Goal: Information Seeking & Learning: Find specific page/section

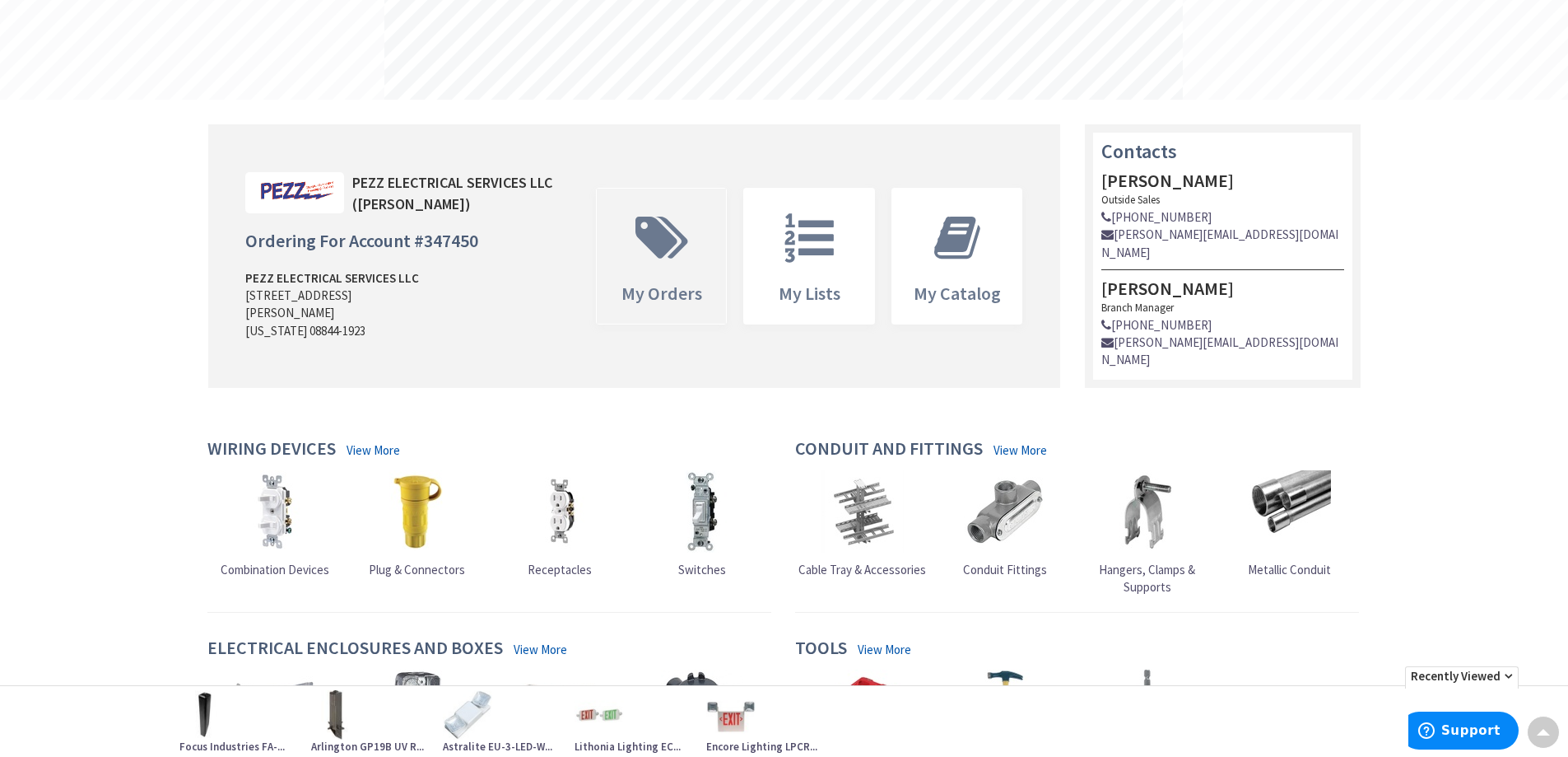
click at [645, 249] on icon at bounding box center [661, 238] width 69 height 50
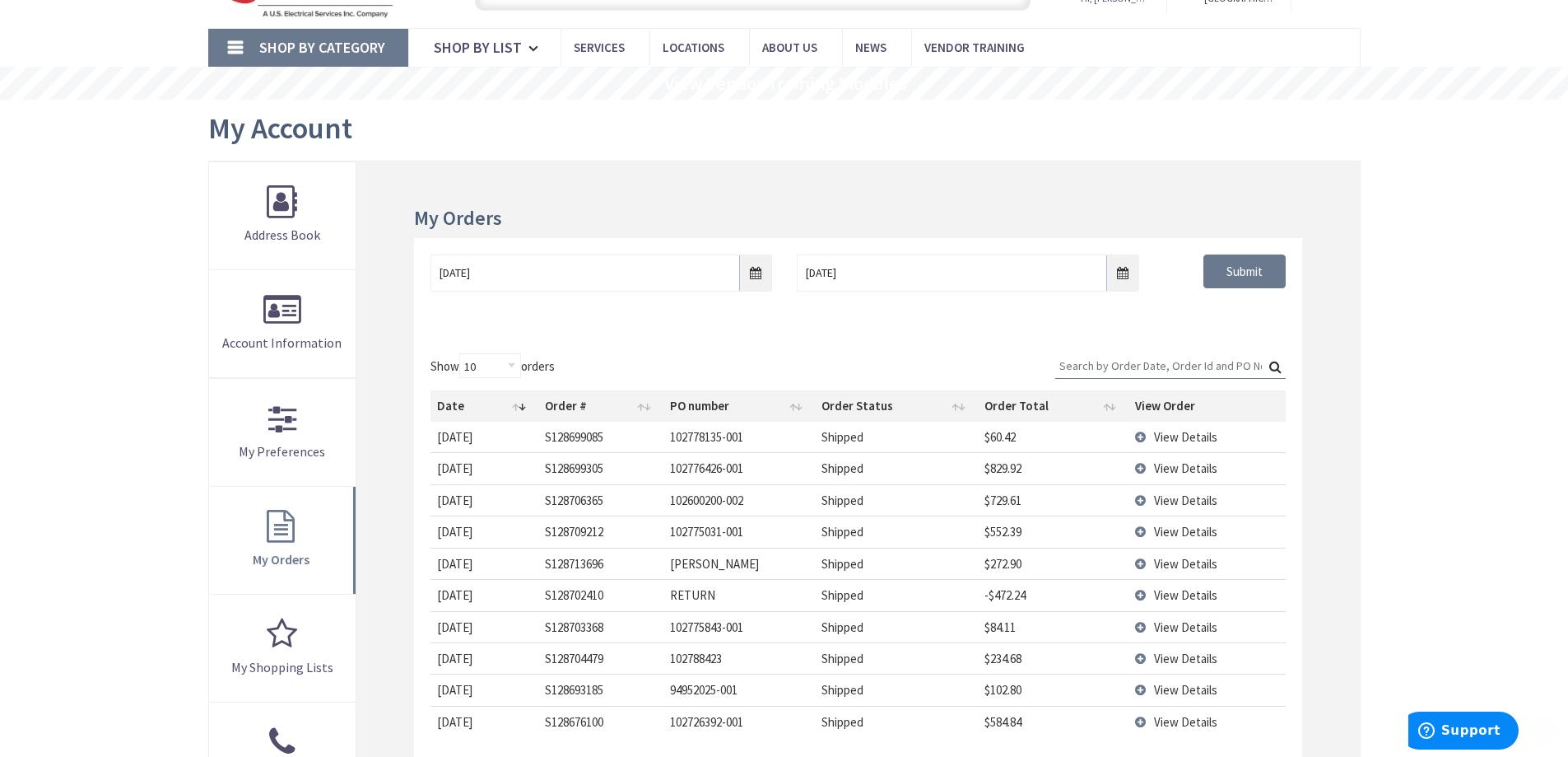
scroll to position [164, 0]
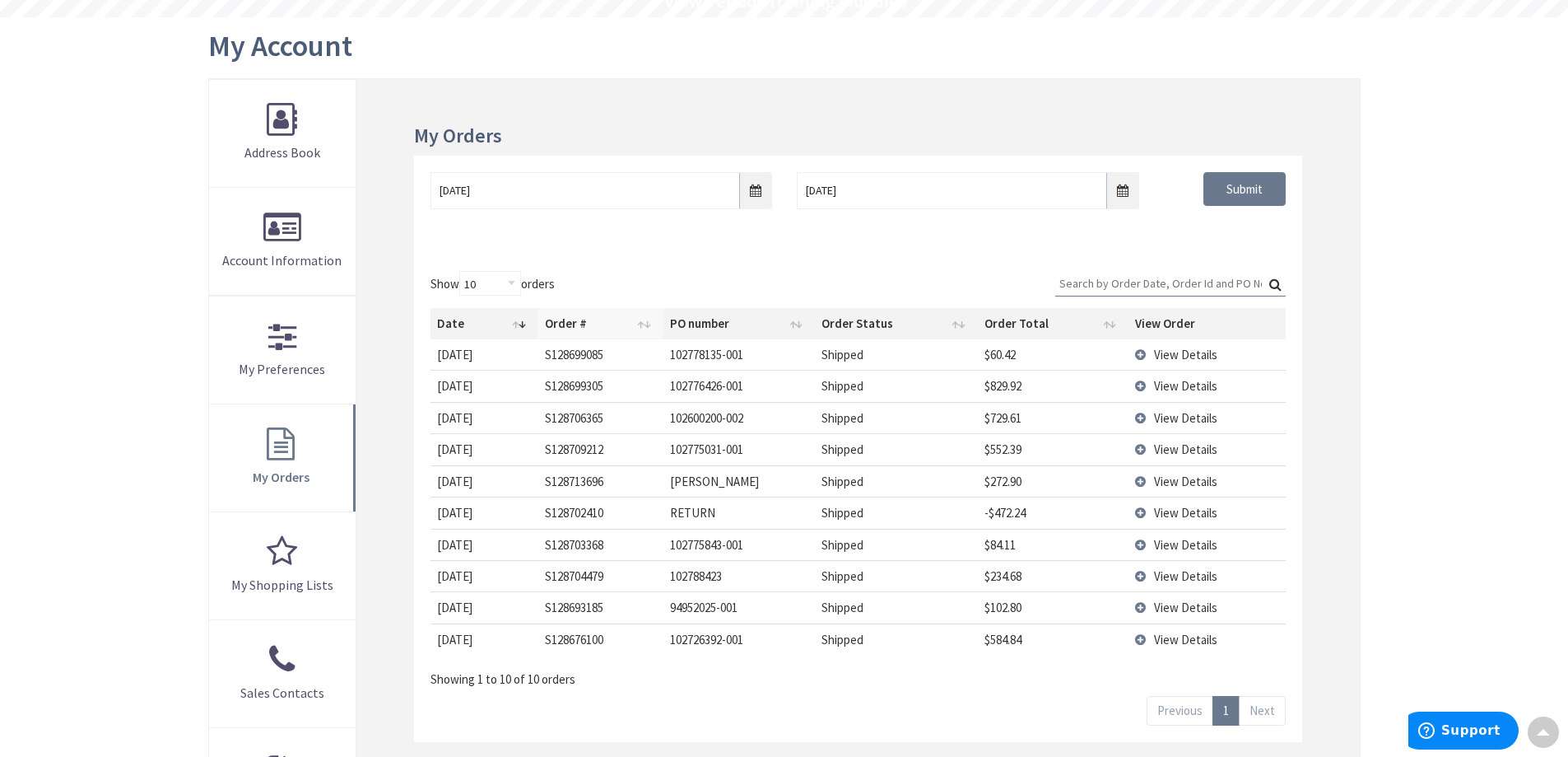
click at [586, 329] on th "Order #" at bounding box center [600, 323] width 125 height 32
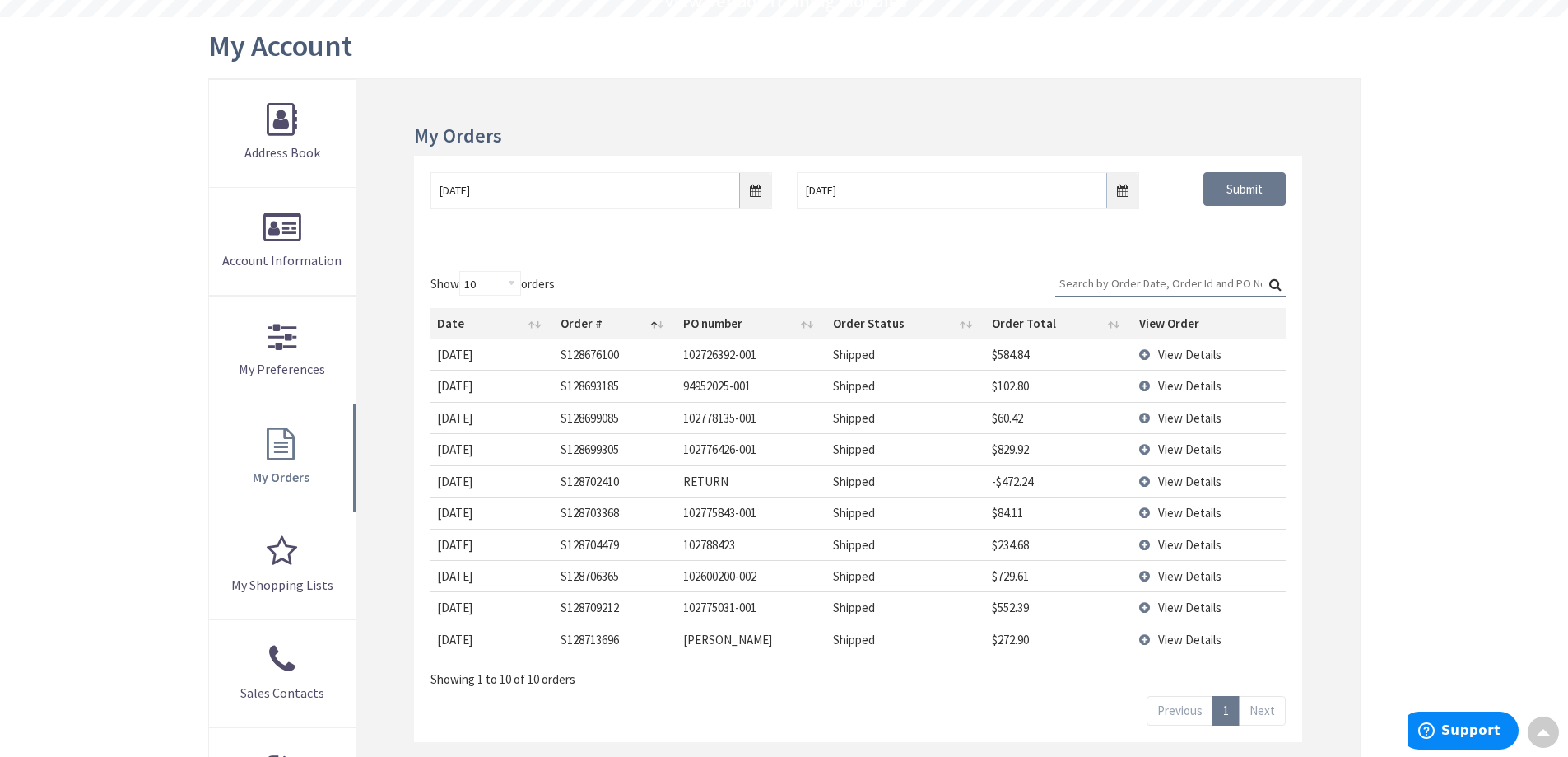
scroll to position [0, 0]
click at [462, 325] on th "Date" at bounding box center [492, 323] width 122 height 32
click at [1143, 510] on td "View Details" at bounding box center [1209, 511] width 153 height 32
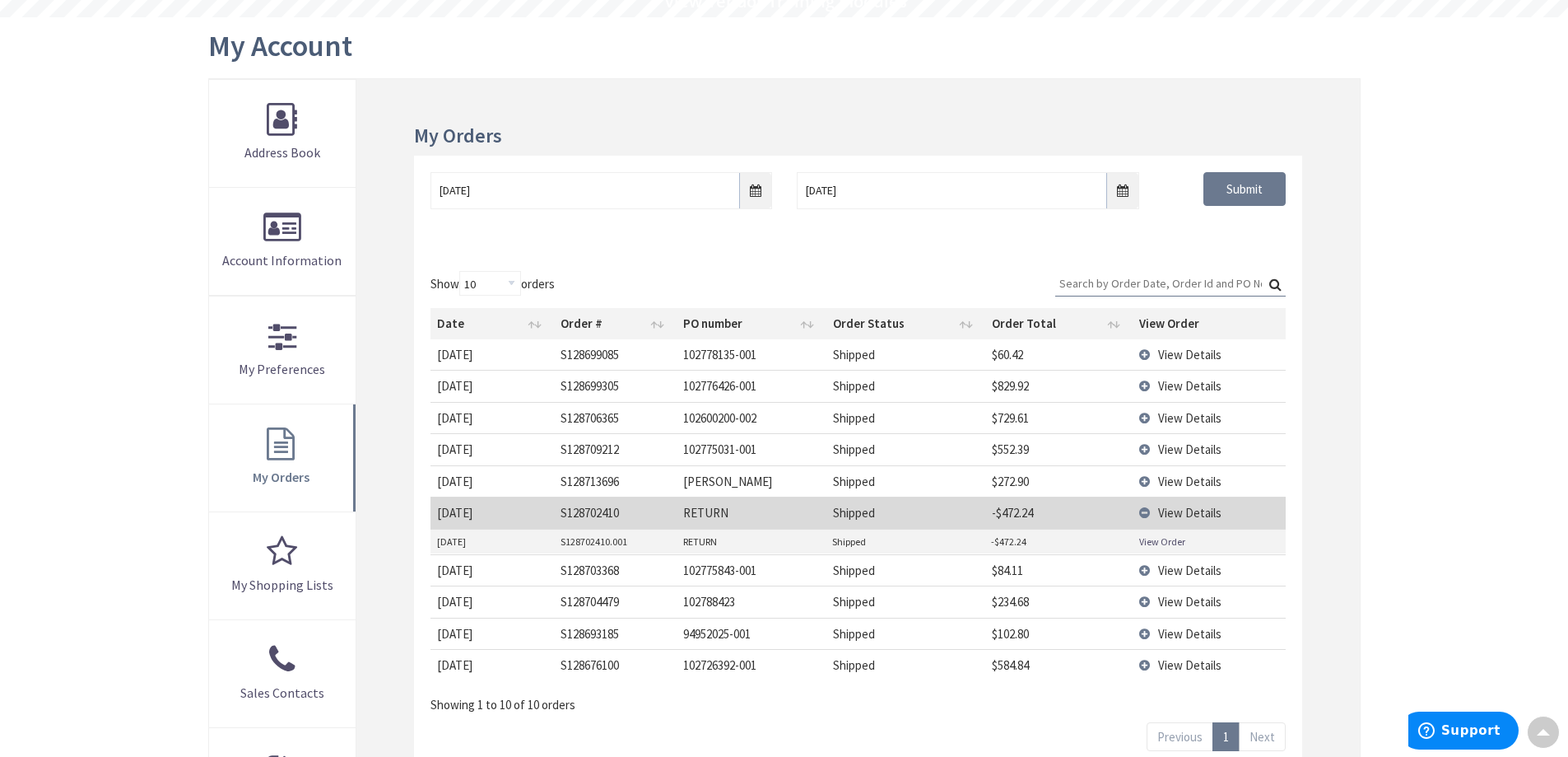
click at [1152, 540] on link "View Order" at bounding box center [1162, 541] width 46 height 14
click at [1142, 479] on td "View Details" at bounding box center [1209, 481] width 153 height 32
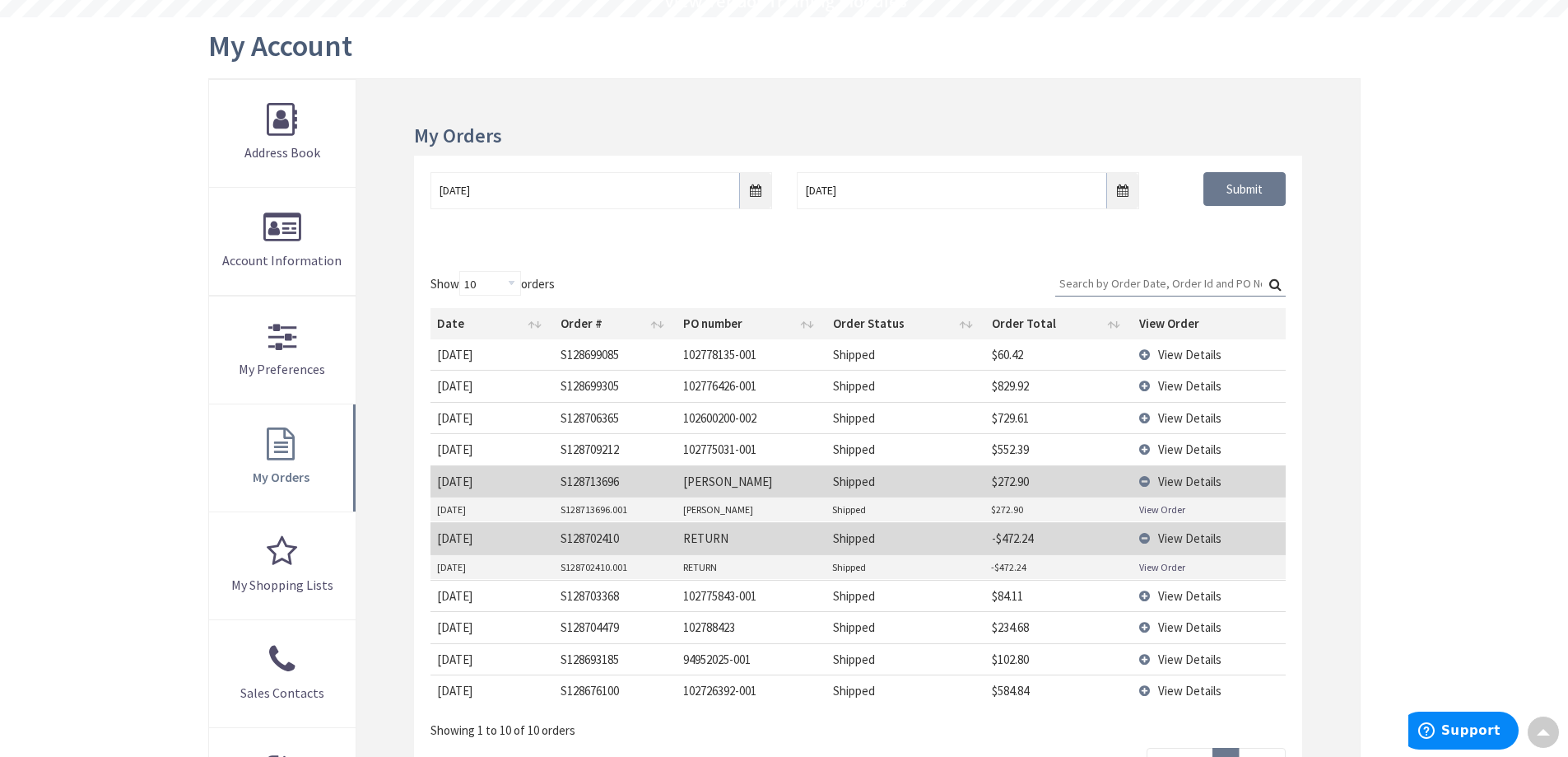
click at [1154, 512] on link "View Order" at bounding box center [1162, 509] width 46 height 14
click at [1144, 481] on td "View Details" at bounding box center [1209, 481] width 153 height 32
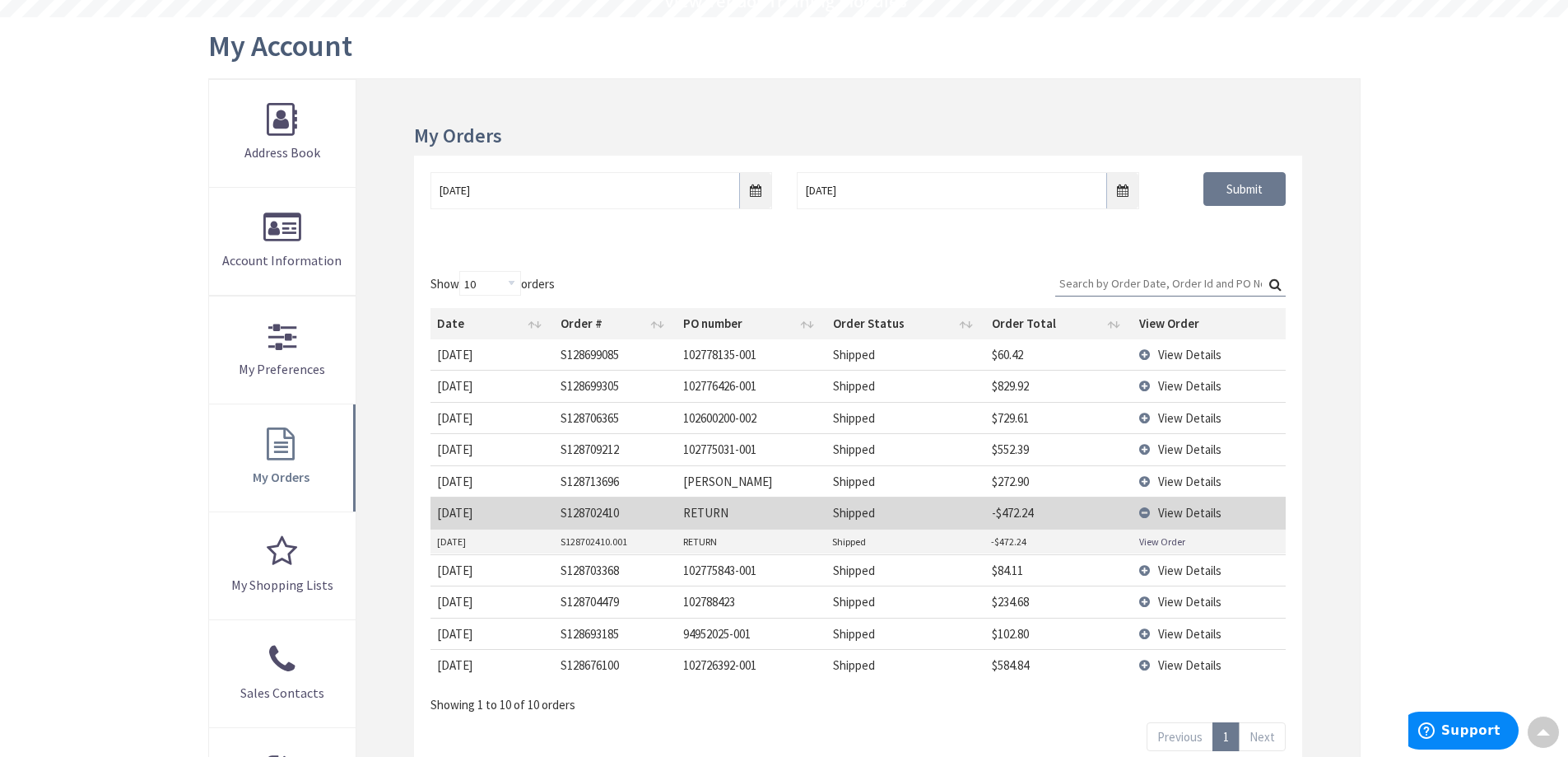
click at [1142, 512] on td "View Details" at bounding box center [1209, 511] width 153 height 32
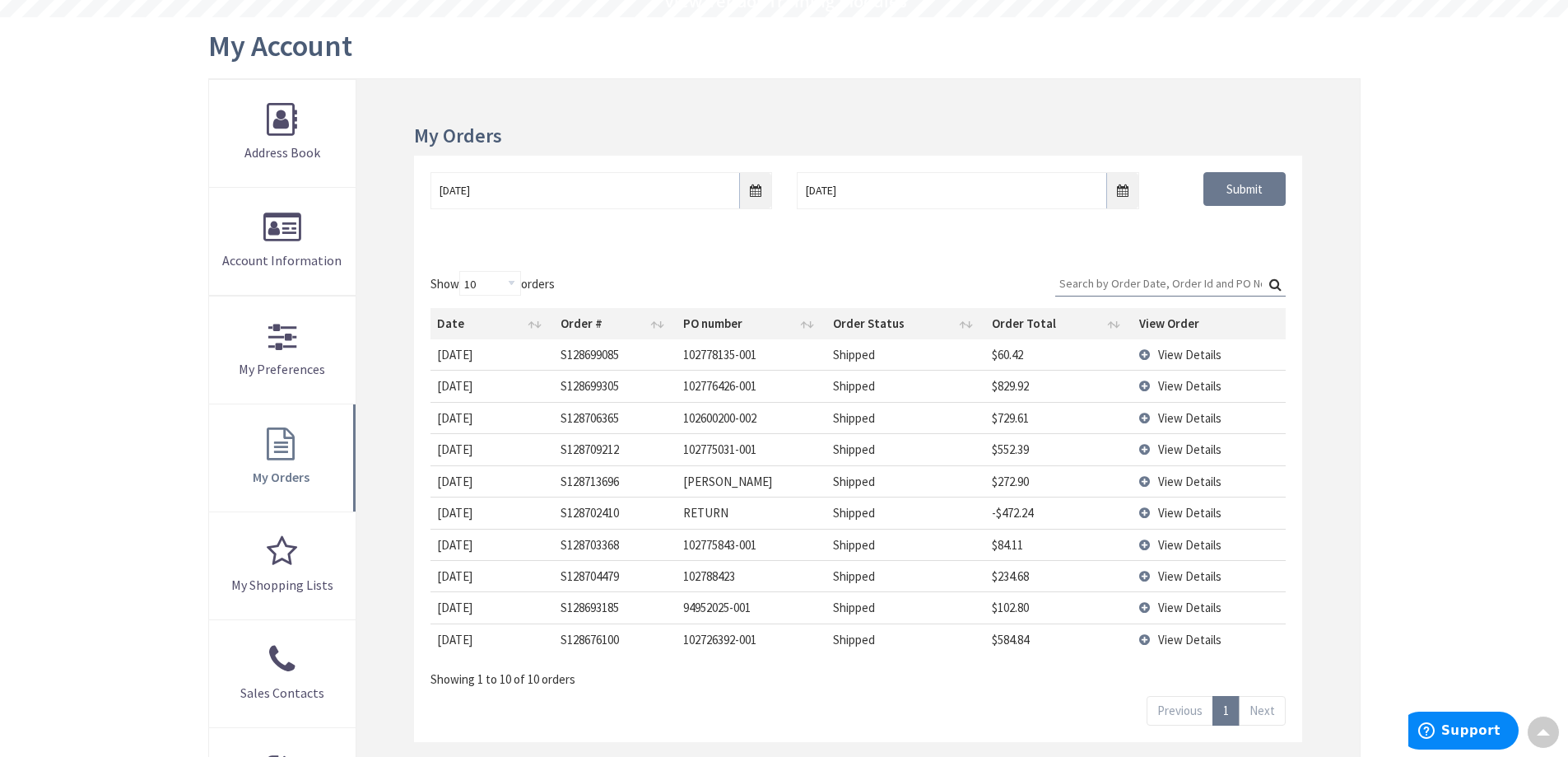
click at [1403, 506] on div "Skip to Content Toggle Nav Search 1 1 1 items Cart My Cart" at bounding box center [784, 528] width 1568 height 1314
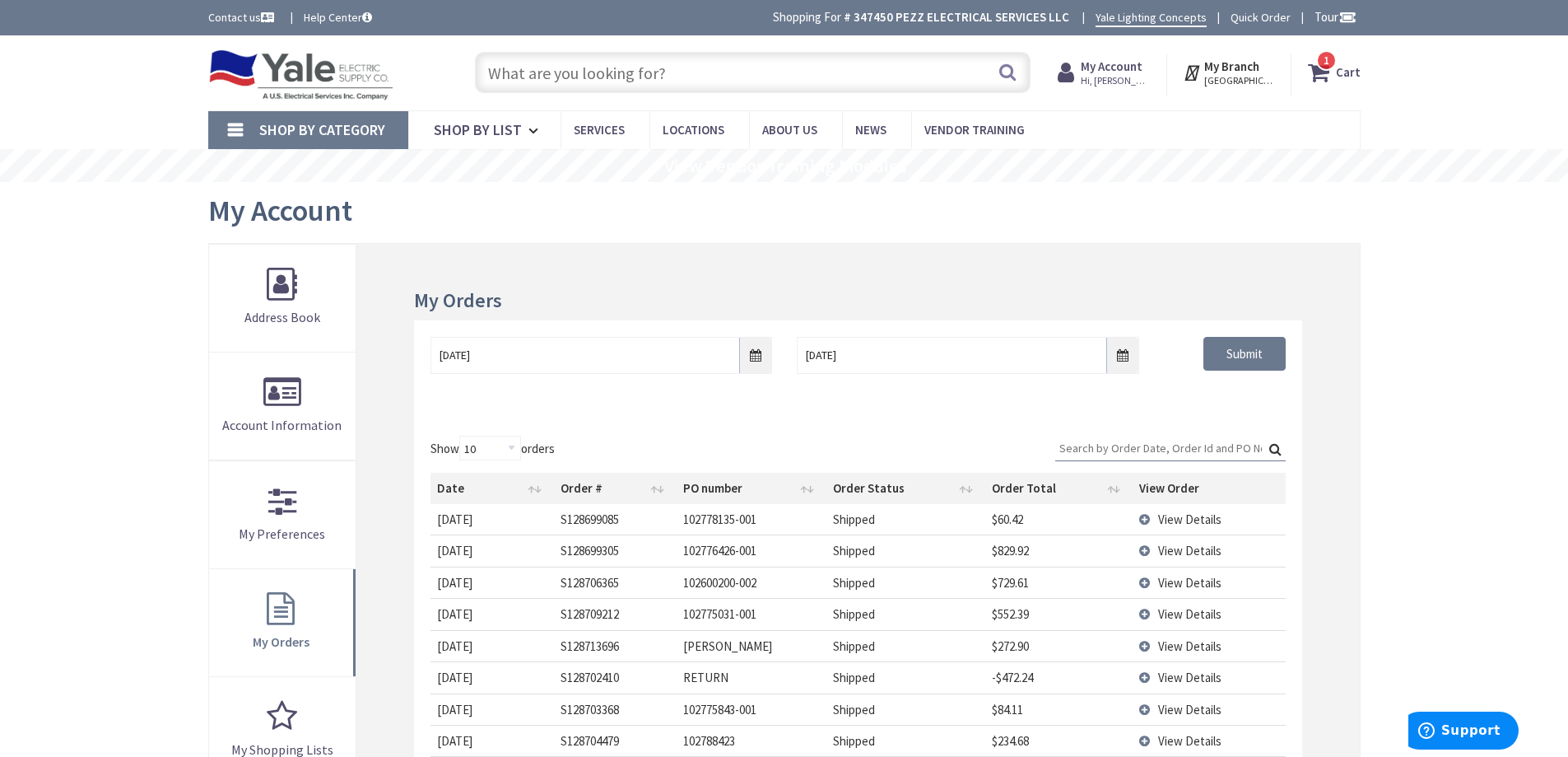
click at [1333, 69] on span "1 1 items" at bounding box center [1327, 61] width 21 height 21
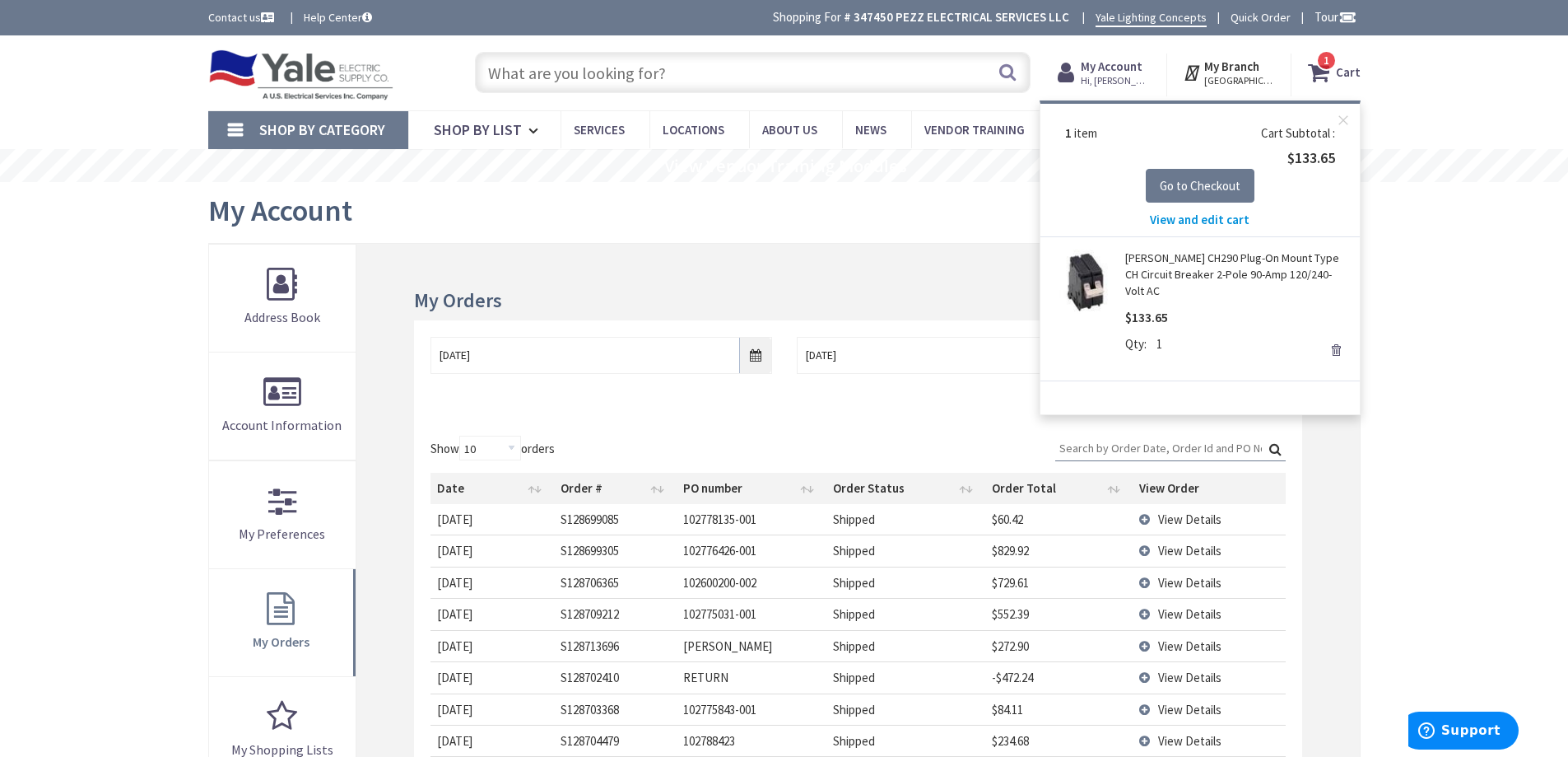
click at [784, 76] on input "text" at bounding box center [753, 72] width 556 height 41
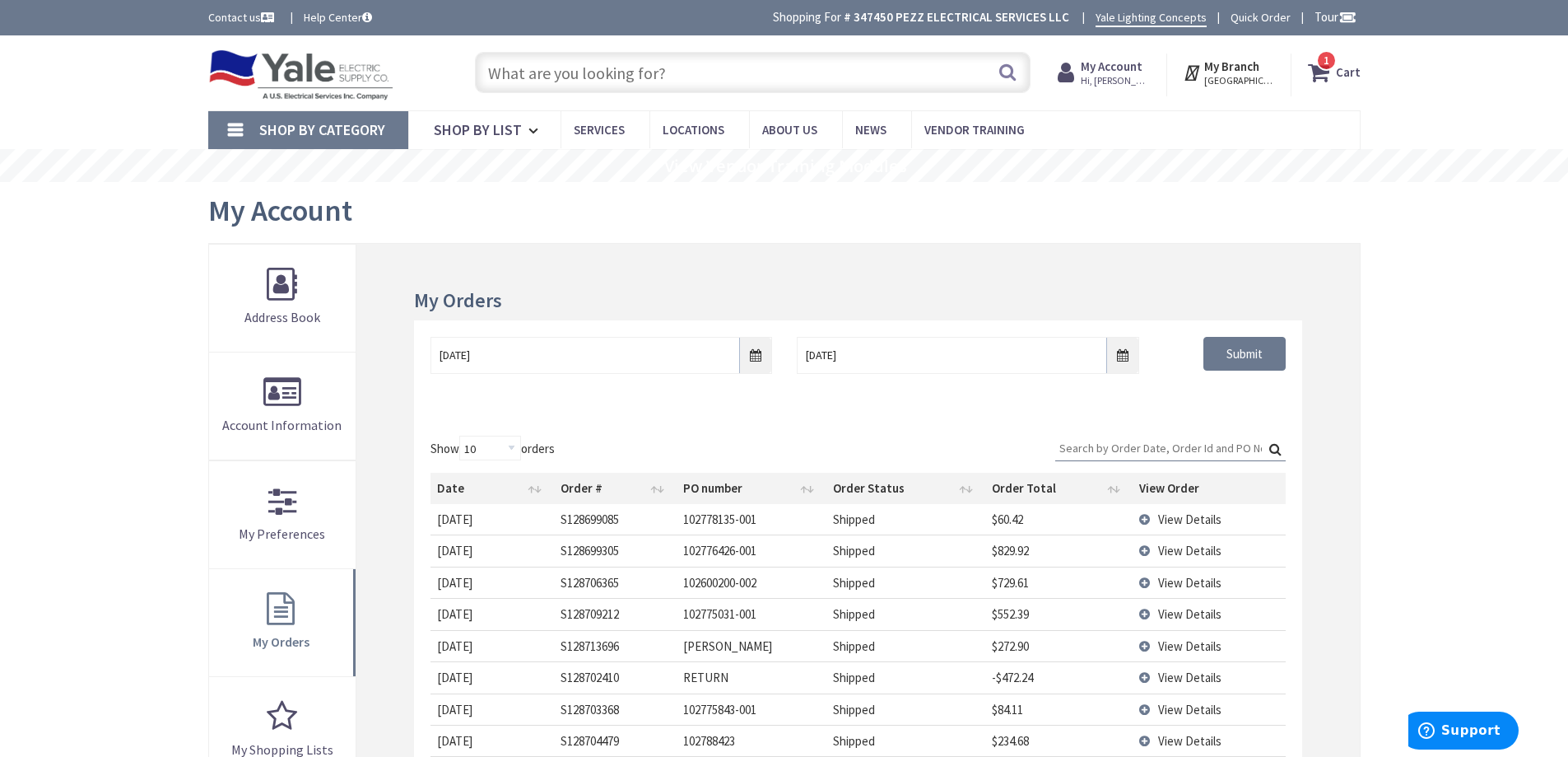
drag, startPoint x: 776, startPoint y: 62, endPoint x: 748, endPoint y: 2, distance: 66.2
click at [752, 9] on body "Accessibility Screen-Reader Guide, Feedback, and Issue Reporting | New window L…" at bounding box center [784, 675] width 1568 height 1350
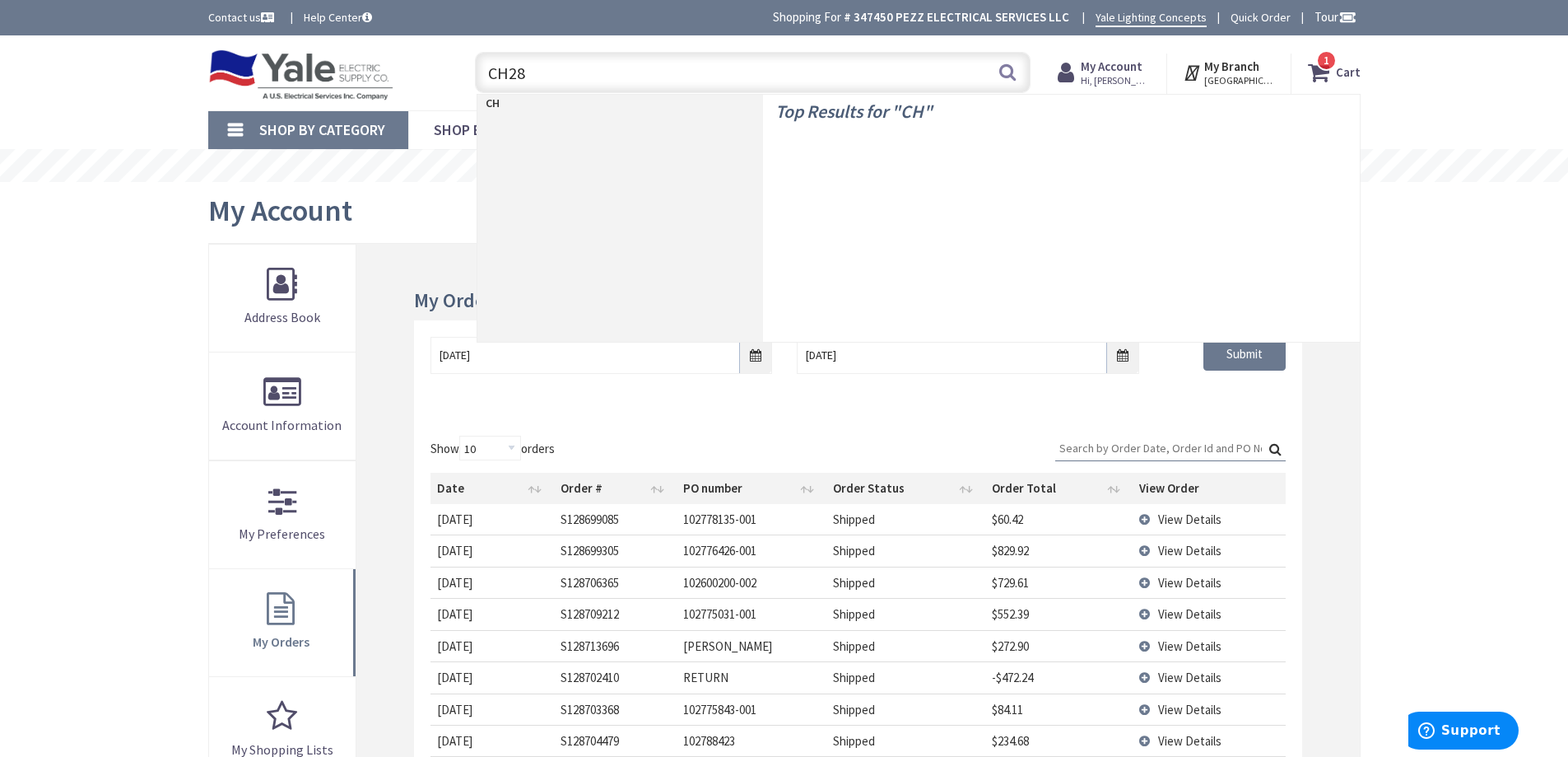
type input "CH280"
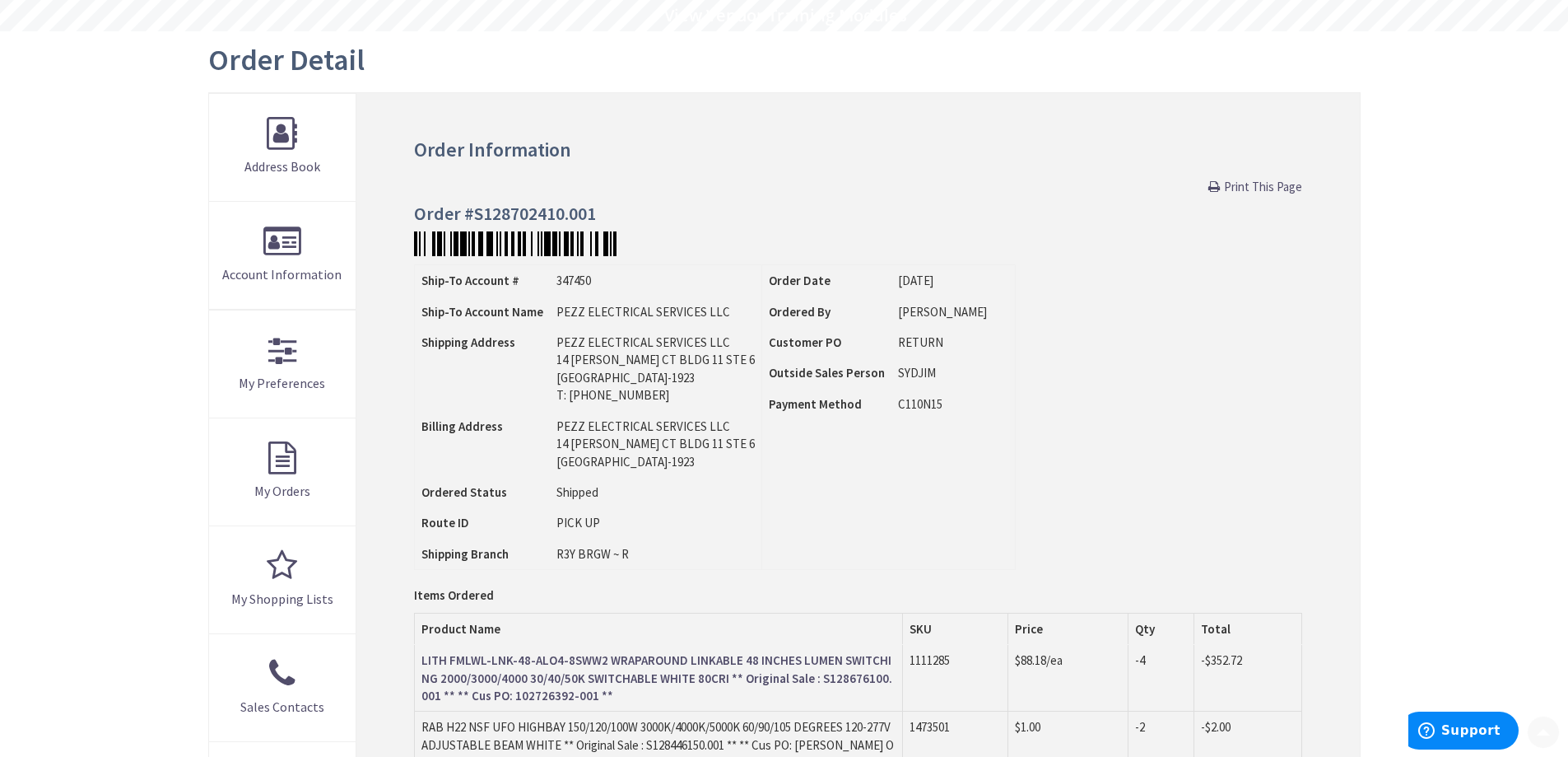
scroll to position [247, 0]
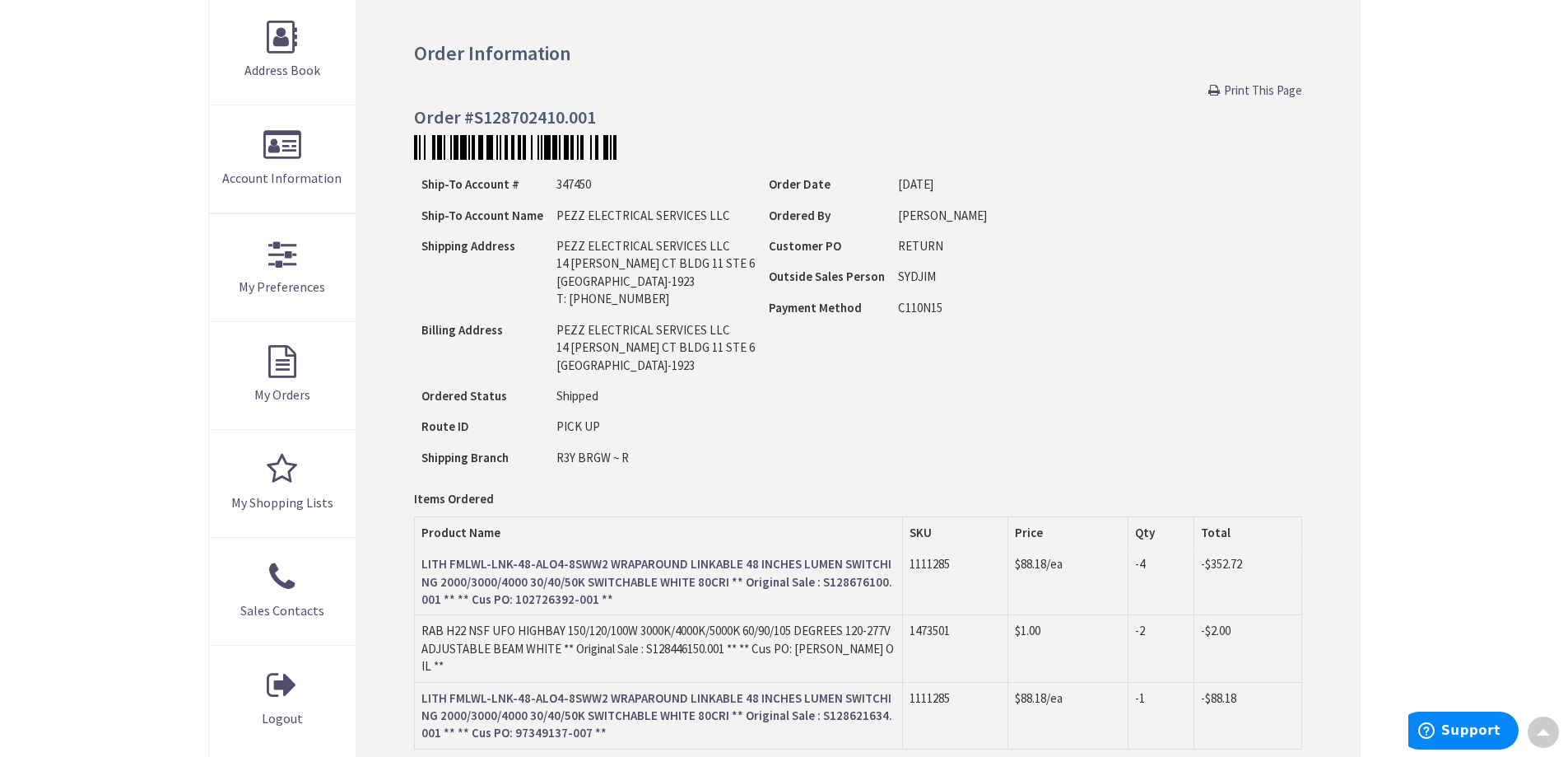
drag, startPoint x: 0, startPoint y: 0, endPoint x: 984, endPoint y: 487, distance: 1097.9
click at [984, 487] on div "Order Information Print This Page Order #S128702410.001 Ship-To Account # 34745…" at bounding box center [857, 491] width 1002 height 989
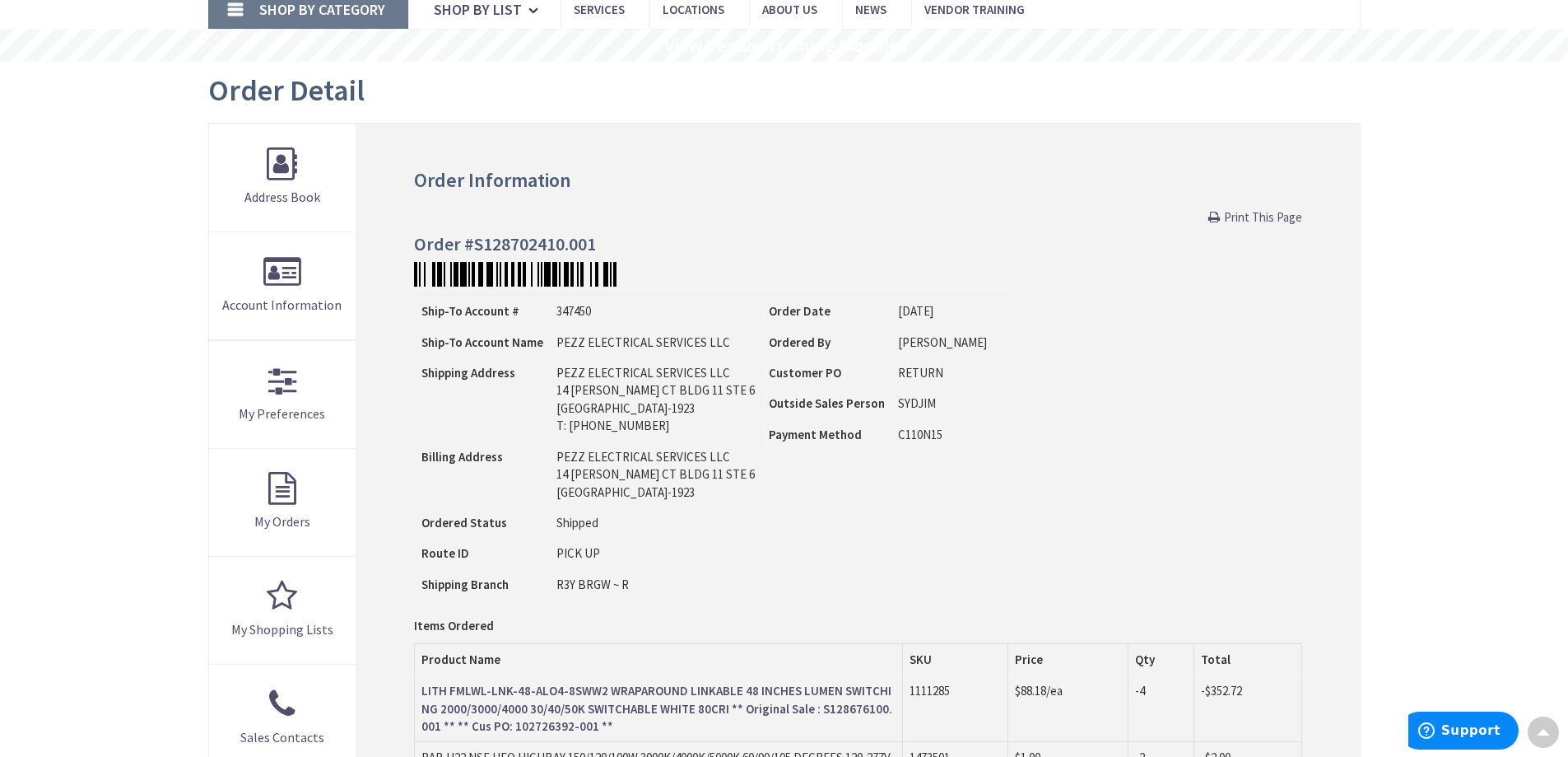
scroll to position [0, 0]
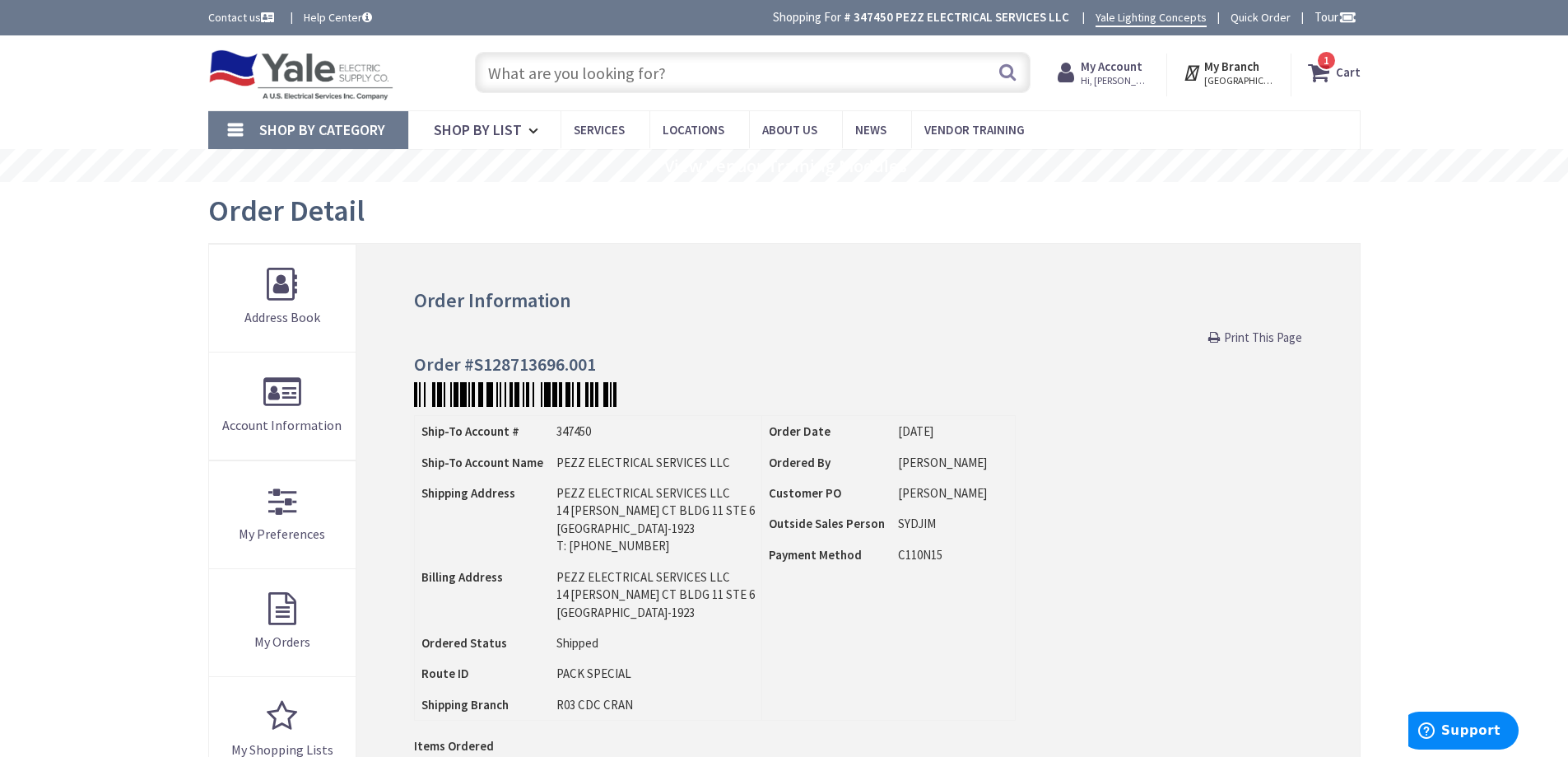
scroll to position [494, 0]
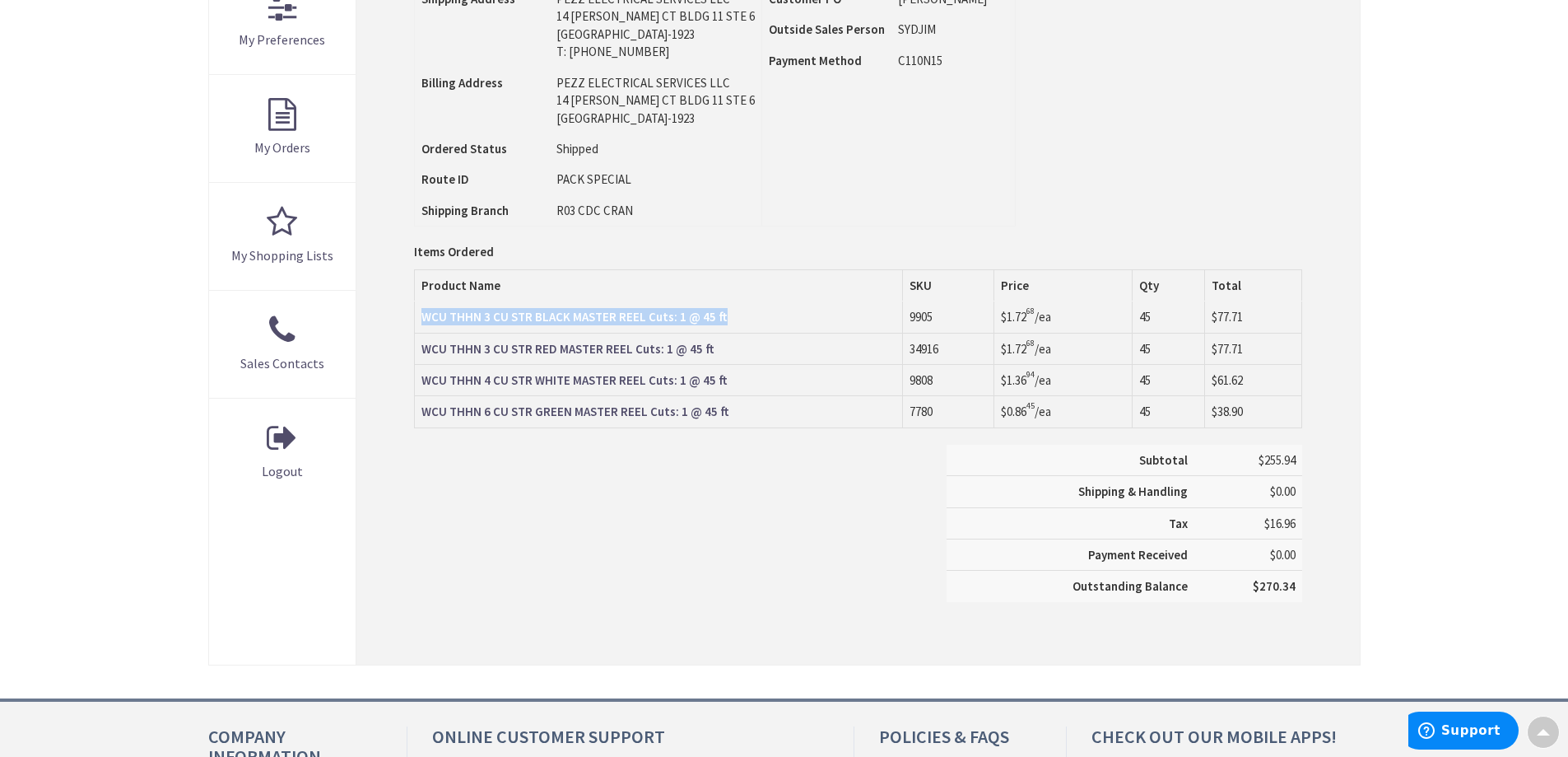
drag, startPoint x: 419, startPoint y: 305, endPoint x: 722, endPoint y: 321, distance: 303.4
click at [722, 321] on td "WCU THHN 3 CU STR BLACK MASTER REEL Cuts: 1 @ 45 ft" at bounding box center [658, 316] width 488 height 32
copy strong "WCU THHN 3 CU STR BLACK MASTER REEL Cuts: 1 @ 45 ft"
drag, startPoint x: 419, startPoint y: 343, endPoint x: 719, endPoint y: 357, distance: 300.3
click at [719, 357] on td "WCU THHN 3 CU STR RED MASTER REEL Cuts: 1 @ 45 ft" at bounding box center [658, 348] width 488 height 32
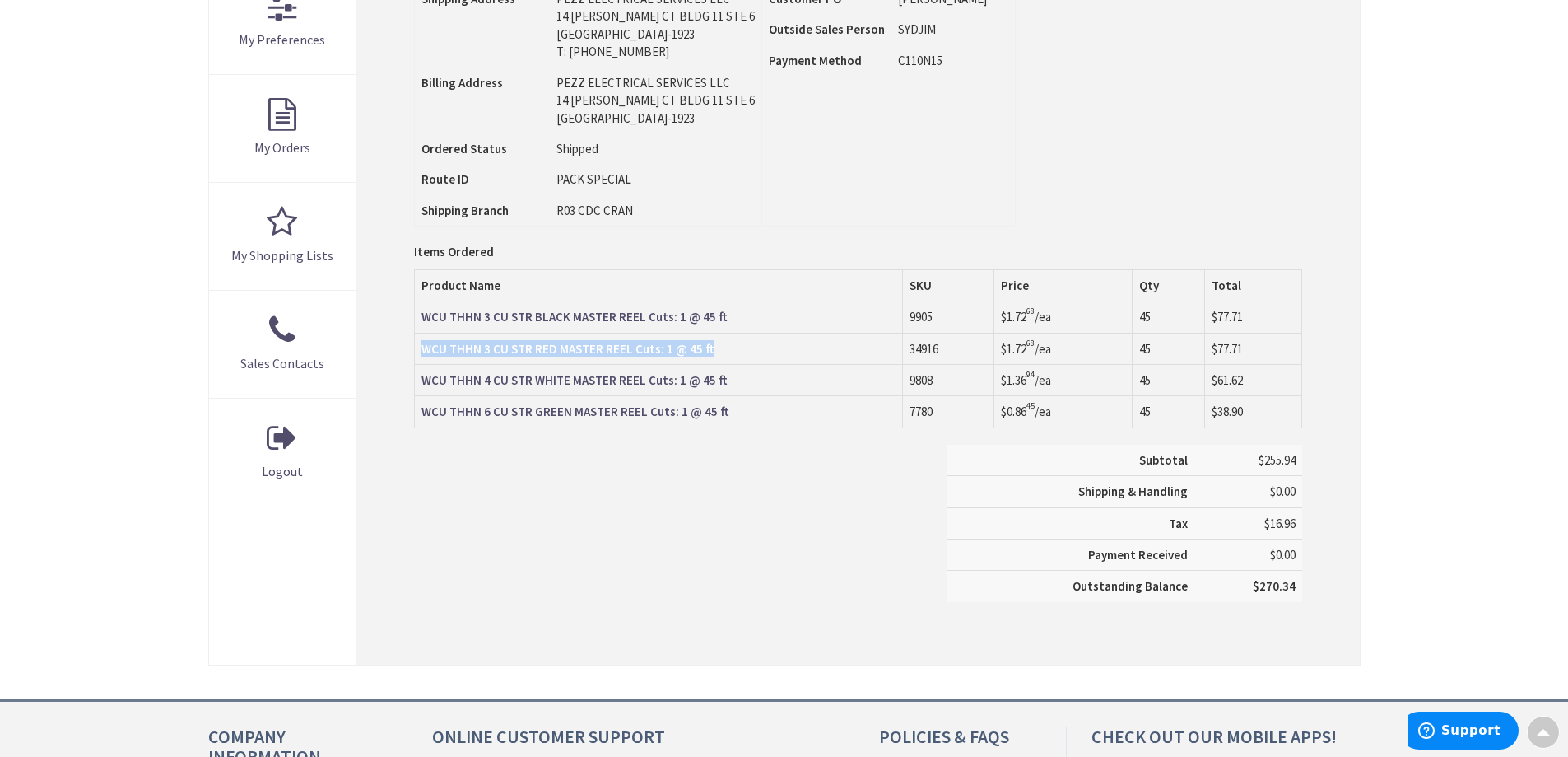
copy strong "WCU THHN 3 CU STR RED MASTER REEL Cuts: 1 @ 45 ft"
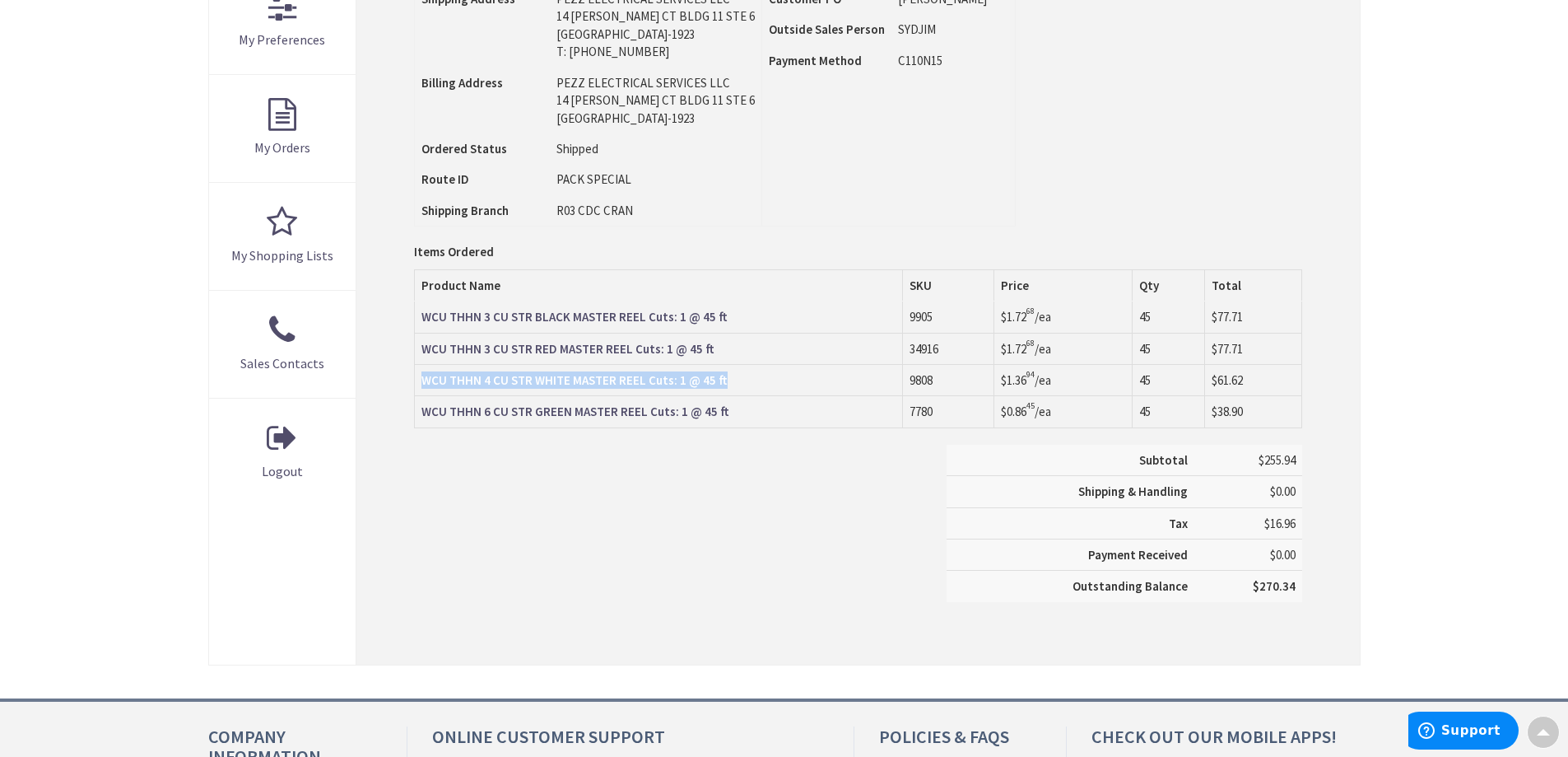
drag, startPoint x: 419, startPoint y: 376, endPoint x: 719, endPoint y: 386, distance: 300.2
click at [719, 386] on td "WCU THHN 4 CU STR WHITE MASTER REEL Cuts: 1 @ 45 ft" at bounding box center [658, 379] width 488 height 32
copy strong "WCU THHN 4 CU STR WHITE MASTER REEL Cuts: 1 @ 45 ft"
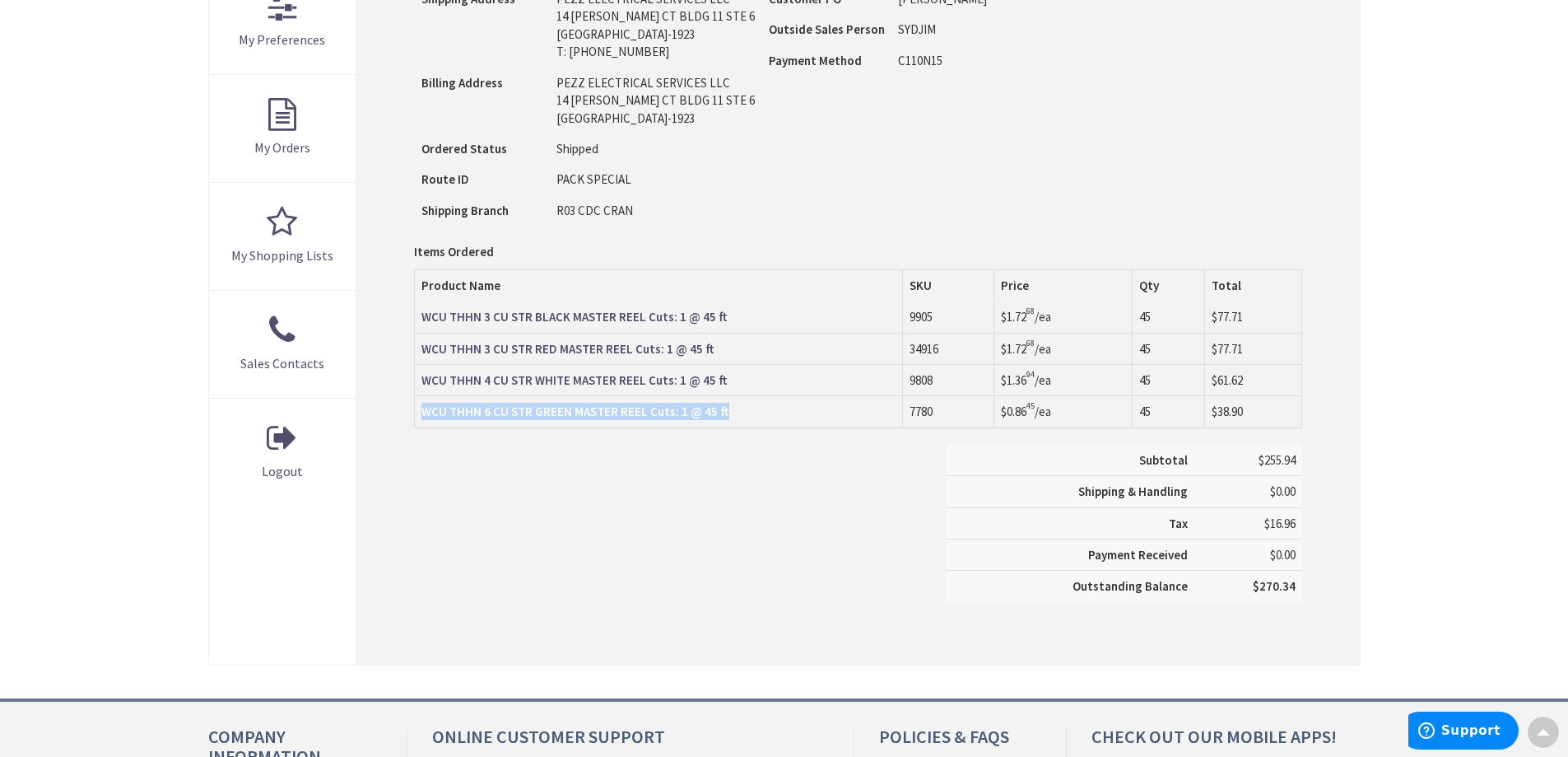
drag, startPoint x: 729, startPoint y: 411, endPoint x: 425, endPoint y: 418, distance: 304.1
click at [425, 418] on td "WCU THHN 6 CU STR GREEN MASTER REEL Cuts: 1 @ 45 ft" at bounding box center [658, 411] width 488 height 32
copy strong "WCU THHN 6 CU STR GREEN MASTER REEL Cuts: 1 @ 45 ft"
click at [1149, 318] on span "45" at bounding box center [1145, 316] width 11 height 15
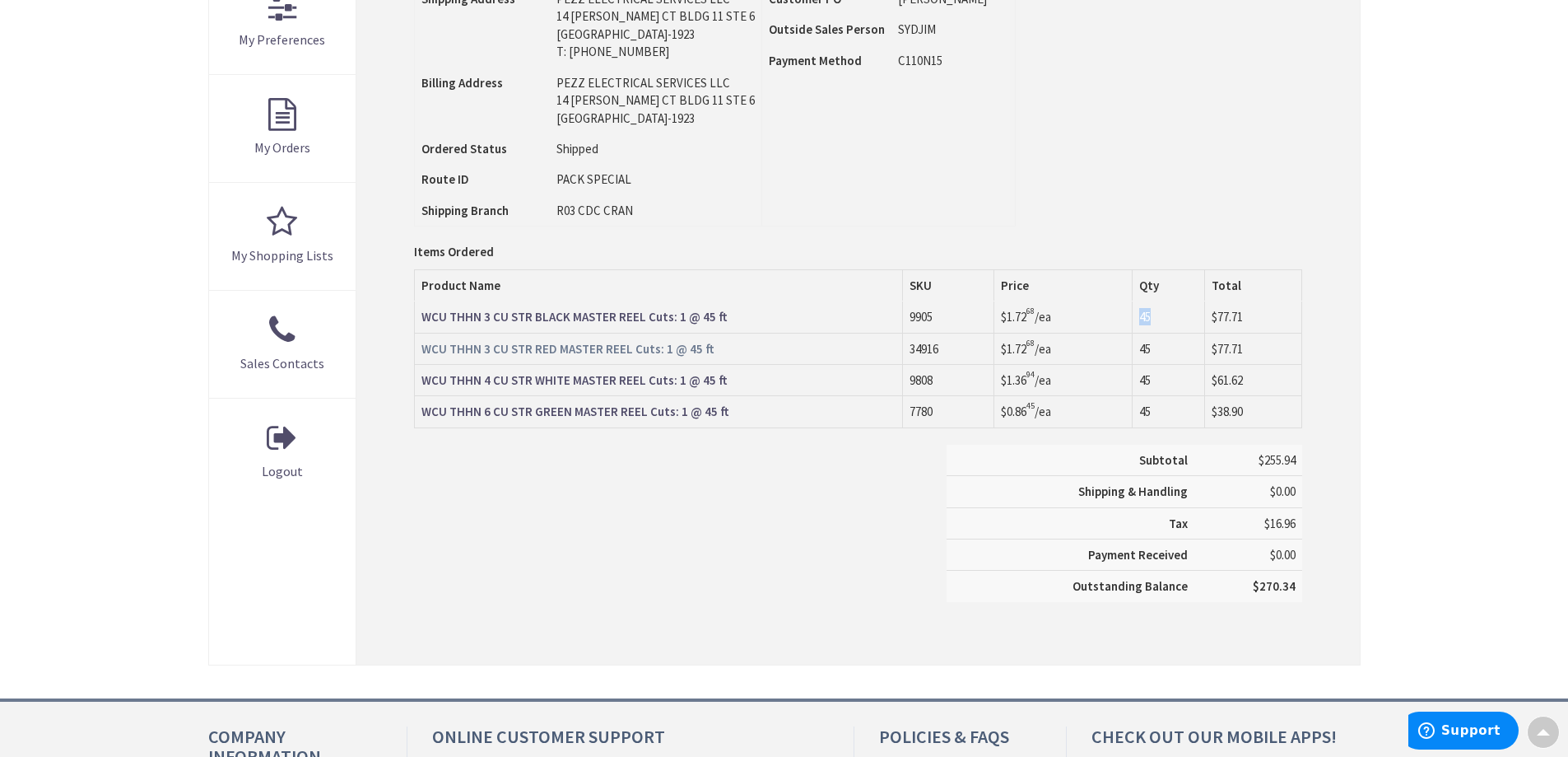
copy span "45"
click at [917, 320] on td "9905" at bounding box center [948, 316] width 92 height 32
copy td "9905"
click at [927, 350] on td "34916" at bounding box center [948, 348] width 92 height 32
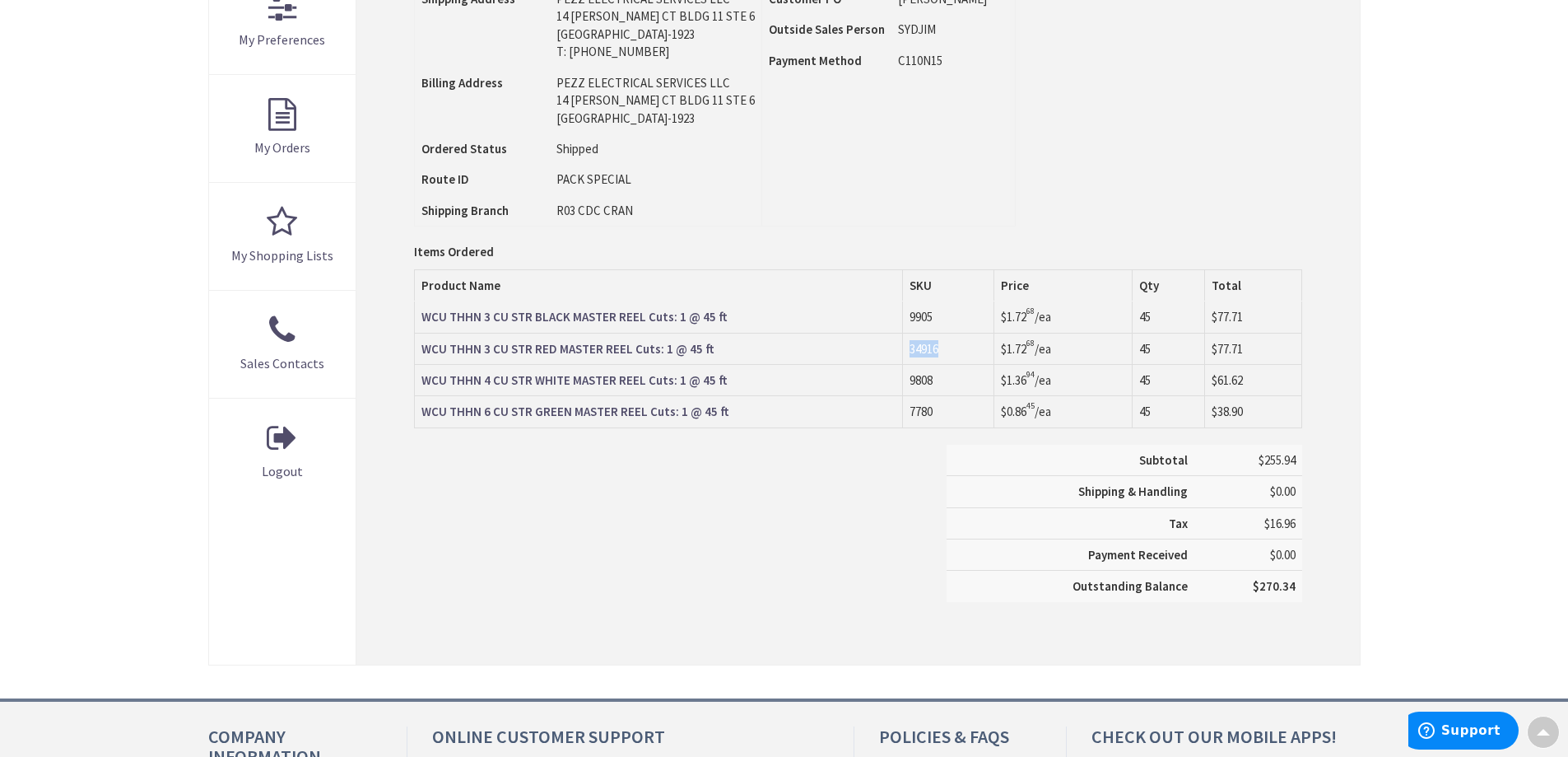
click at [927, 350] on td "34916" at bounding box center [948, 348] width 92 height 32
copy td "34916"
click at [927, 378] on td "9808" at bounding box center [948, 379] width 92 height 32
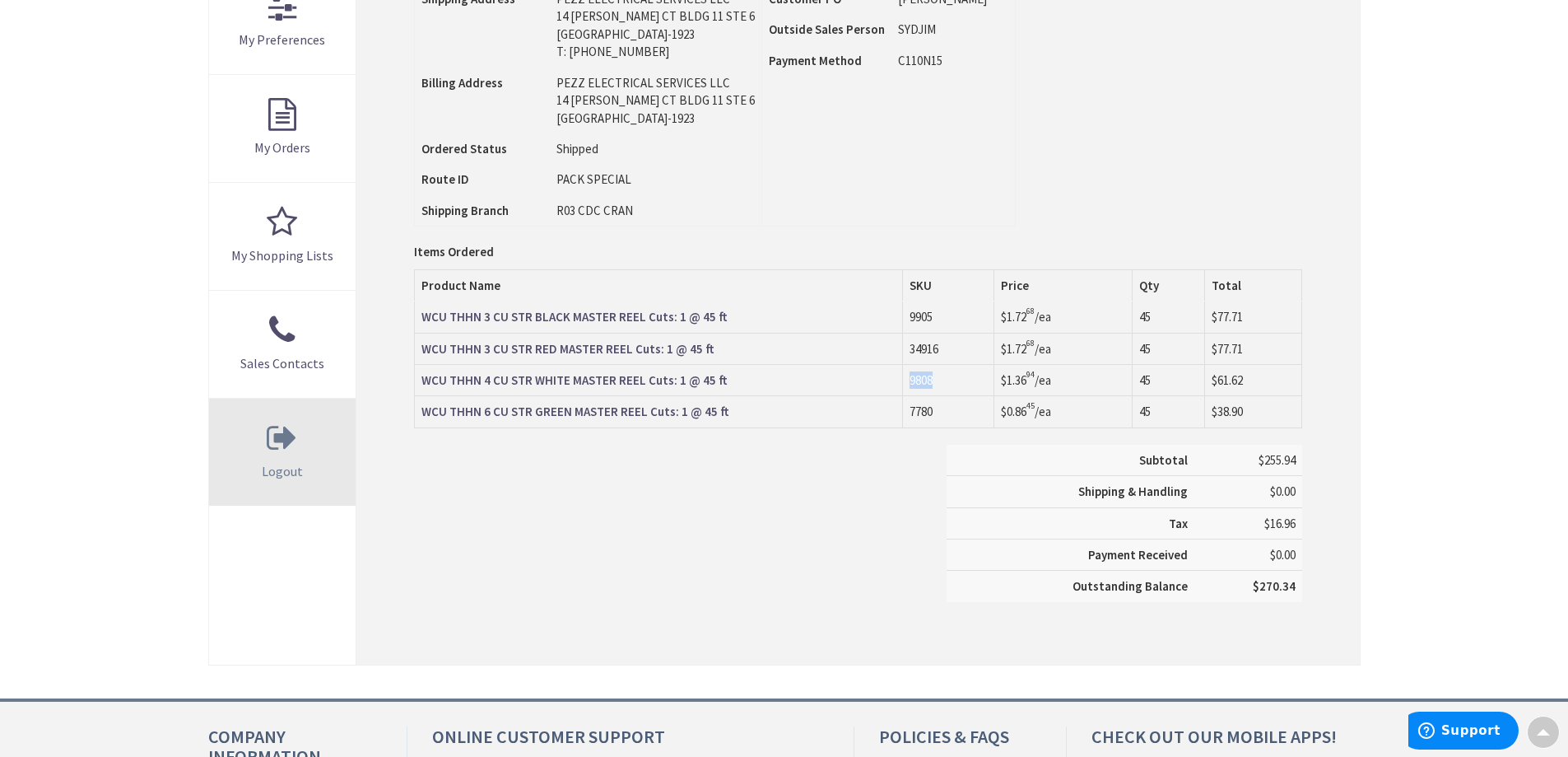
copy td "9808"
click at [921, 411] on td "7780" at bounding box center [948, 411] width 92 height 32
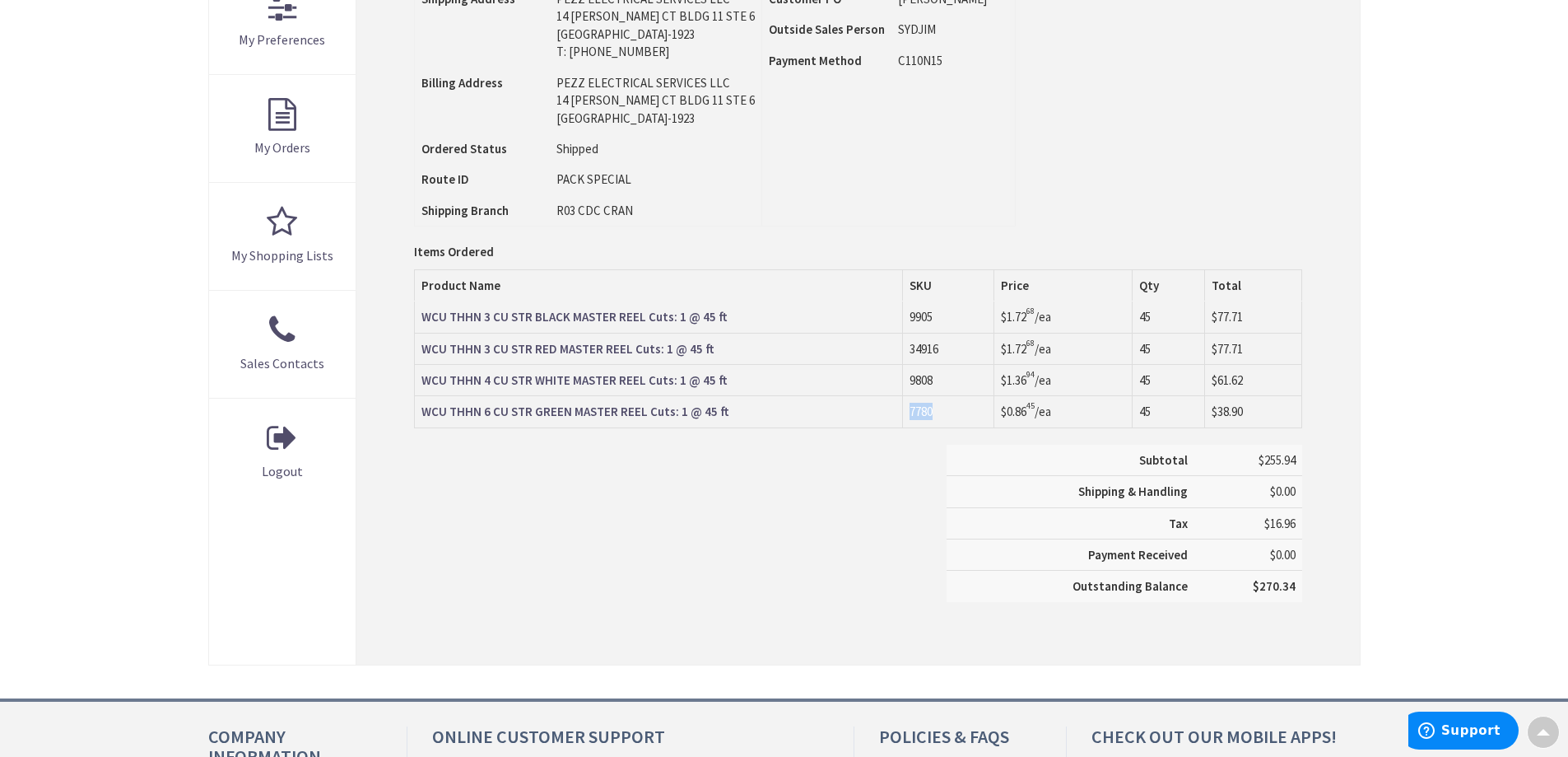
click at [921, 411] on td "7780" at bounding box center [948, 411] width 92 height 32
copy td "7780"
click at [1224, 318] on span "$77.71" at bounding box center [1227, 316] width 32 height 15
click at [1008, 318] on span "$1.72 68" at bounding box center [1018, 316] width 33 height 15
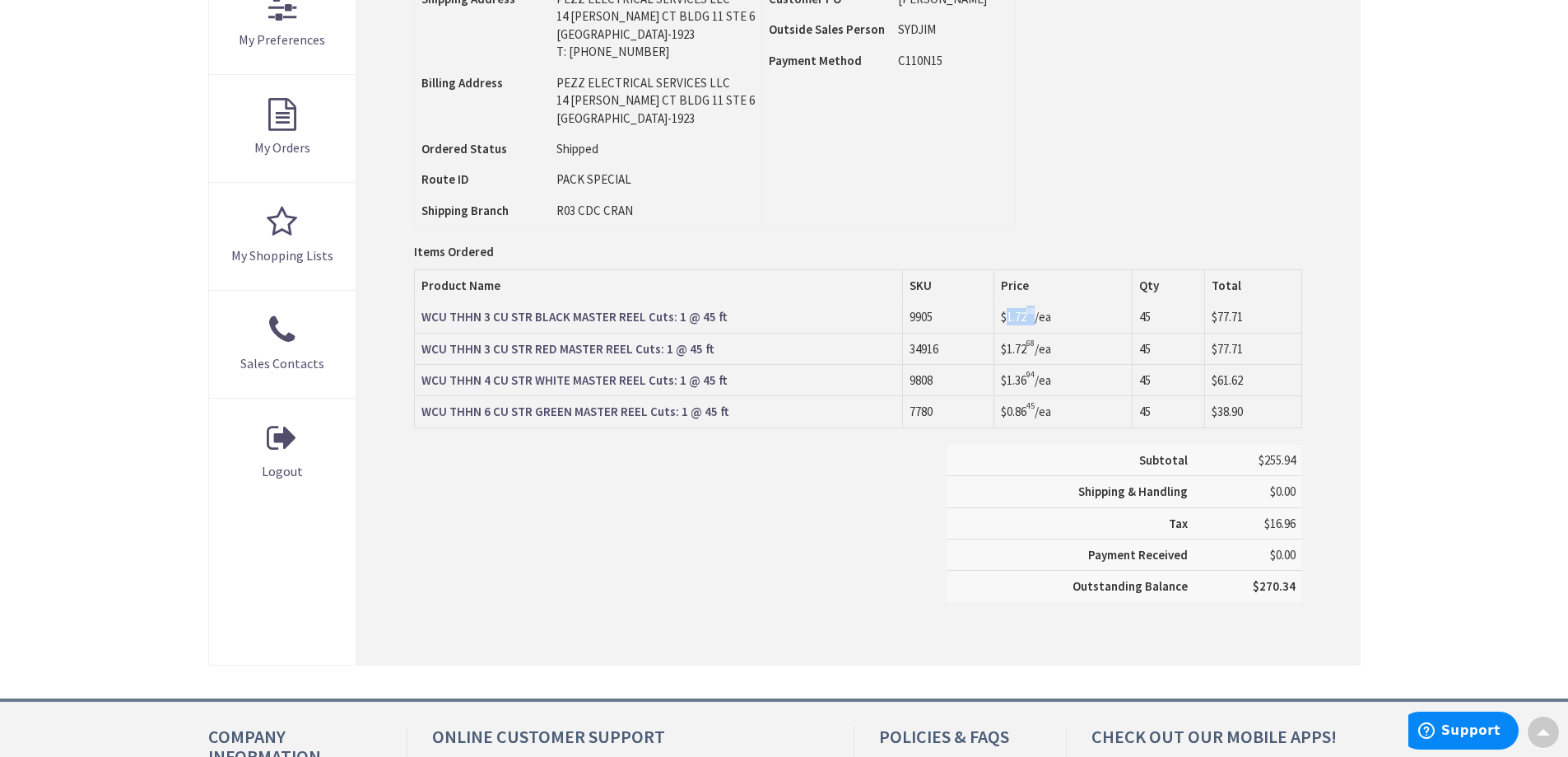
click at [1008, 318] on span "$1.72 68" at bounding box center [1018, 316] width 33 height 15
copy span "1.72 68"
click at [1019, 389] on span "$1.36 94" at bounding box center [1018, 380] width 33 height 17
click at [1020, 388] on span "$1.36 94" at bounding box center [1018, 380] width 33 height 17
click at [1016, 409] on span "$0.86 45" at bounding box center [1018, 411] width 33 height 15
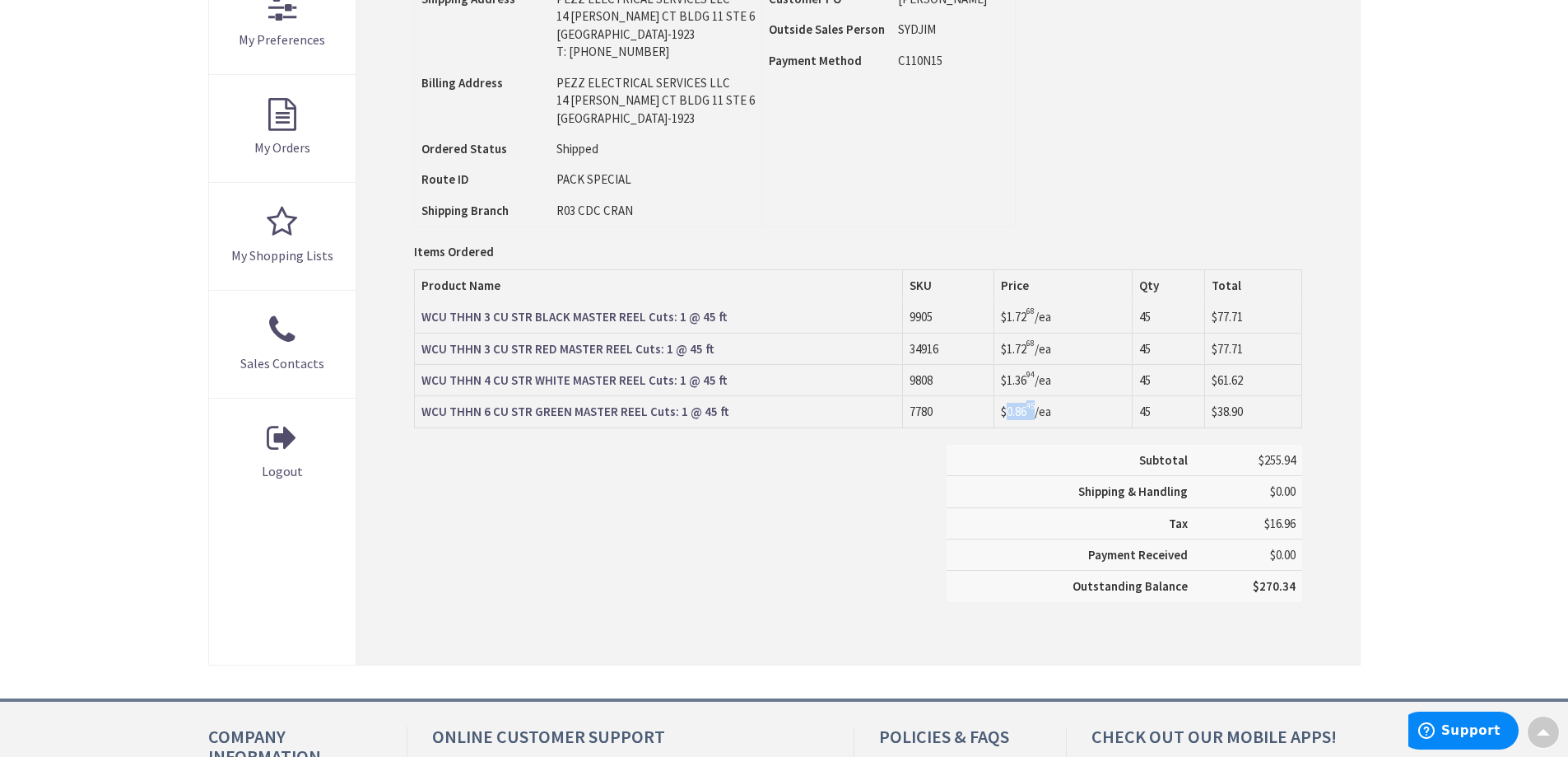
click at [1016, 409] on span "$0.86 45" at bounding box center [1018, 411] width 33 height 15
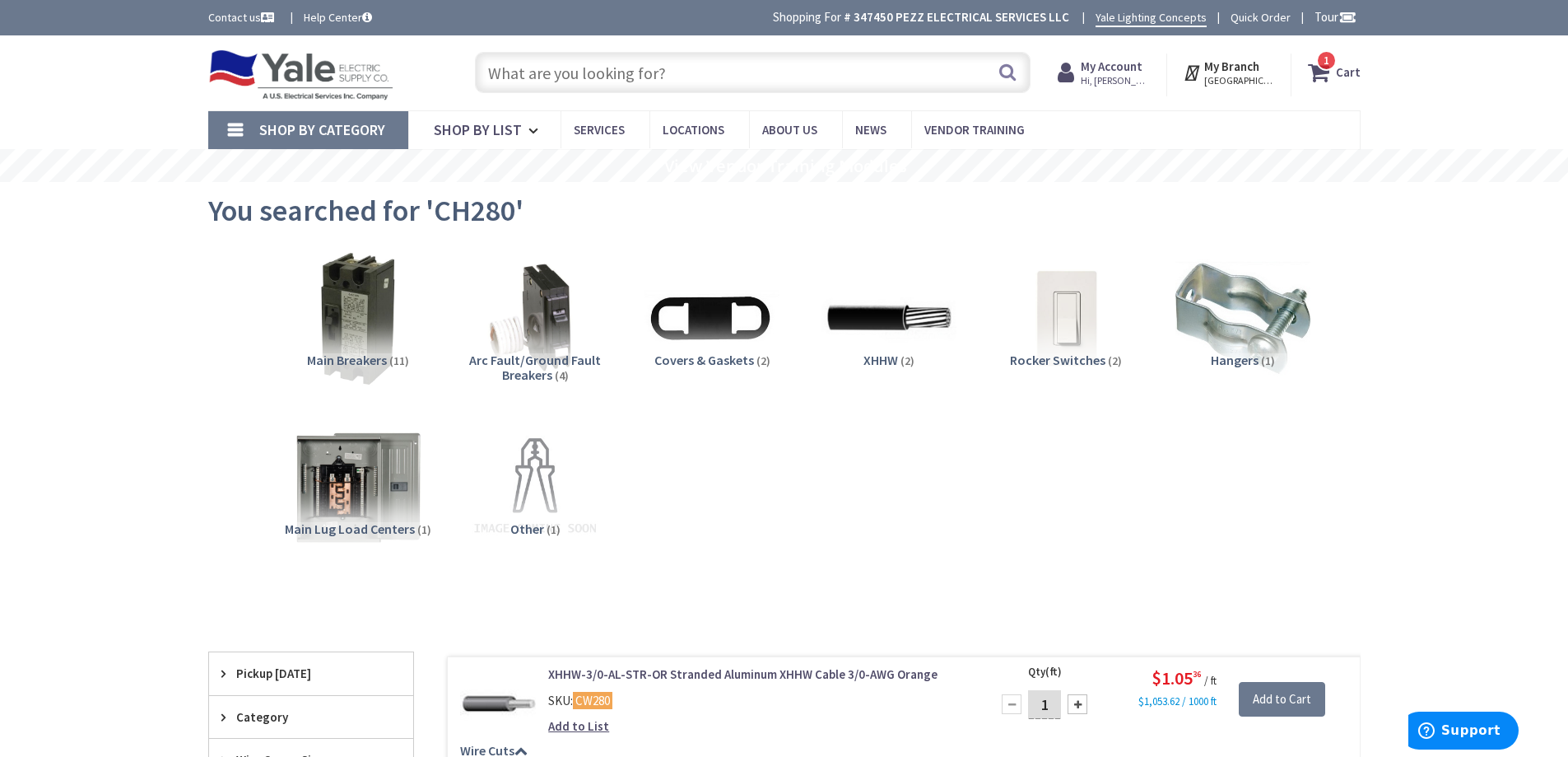
click at [763, 68] on input "text" at bounding box center [753, 72] width 556 height 41
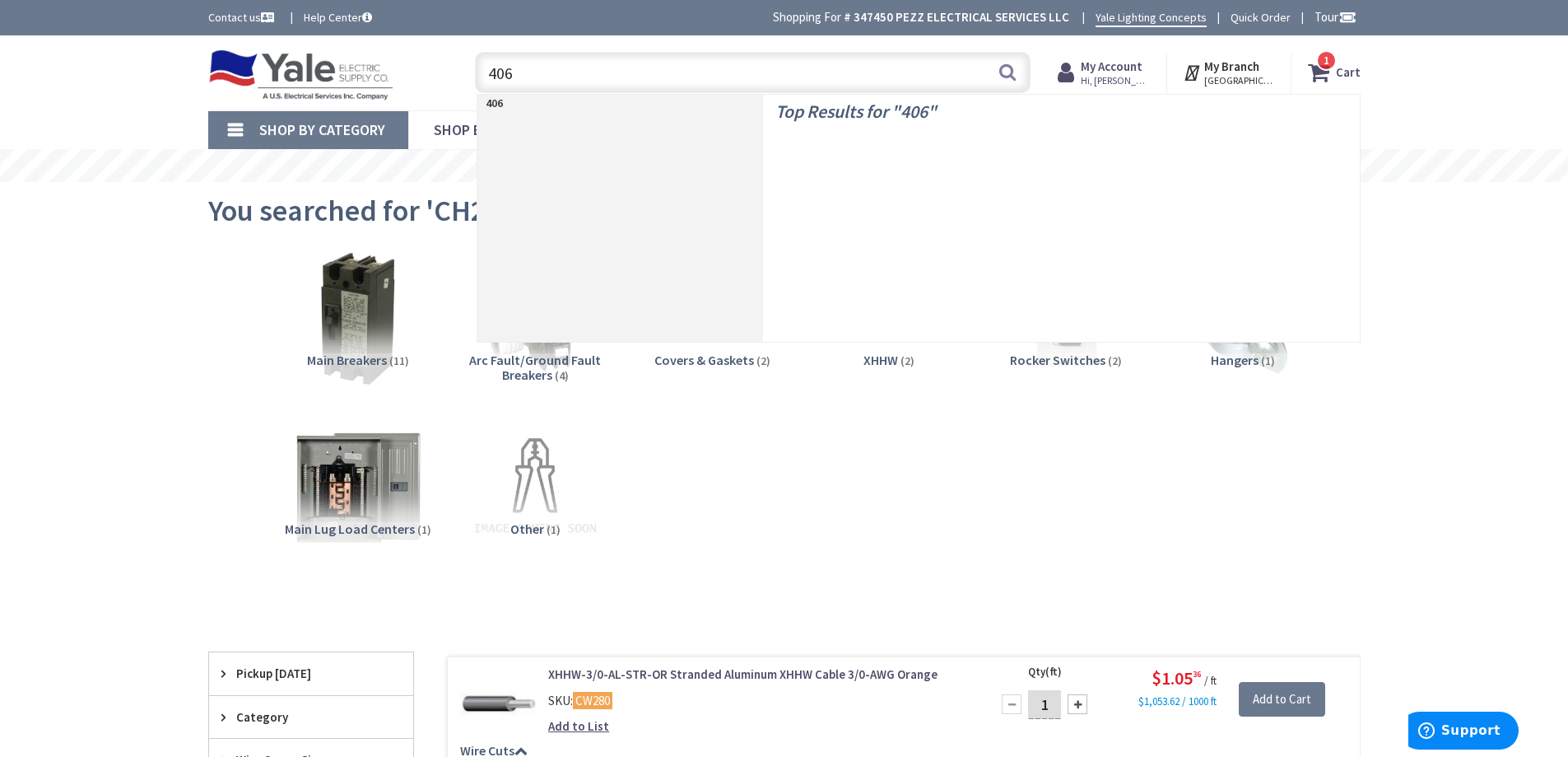
type input "4062"
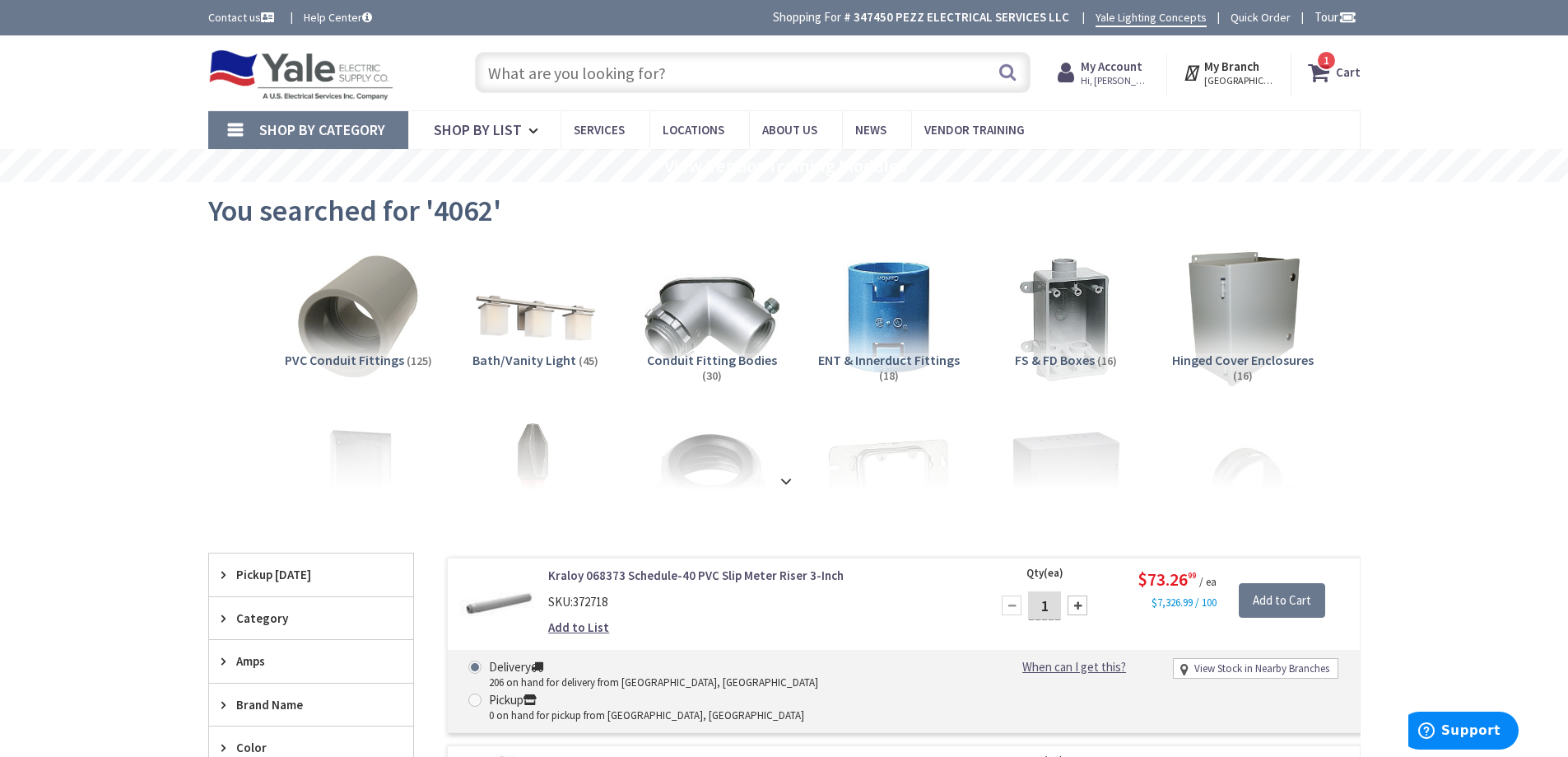
click at [1351, 84] on strong "Cart" at bounding box center [1348, 72] width 25 height 30
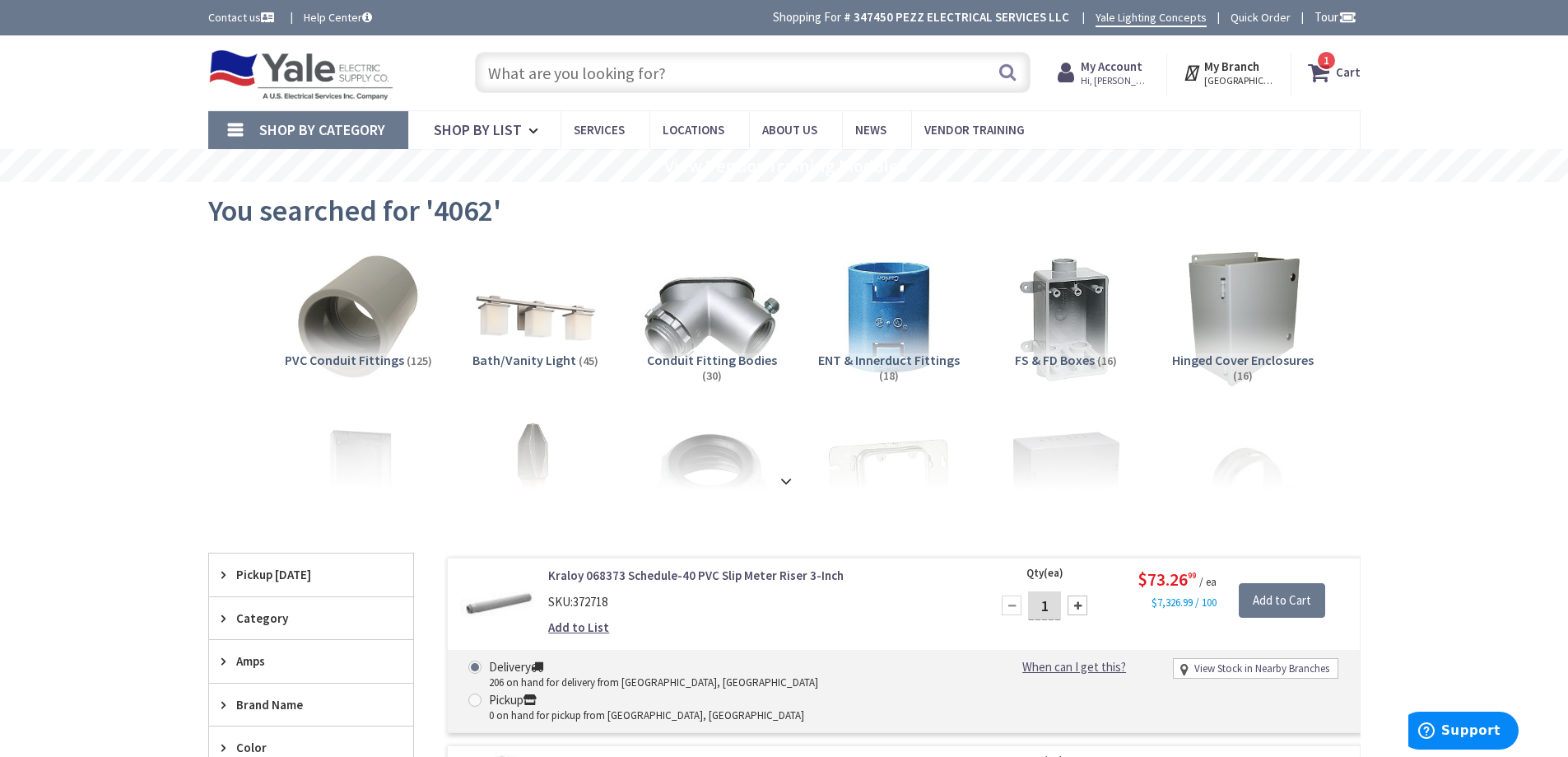
click at [726, 69] on input "text" at bounding box center [753, 72] width 556 height 41
click at [705, 75] on input "text" at bounding box center [753, 72] width 556 height 41
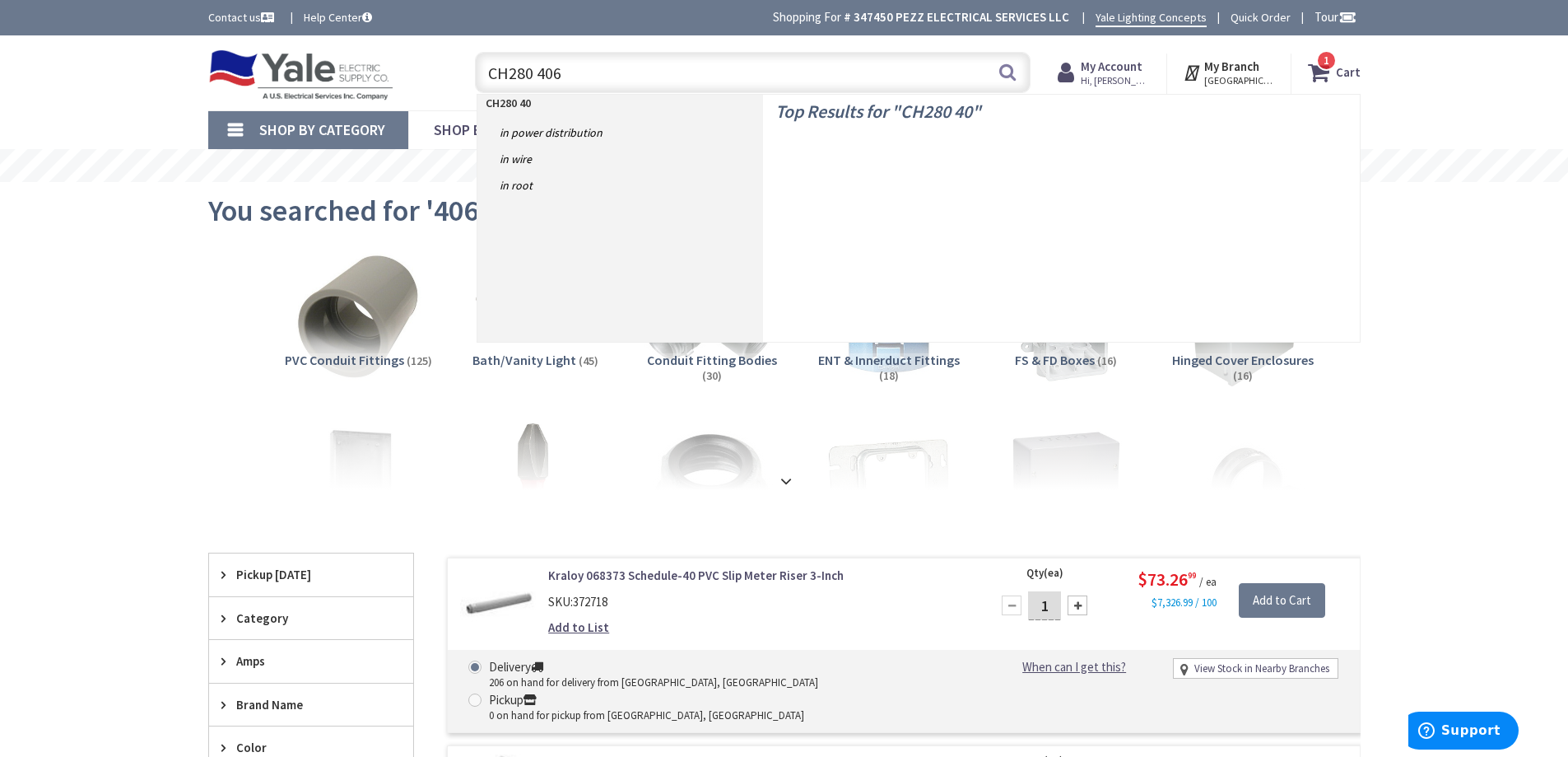
type input "CH280 4062"
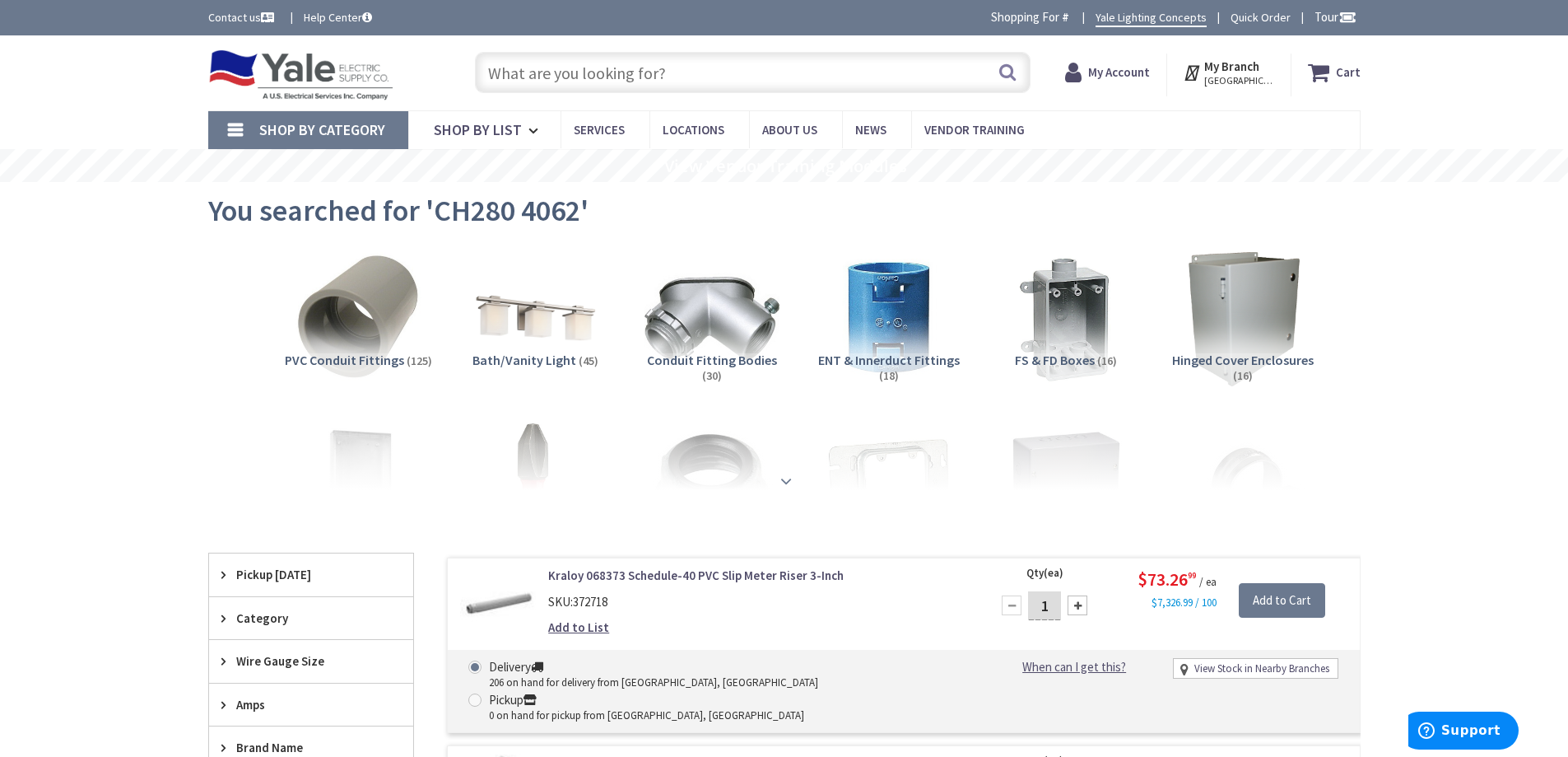
click at [797, 466] on div at bounding box center [784, 444] width 1070 height 91
click at [787, 483] on strong at bounding box center [785, 474] width 20 height 18
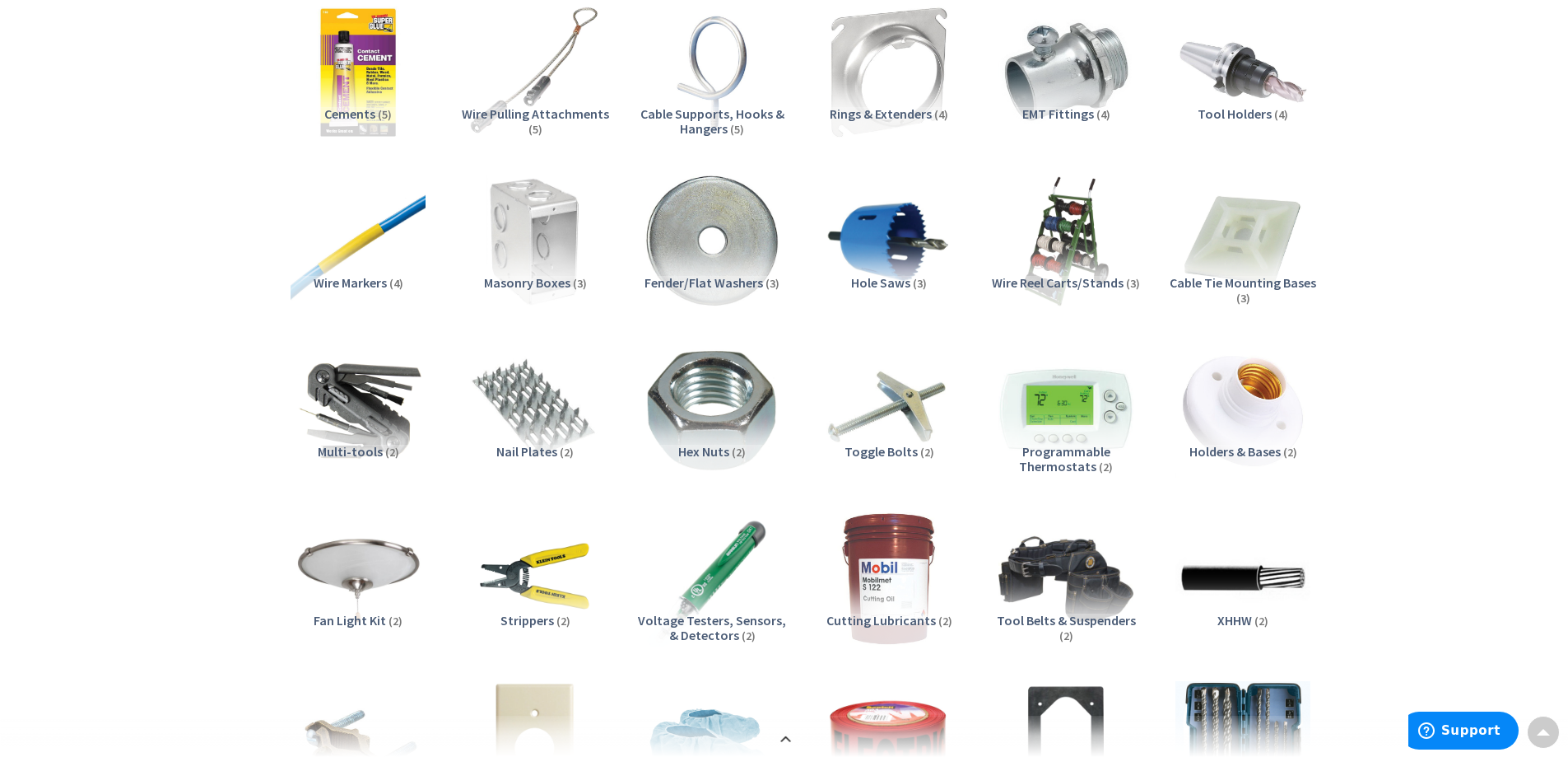
scroll to position [1235, 0]
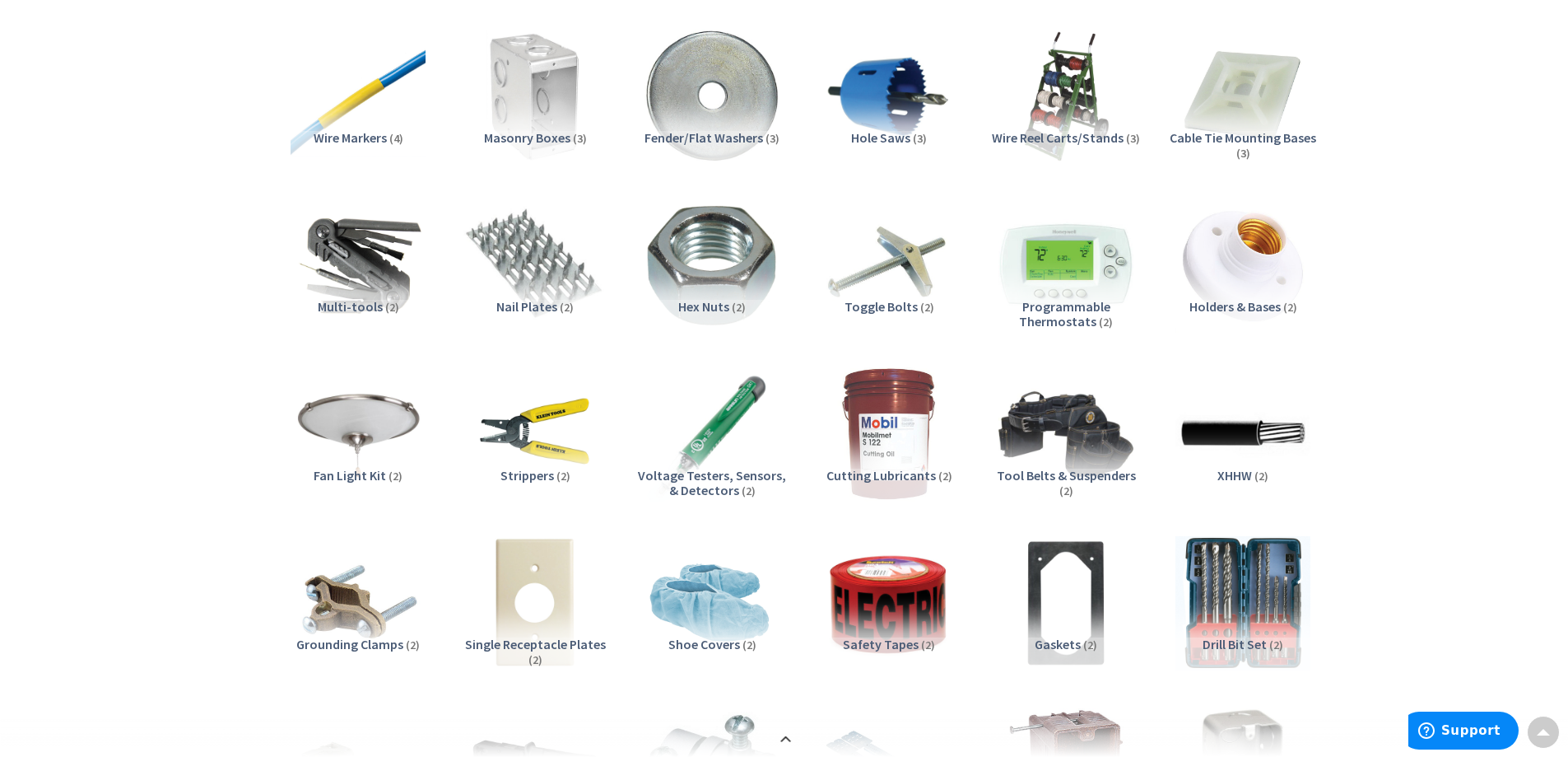
click at [526, 265] on img at bounding box center [535, 265] width 149 height 149
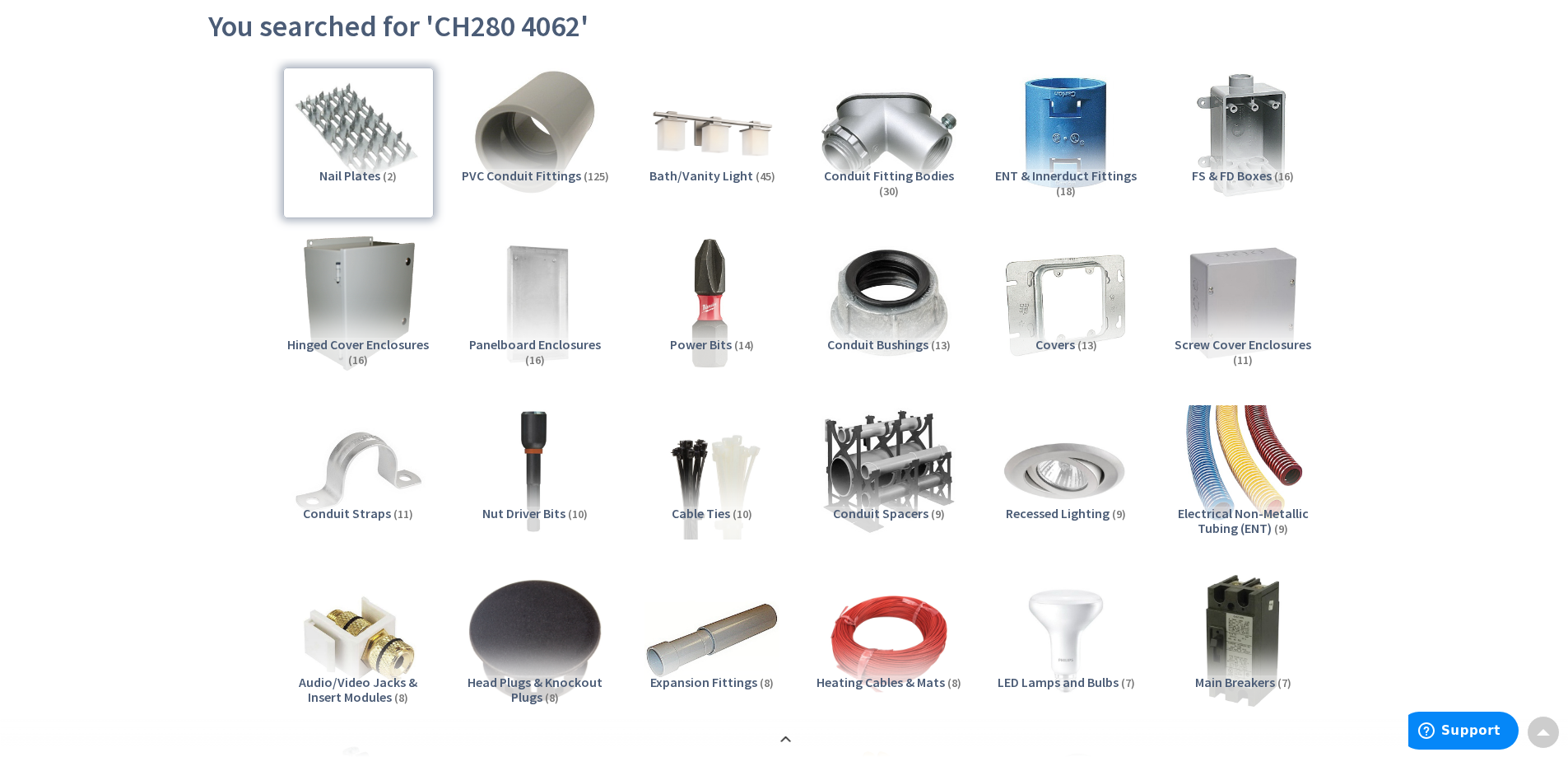
scroll to position [0, 0]
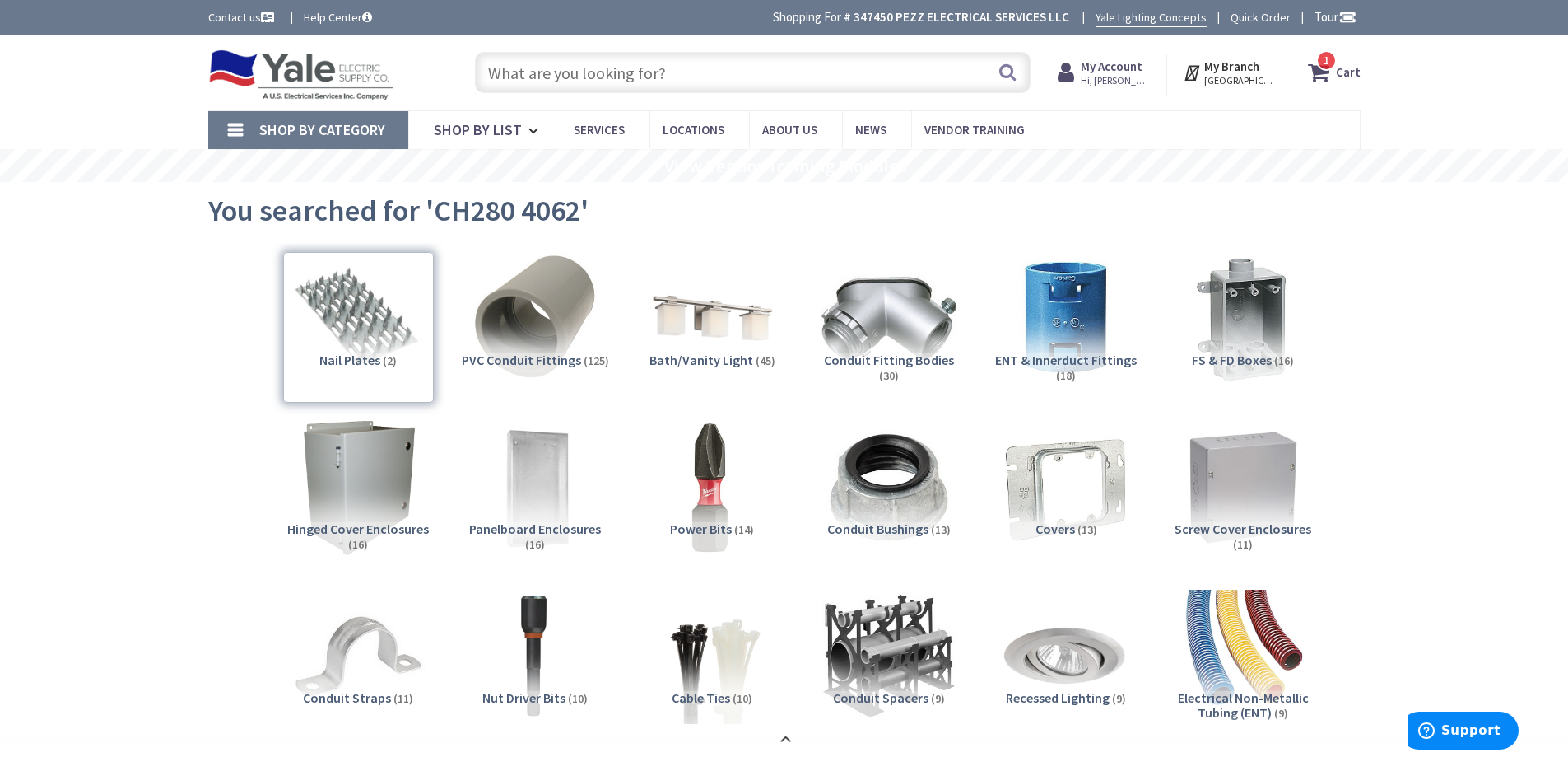
click at [340, 84] on img at bounding box center [301, 75] width 186 height 51
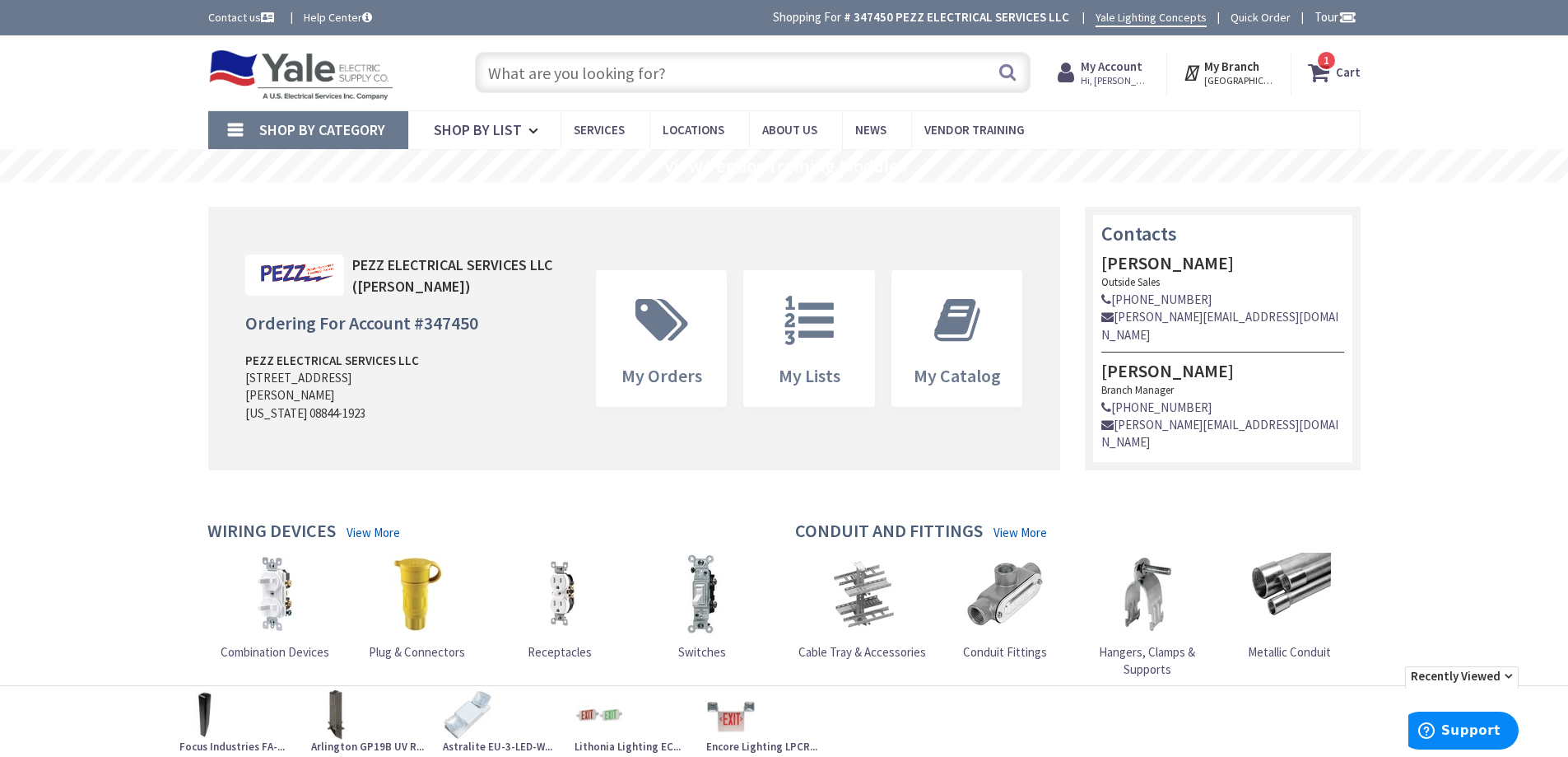
click at [603, 80] on input "text" at bounding box center [753, 72] width 556 height 41
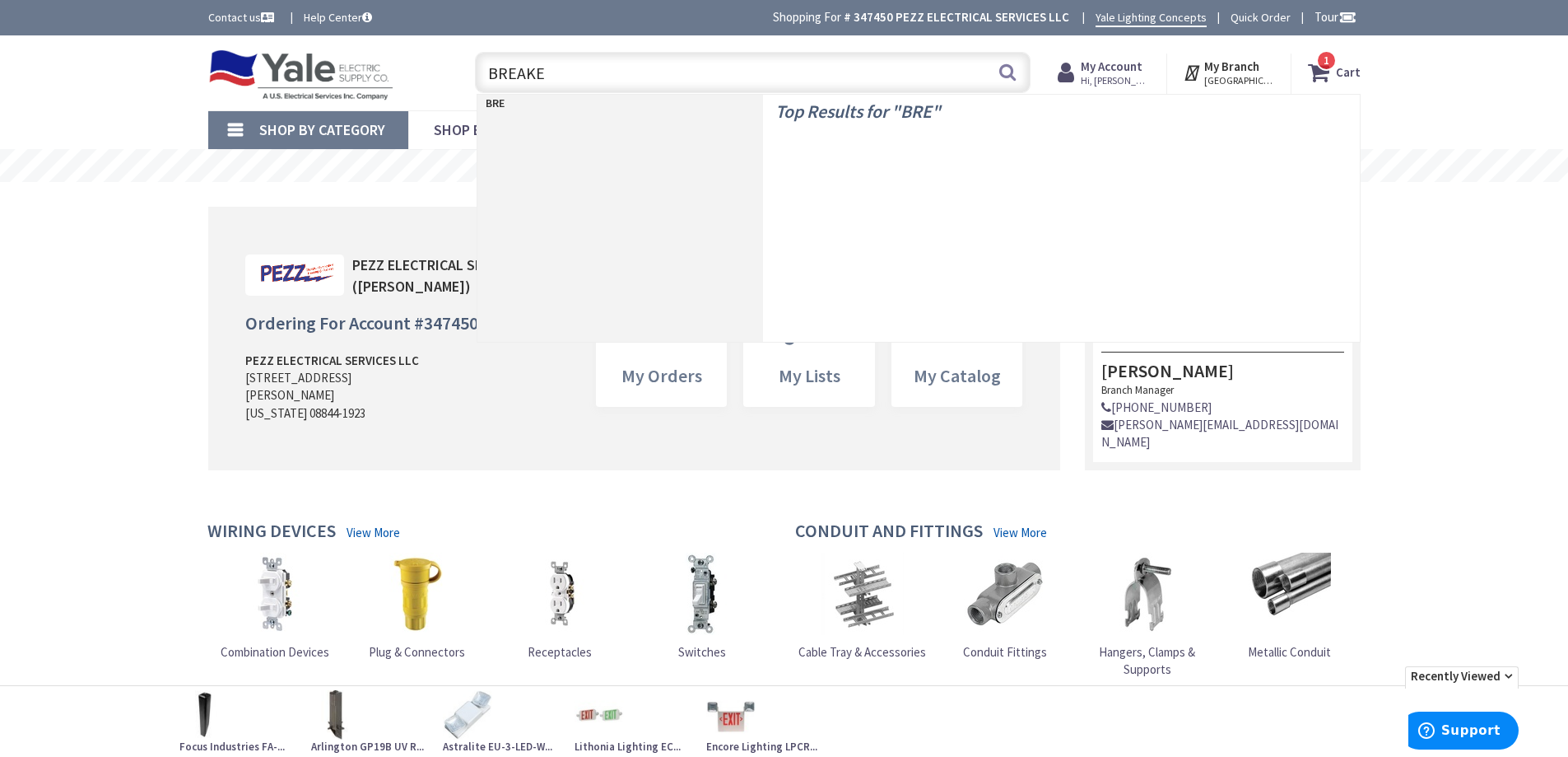
type input "BREAKER"
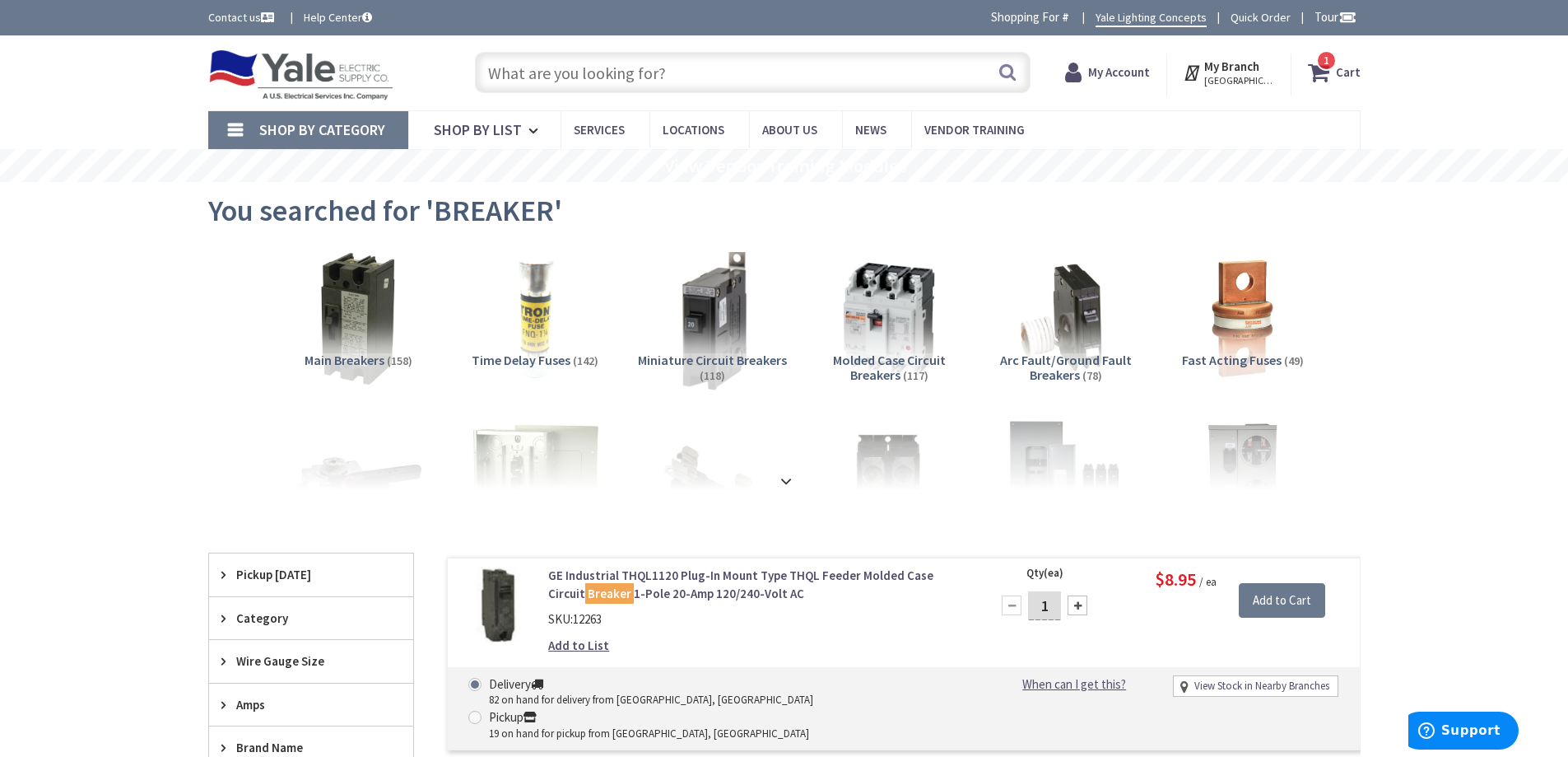
click at [745, 342] on img at bounding box center [712, 318] width 149 height 149
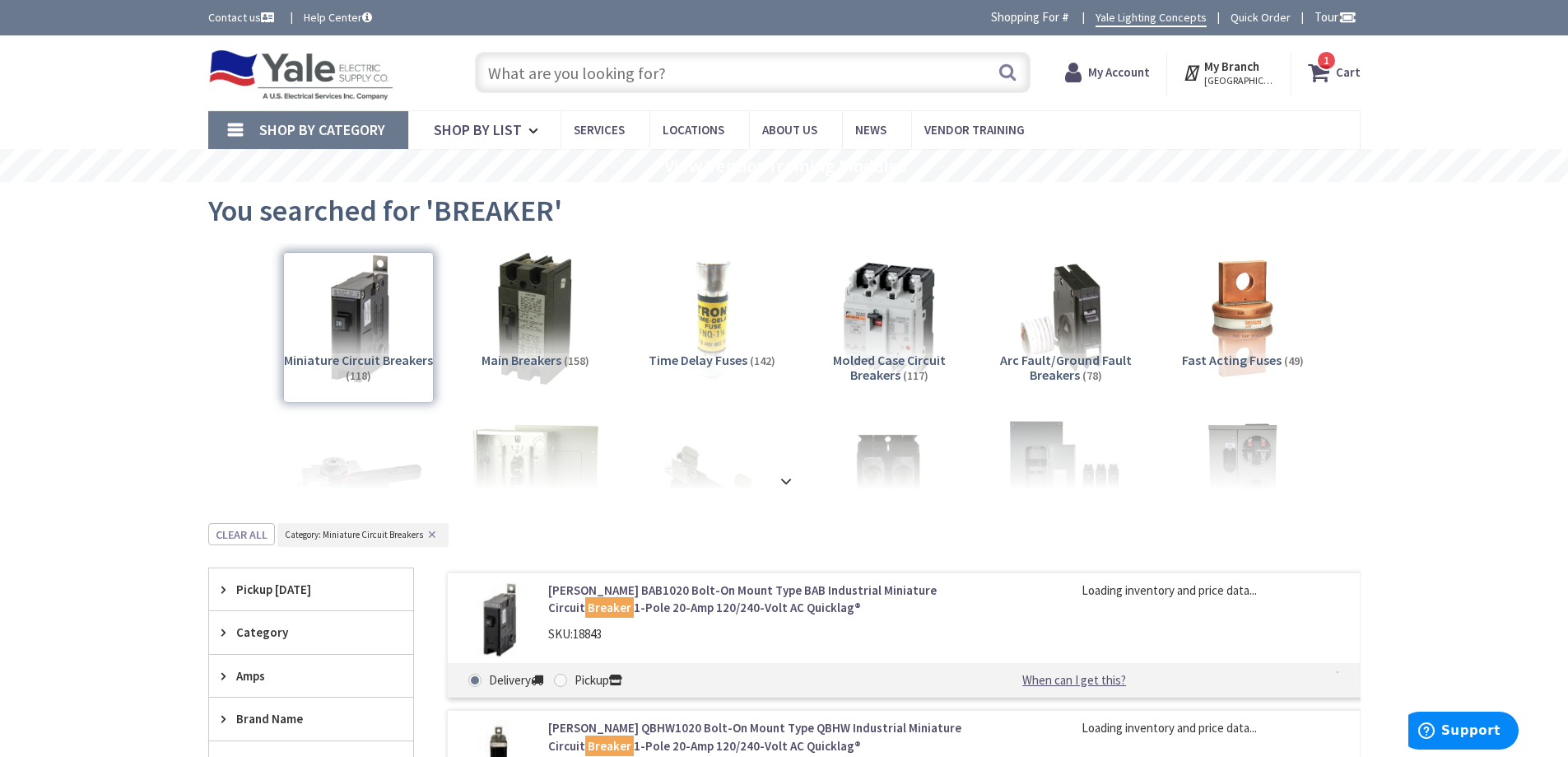
scroll to position [523, 0]
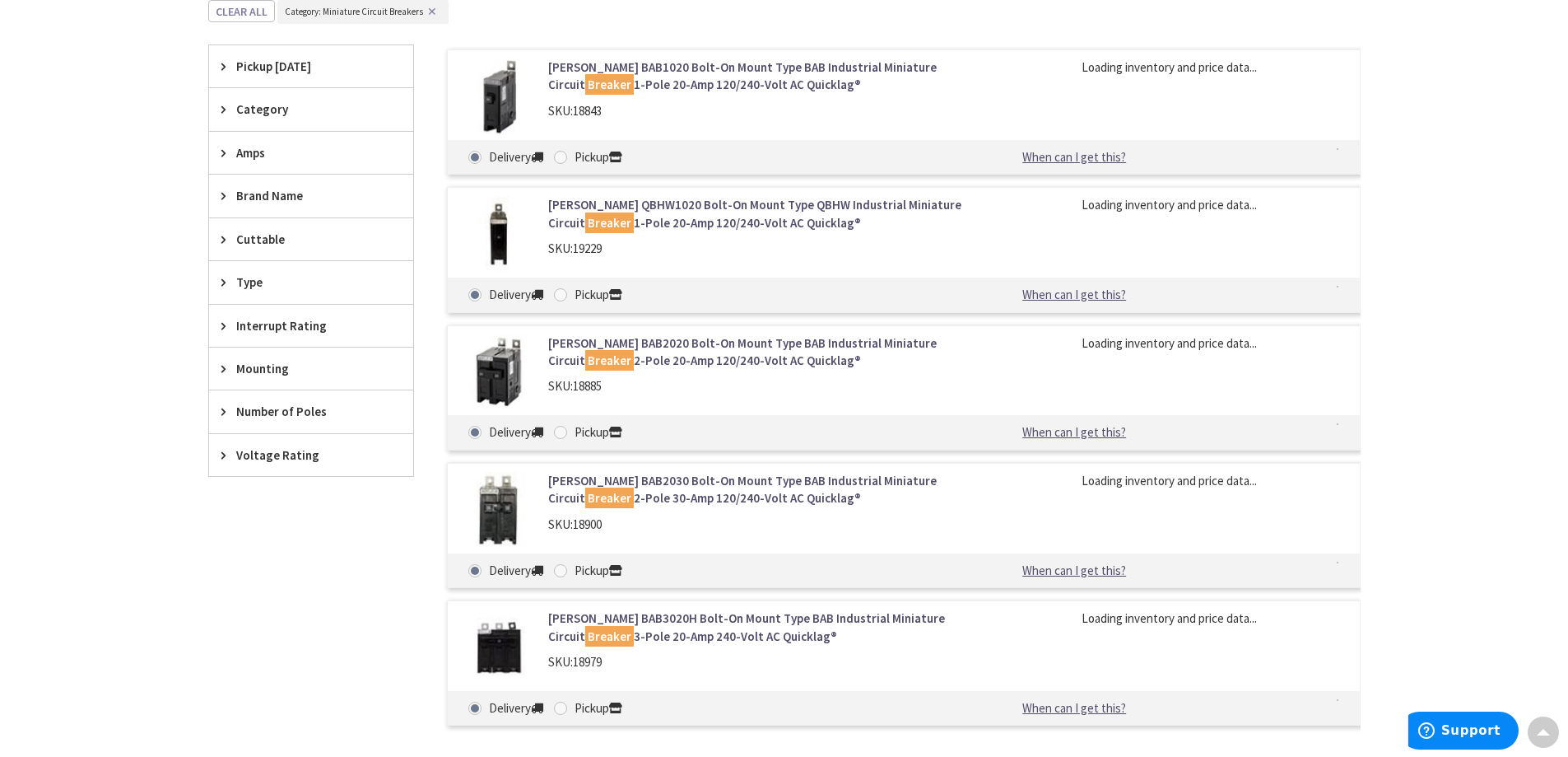
click at [279, 201] on span "Brand Name" at bounding box center [303, 196] width 134 height 17
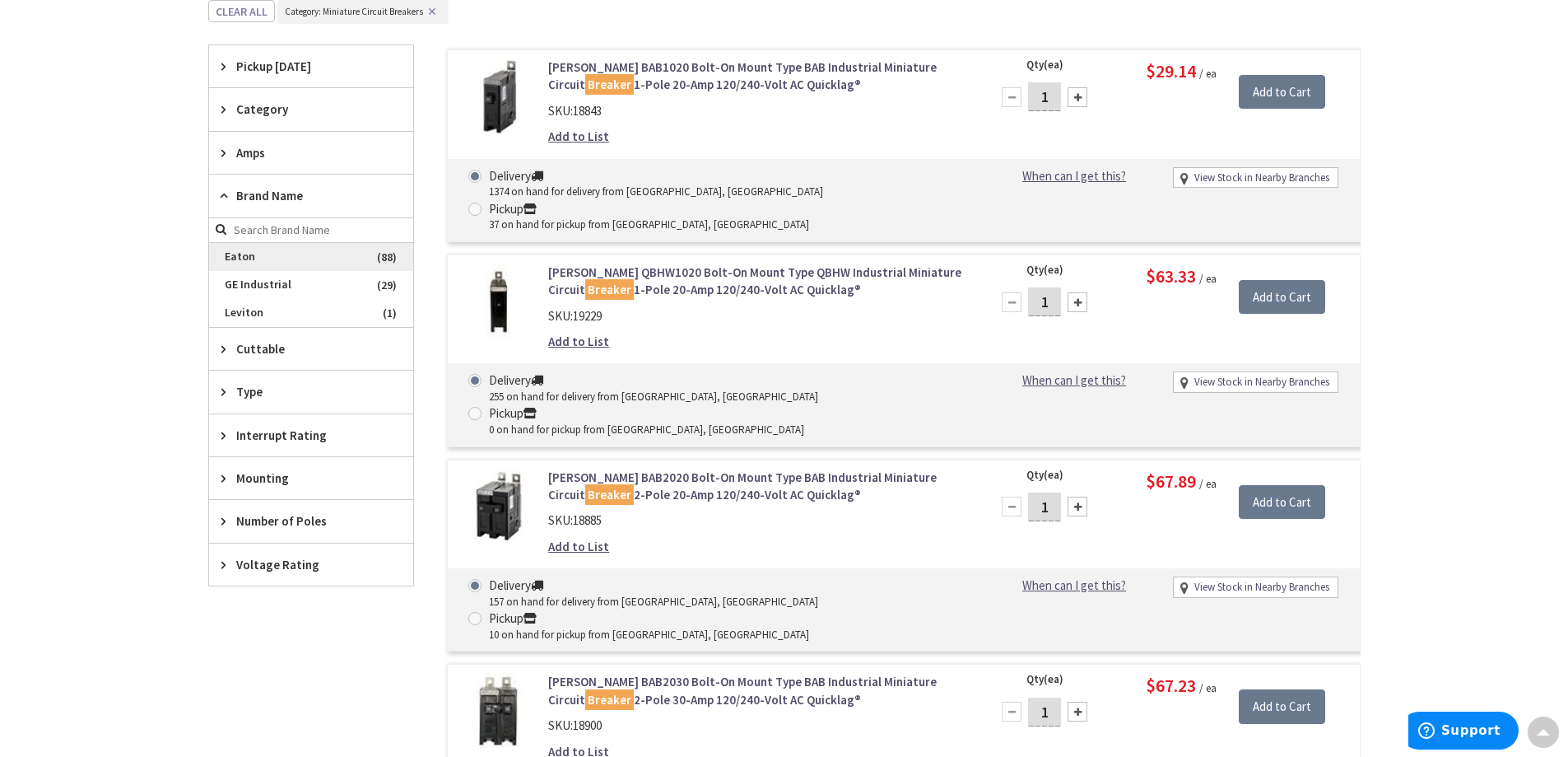
click at [276, 261] on span "Eaton" at bounding box center [311, 256] width 204 height 28
click at [268, 152] on span "Amps" at bounding box center [303, 153] width 134 height 17
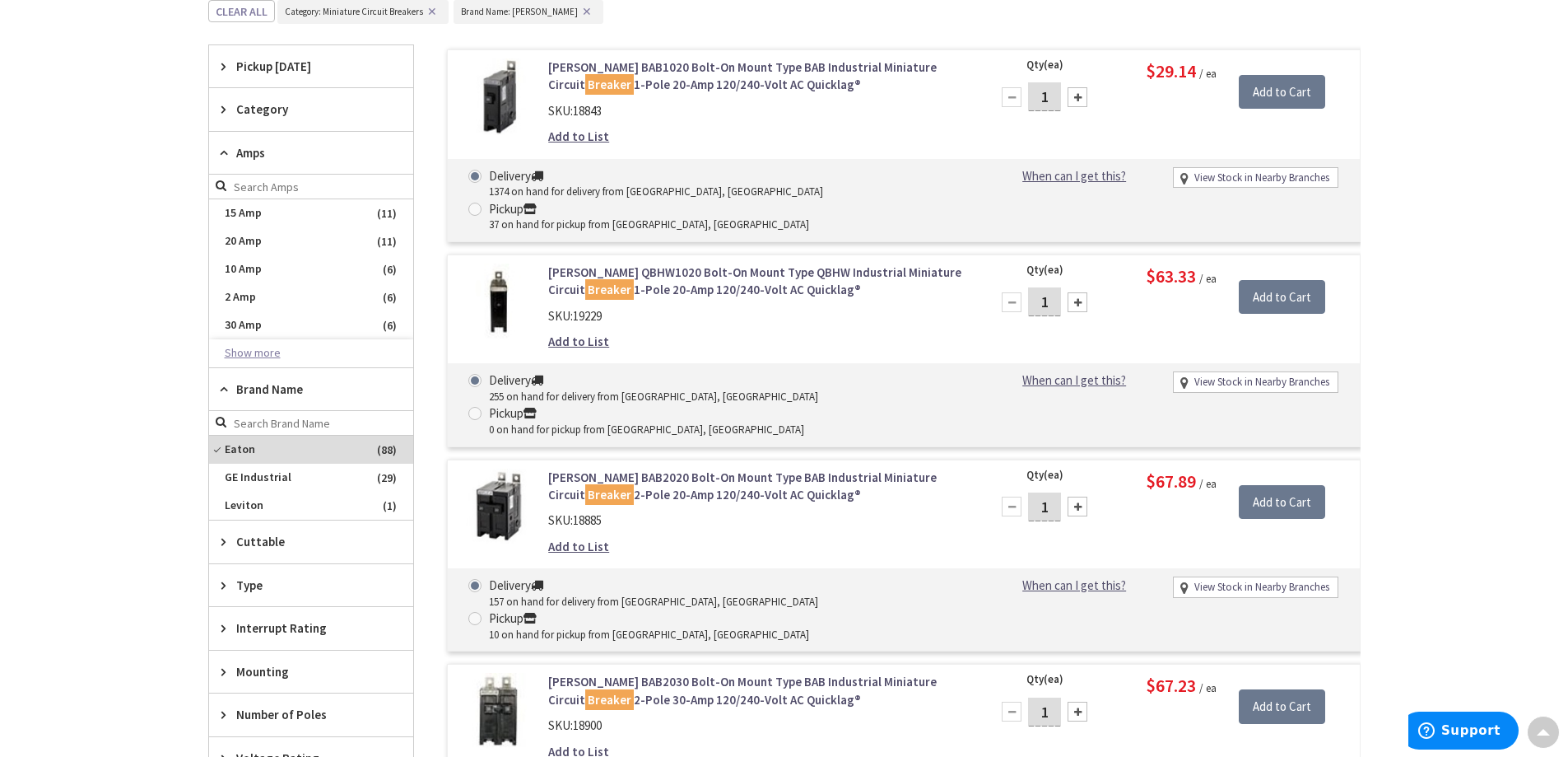
click at [273, 354] on button "Show more" at bounding box center [311, 353] width 204 height 28
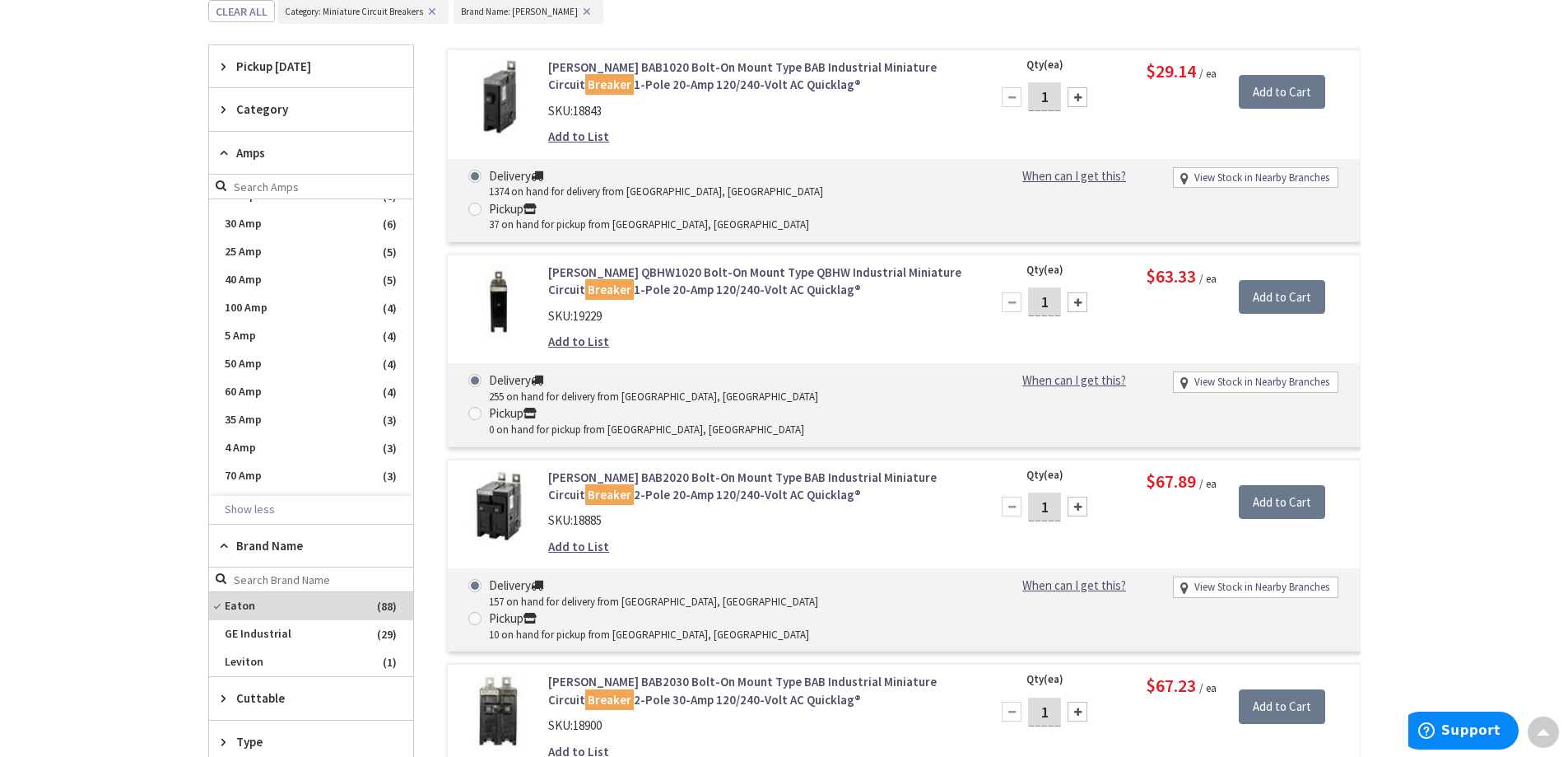
scroll to position [247, 0]
click at [271, 432] on span "80 Amp" at bounding box center [311, 442] width 204 height 28
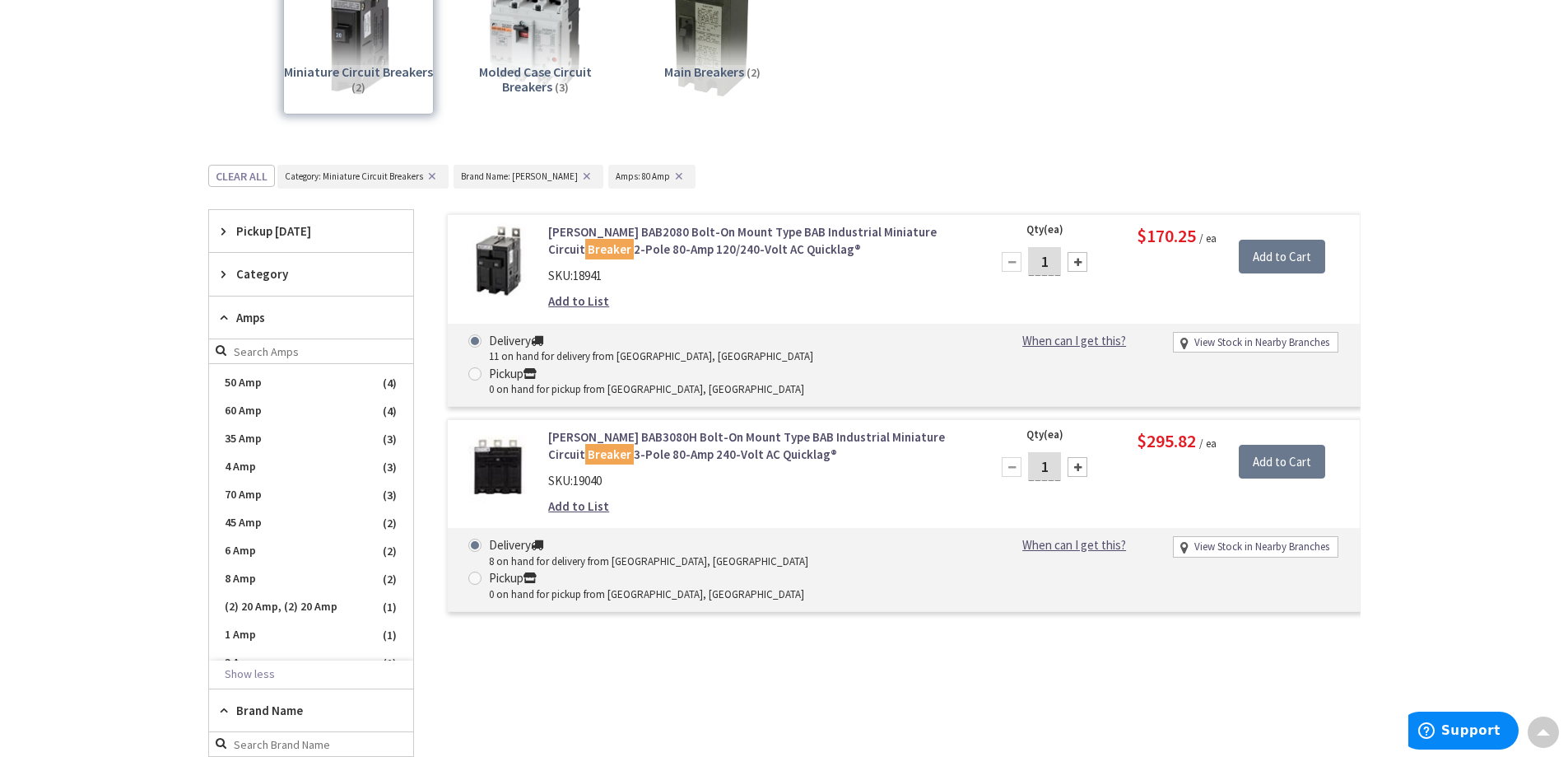
scroll to position [205, 0]
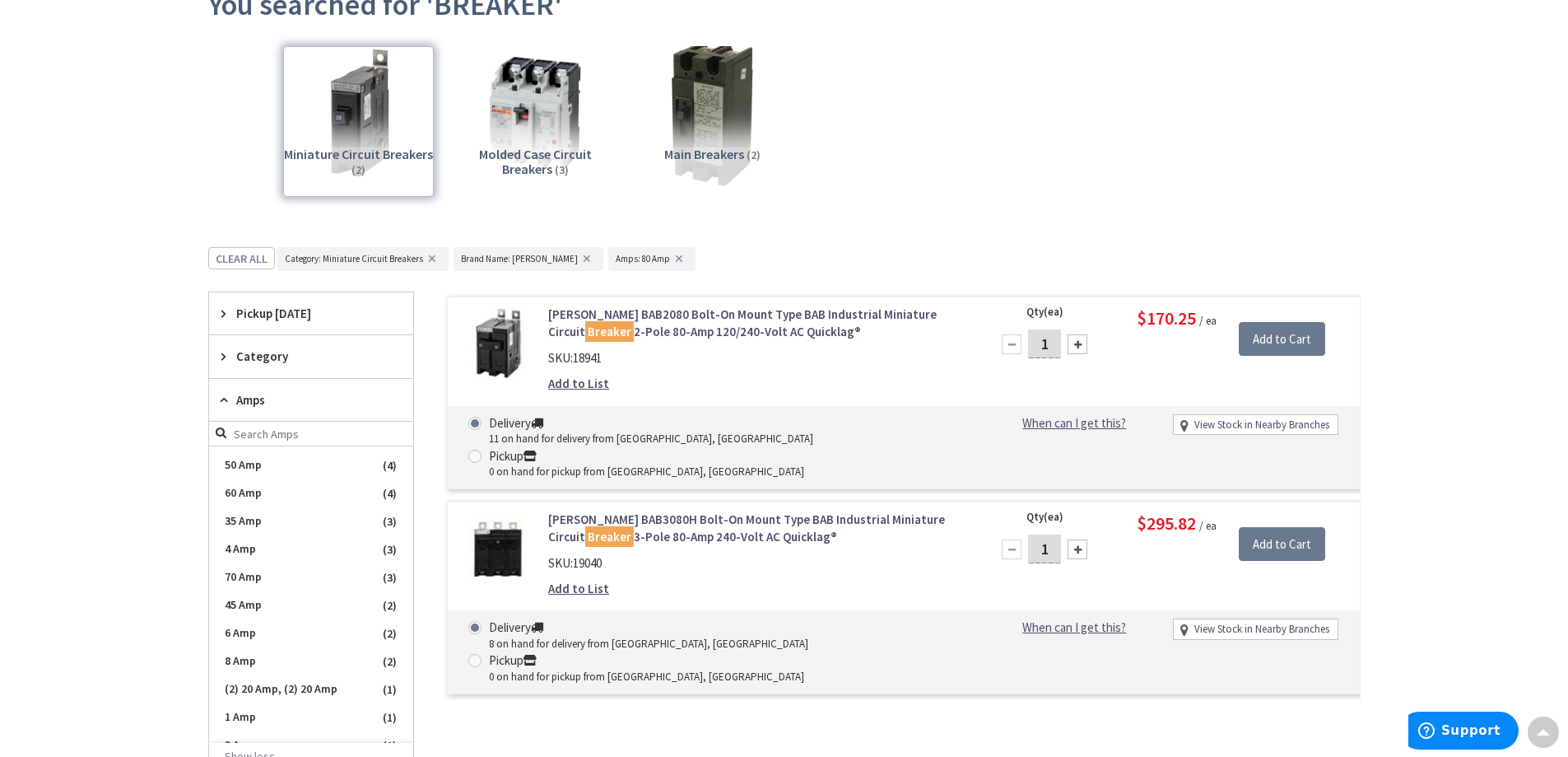
click at [722, 133] on img at bounding box center [712, 113] width 149 height 149
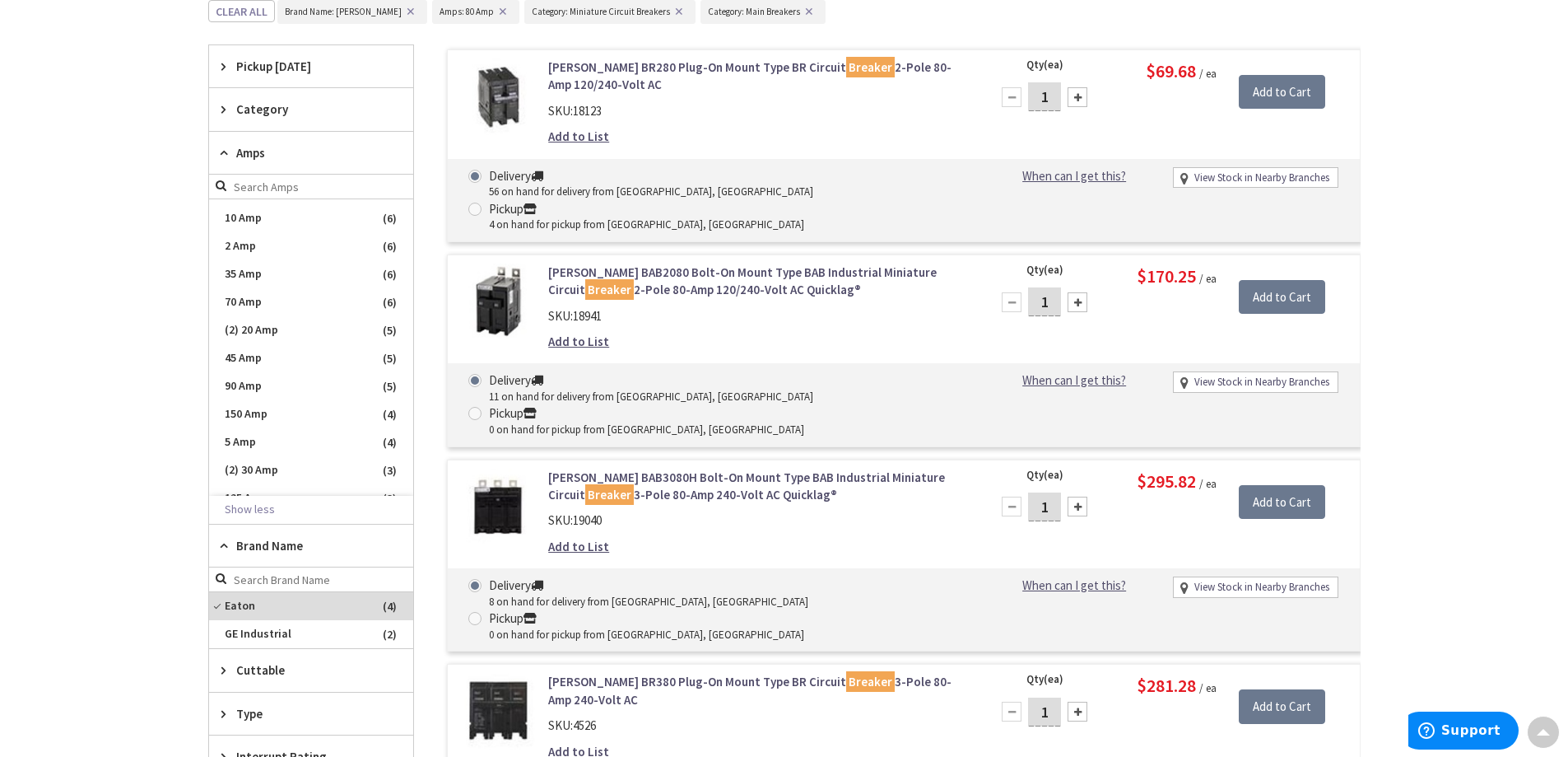
scroll to position [123, 0]
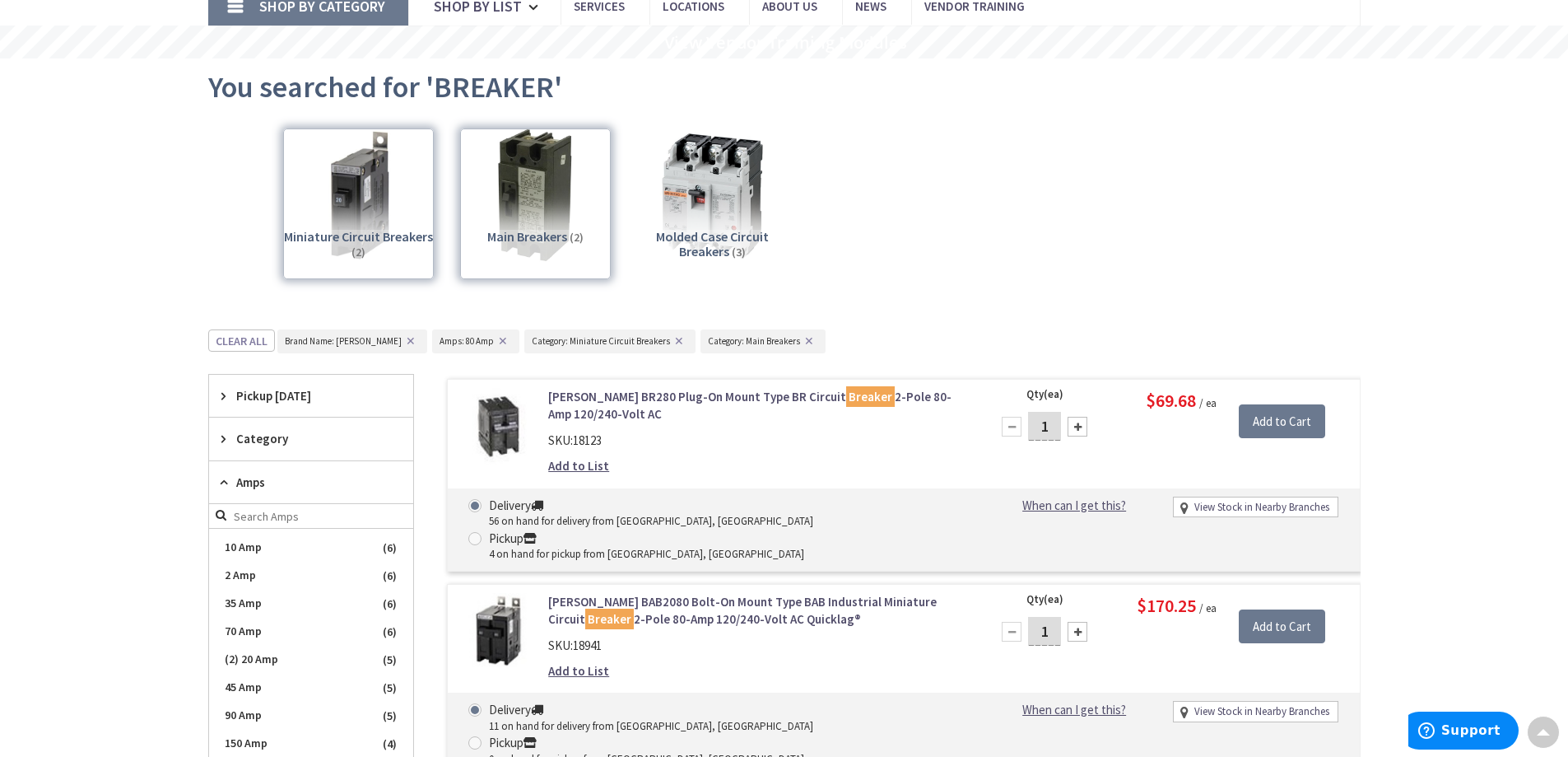
click at [704, 211] on img at bounding box center [712, 195] width 149 height 149
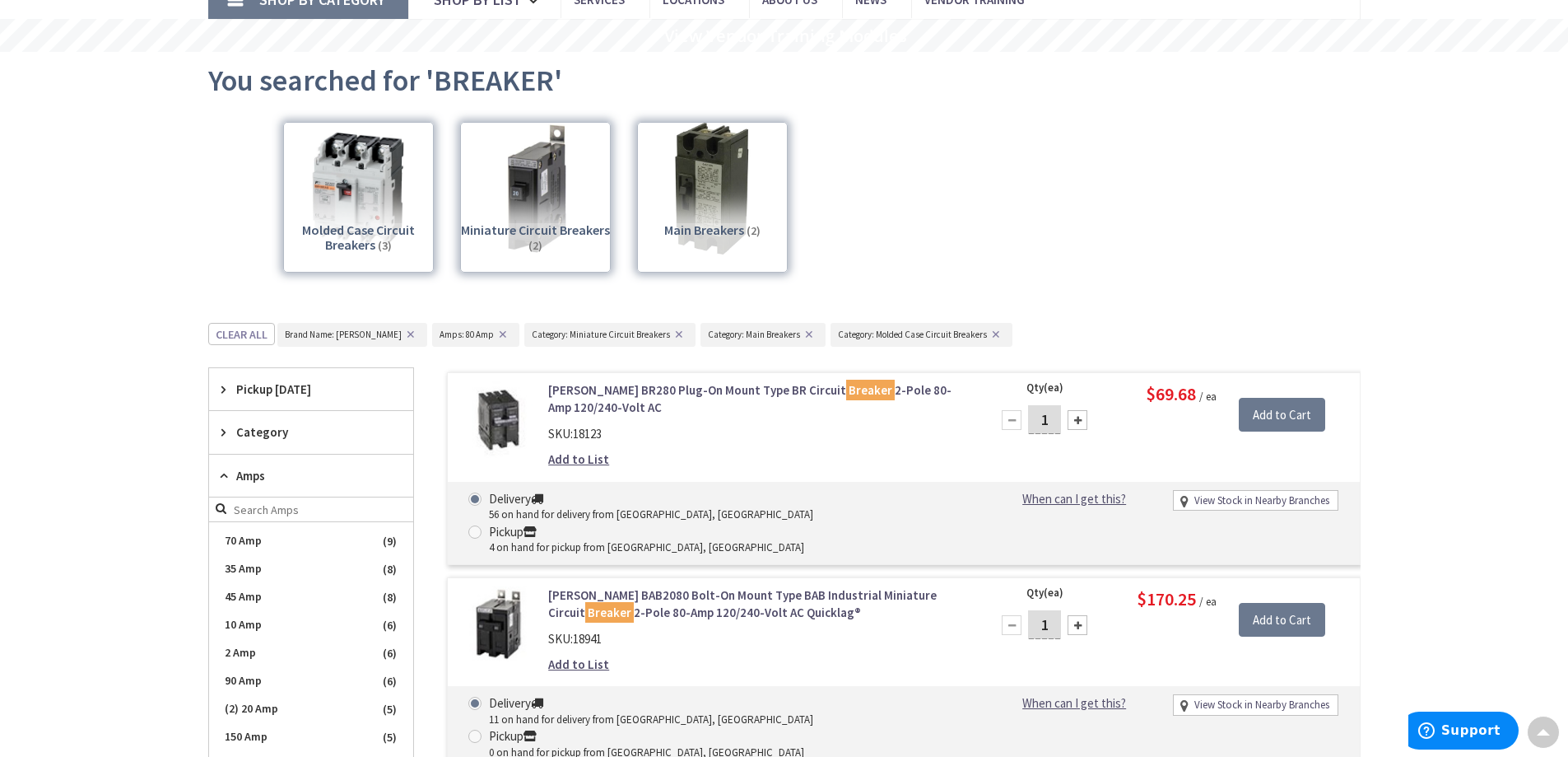
scroll to position [0, 0]
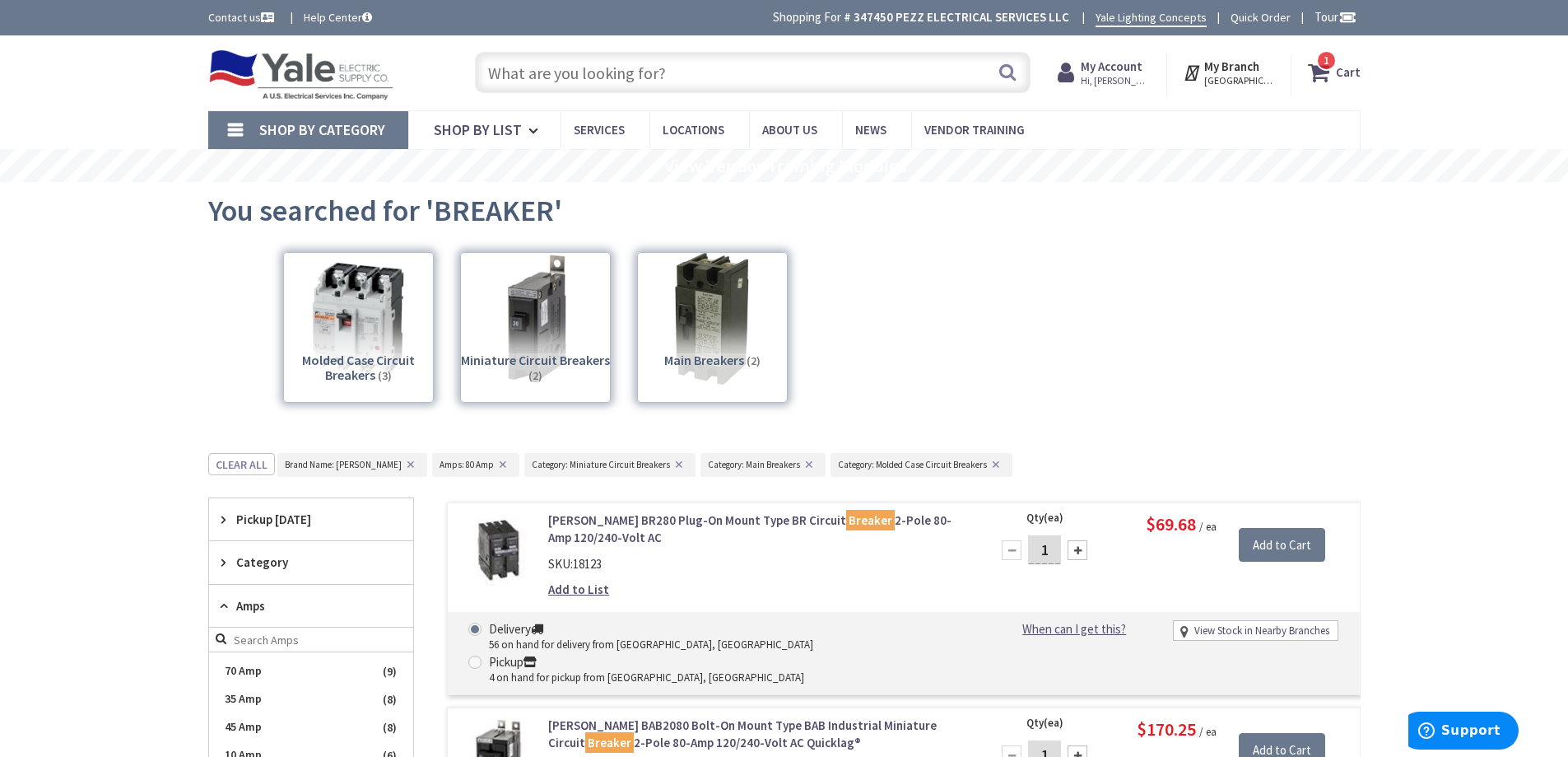
drag, startPoint x: 740, startPoint y: 68, endPoint x: 731, endPoint y: 93, distance: 26.6
click at [740, 68] on input "text" at bounding box center [753, 72] width 556 height 41
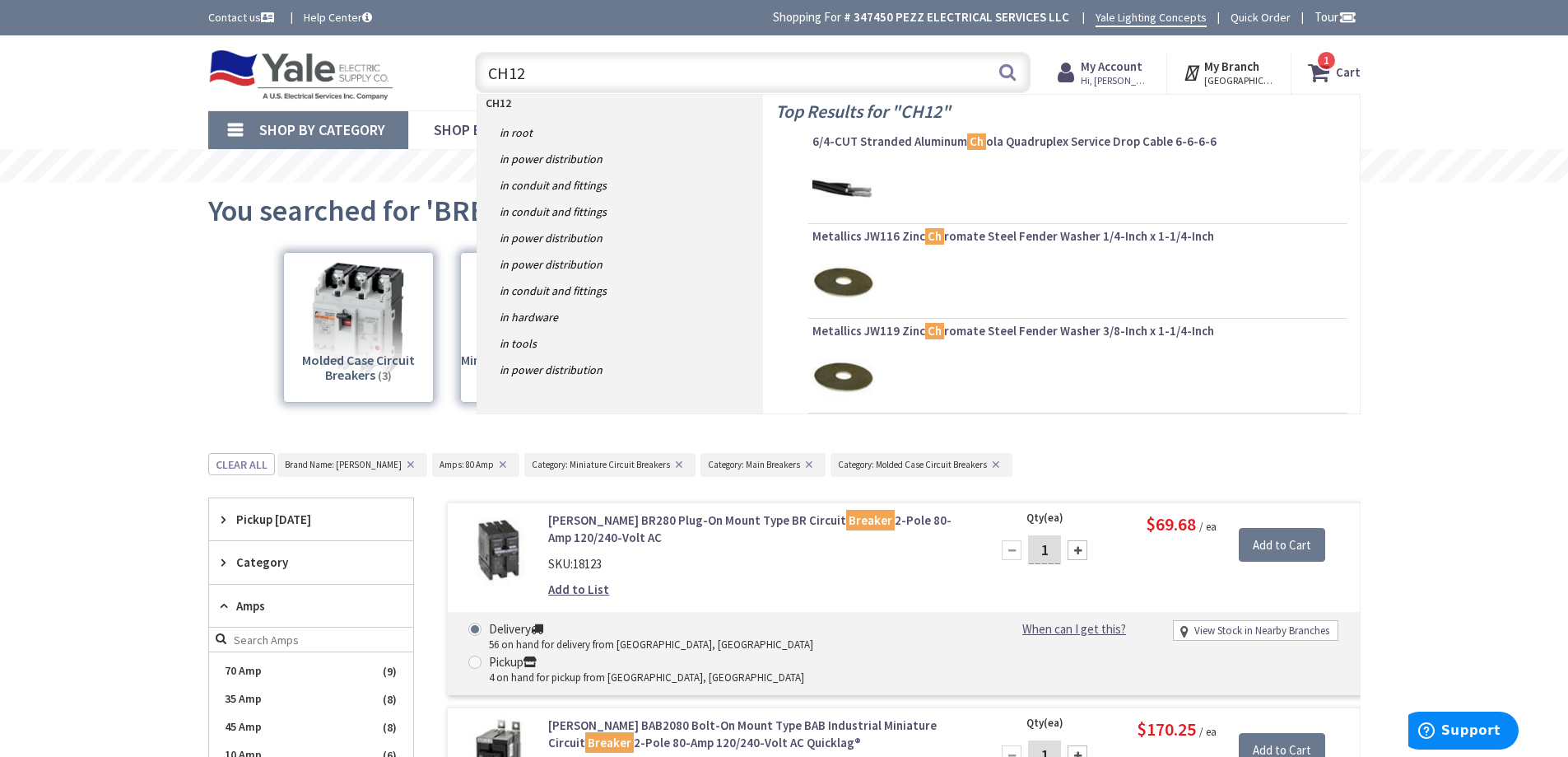
type input "CH120"
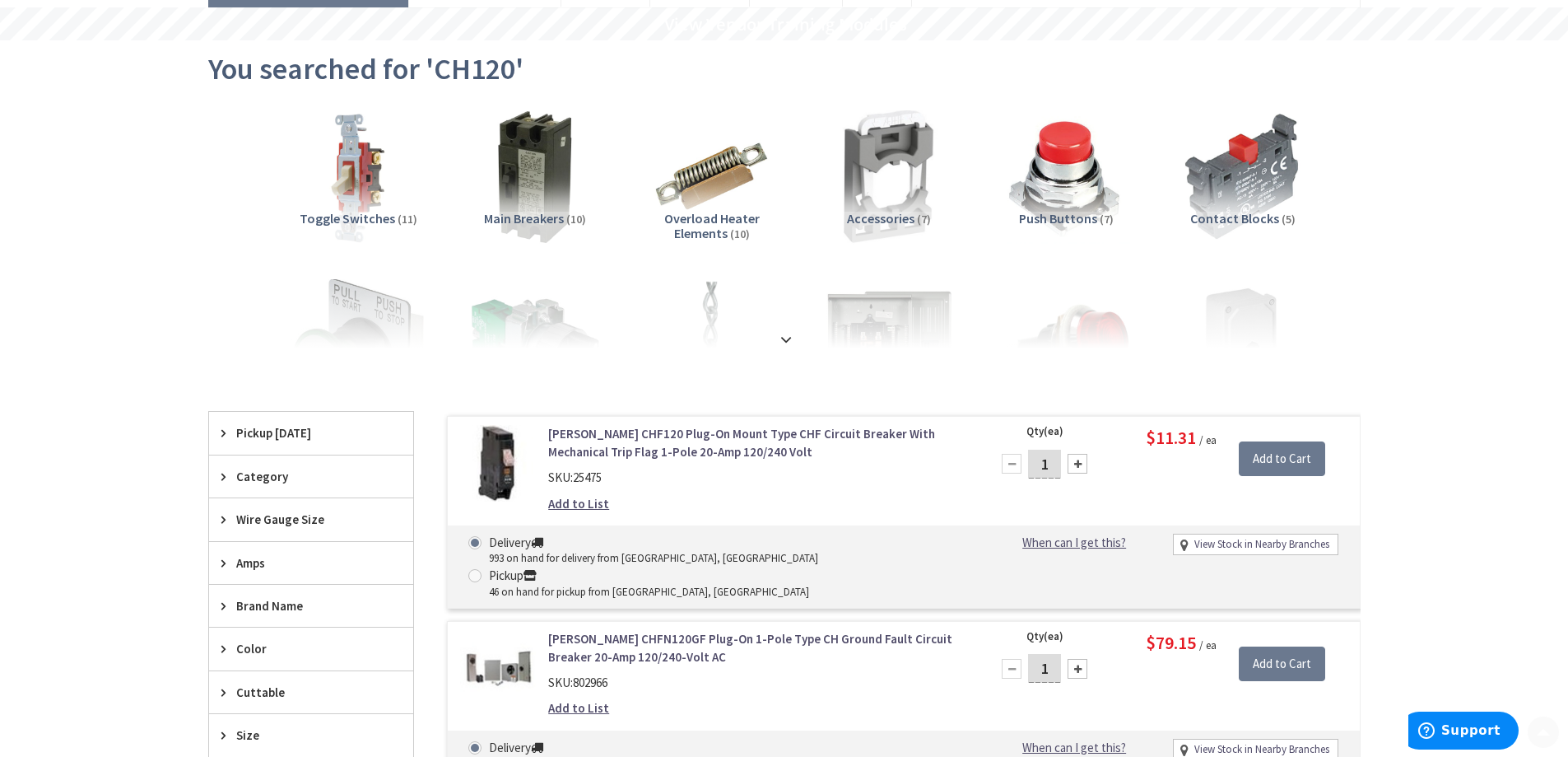
scroll to position [247, 0]
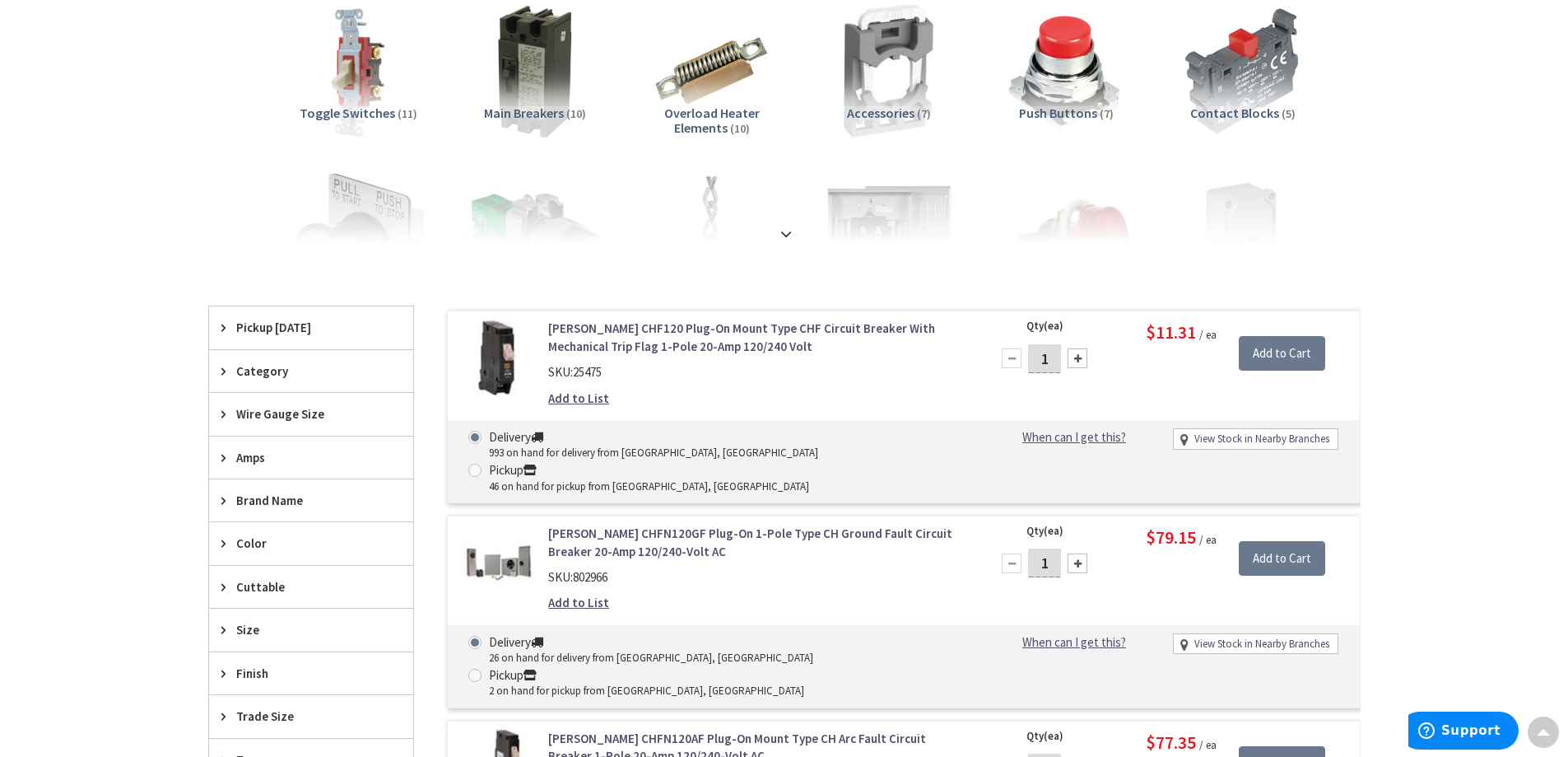
click at [643, 338] on link "[PERSON_NAME] CHF120 Plug-On Mount Type CHF Circuit Breaker With Mechanical Tri…" at bounding box center [758, 336] width 419 height 35
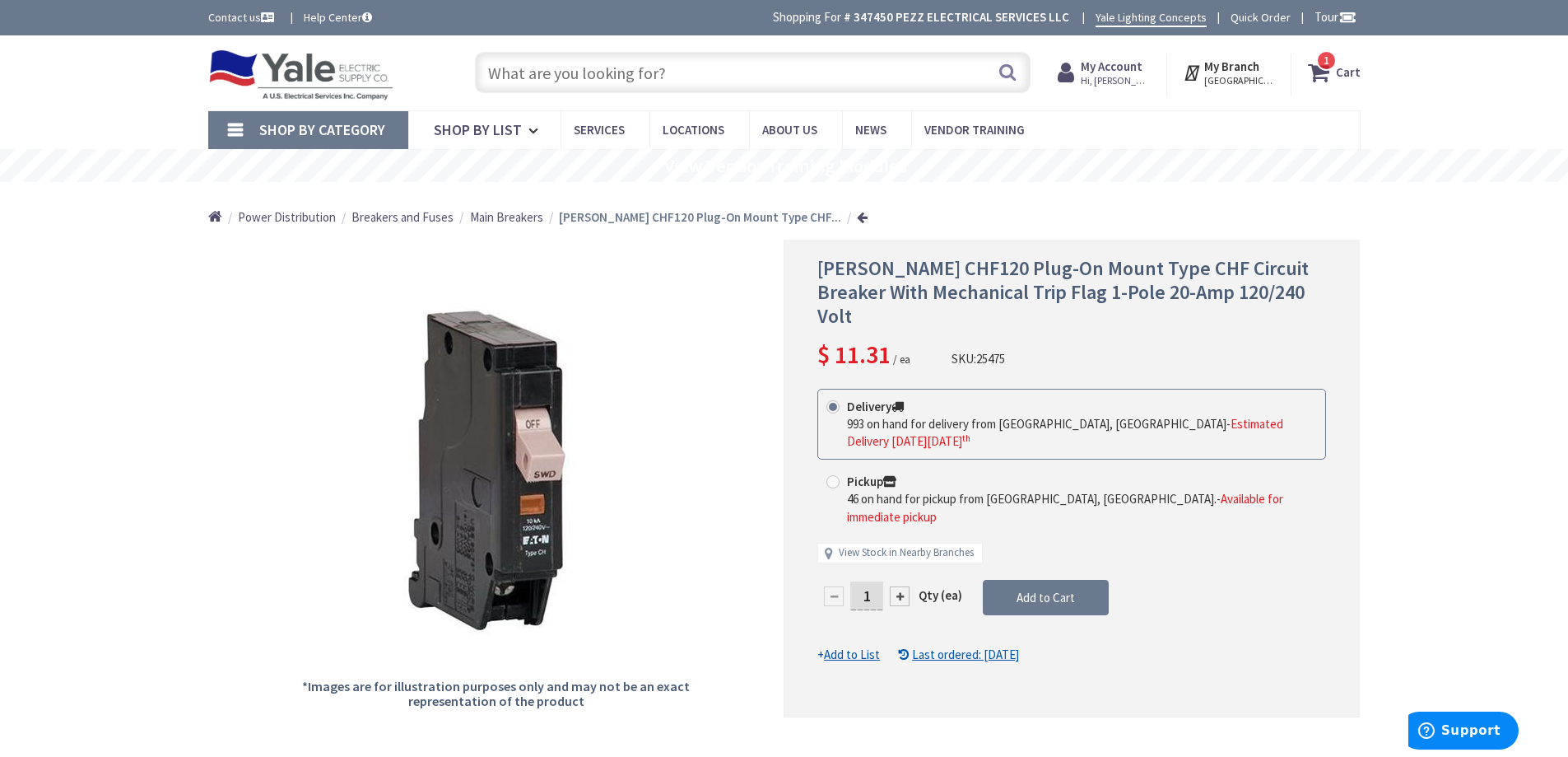
click at [522, 220] on span "Main Breakers" at bounding box center [506, 217] width 74 height 15
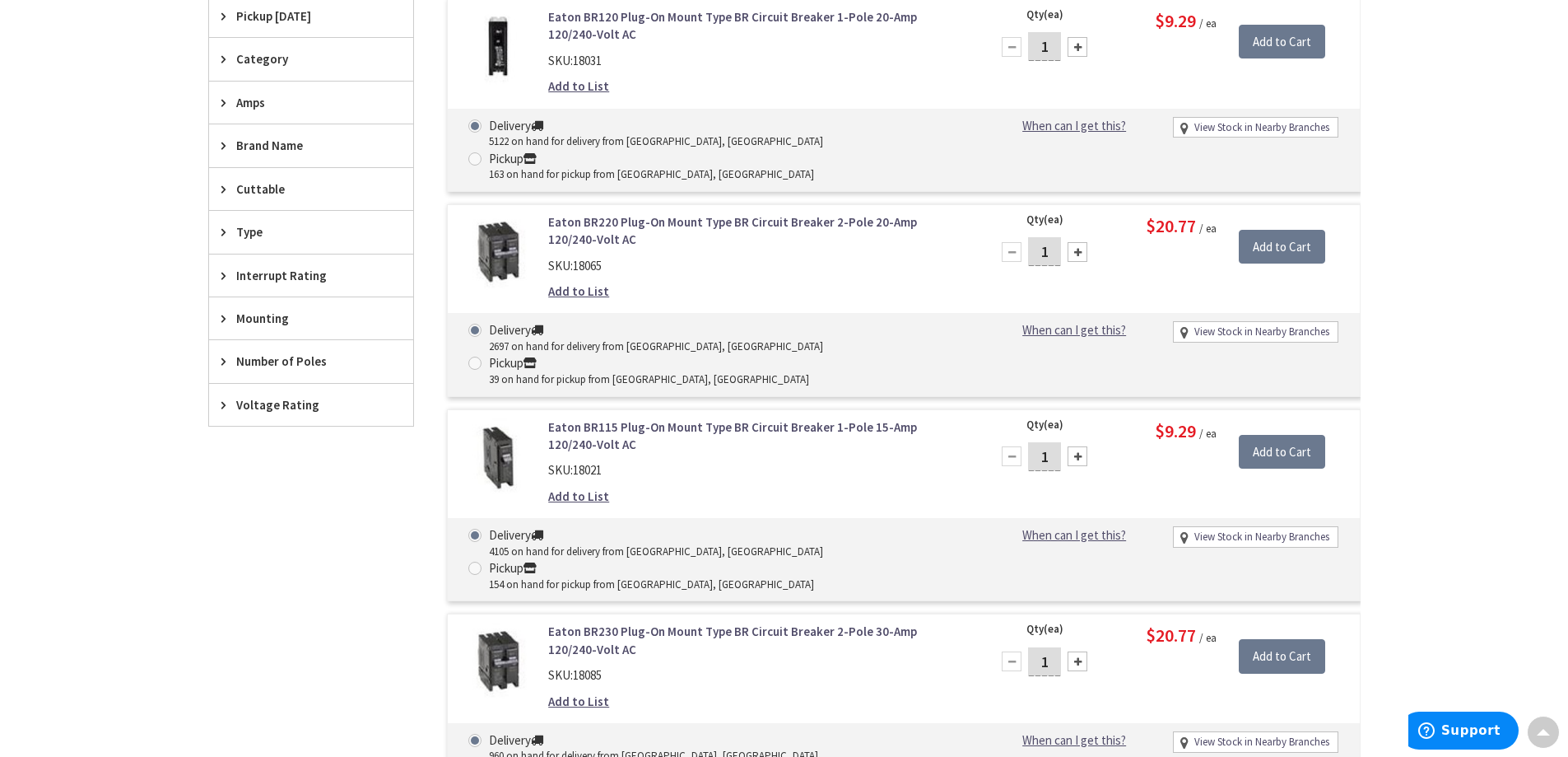
scroll to position [576, 0]
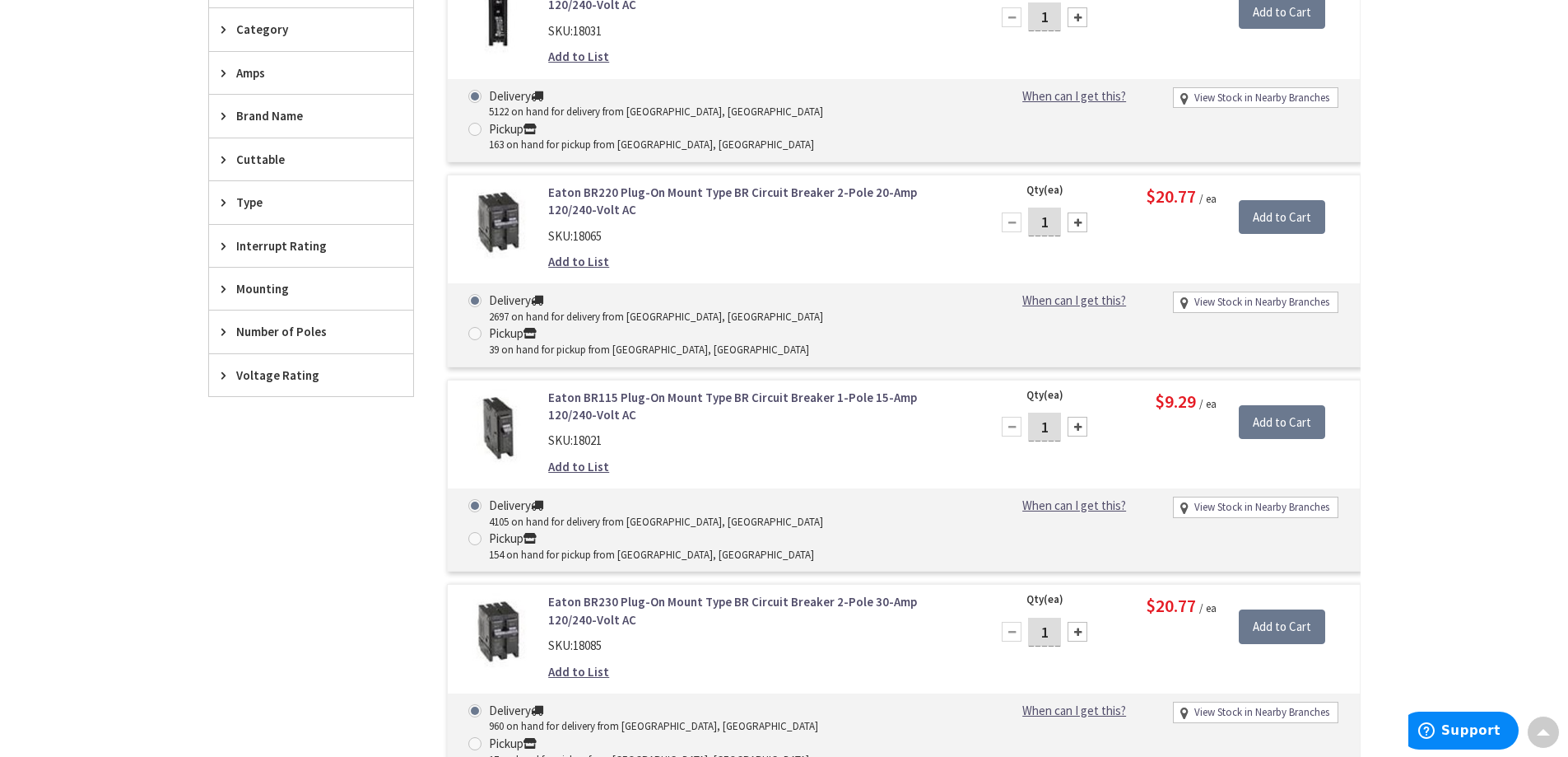
click at [339, 537] on div "Filters 158 items Pickup [DATE] [GEOGRAPHIC_DATA], [GEOGRAPHIC_DATA] (0 mi) (54…" at bounding box center [311, 478] width 205 height 1025
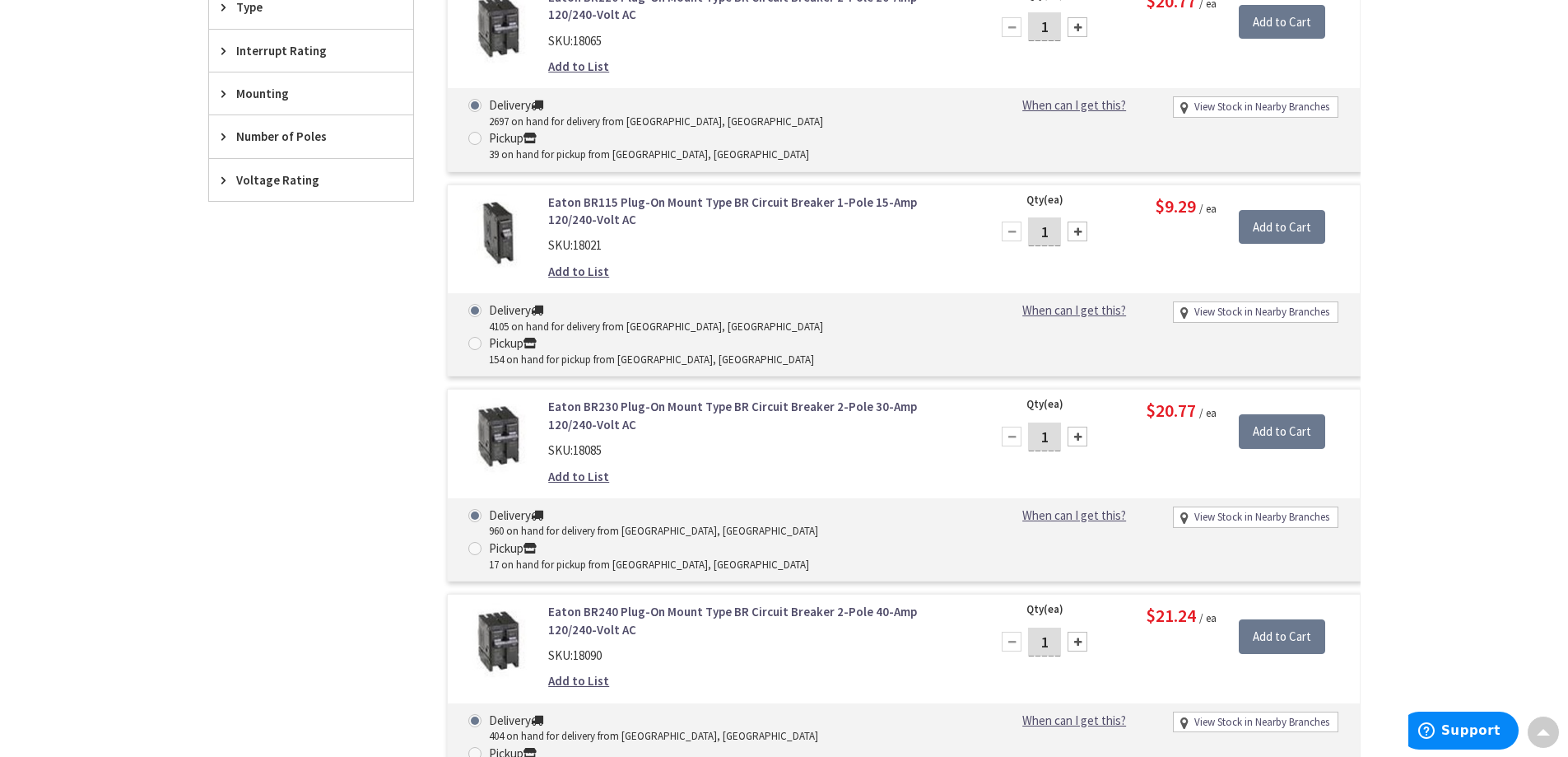
scroll to position [988, 0]
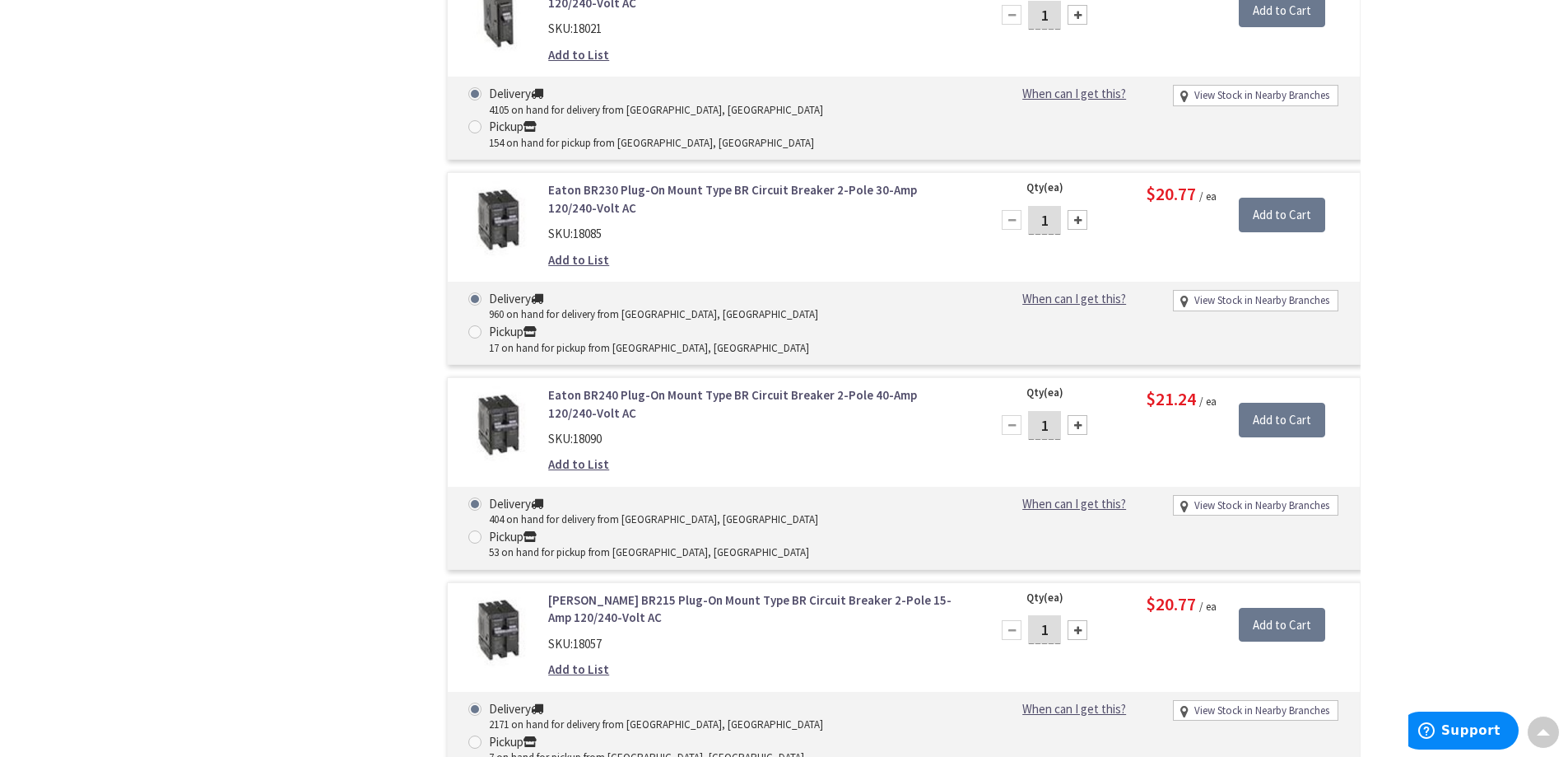
click at [86, 195] on div "Skip to Content Toggle Nav Search 1 1 1 items Cart My Cart" at bounding box center [784, 501] width 1568 height 2909
click at [161, 222] on div "Skip to Content Toggle Nav Search 1 1 1 items Cart My Cart" at bounding box center [784, 501] width 1568 height 2909
click at [214, 374] on div "Filters 158 items Pickup Today Bridgewater, NJ (0 mi) (54) Trenton, NJ (27.02 m…" at bounding box center [311, 577] width 205 height 2048
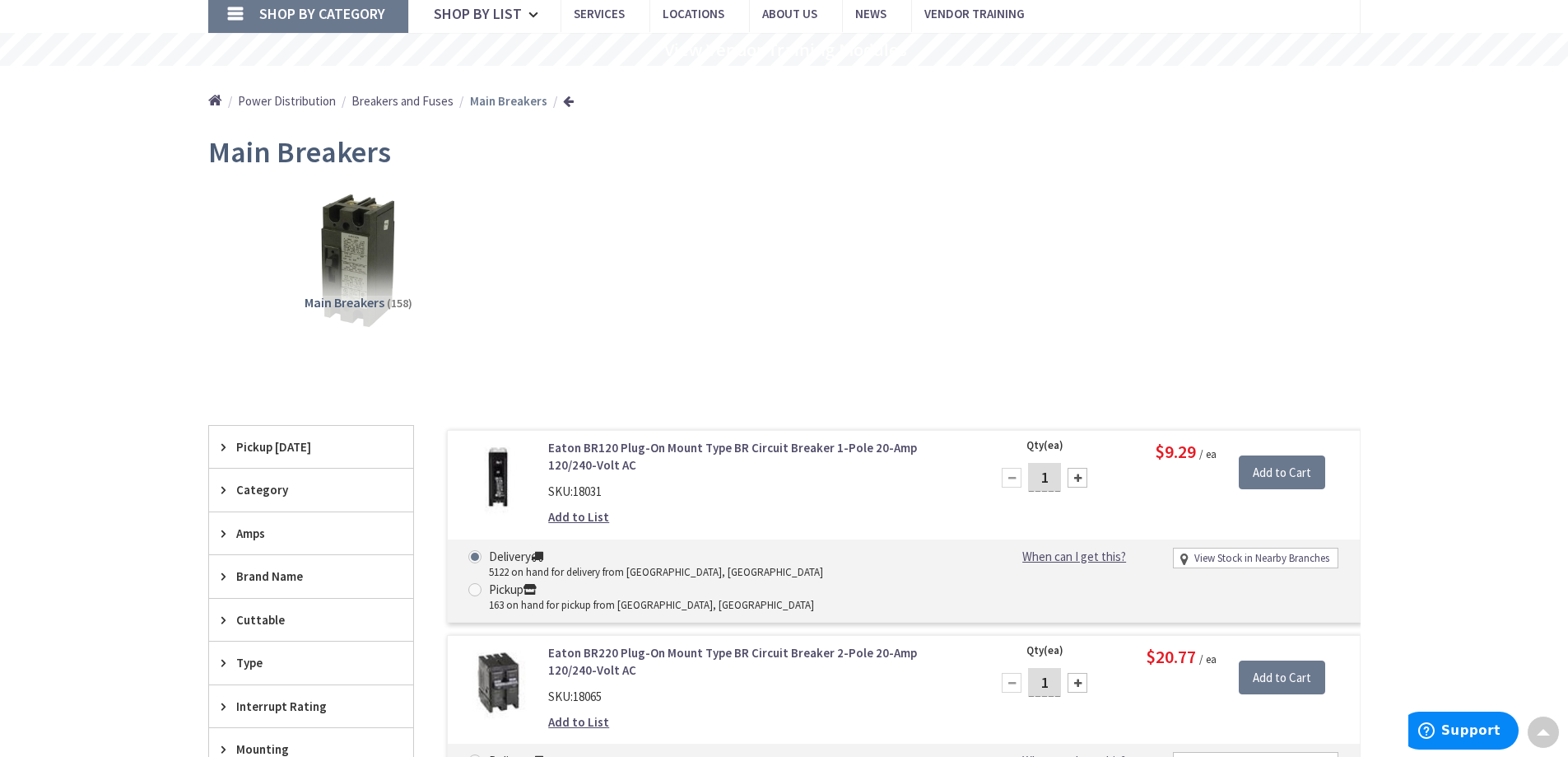
scroll to position [0, 0]
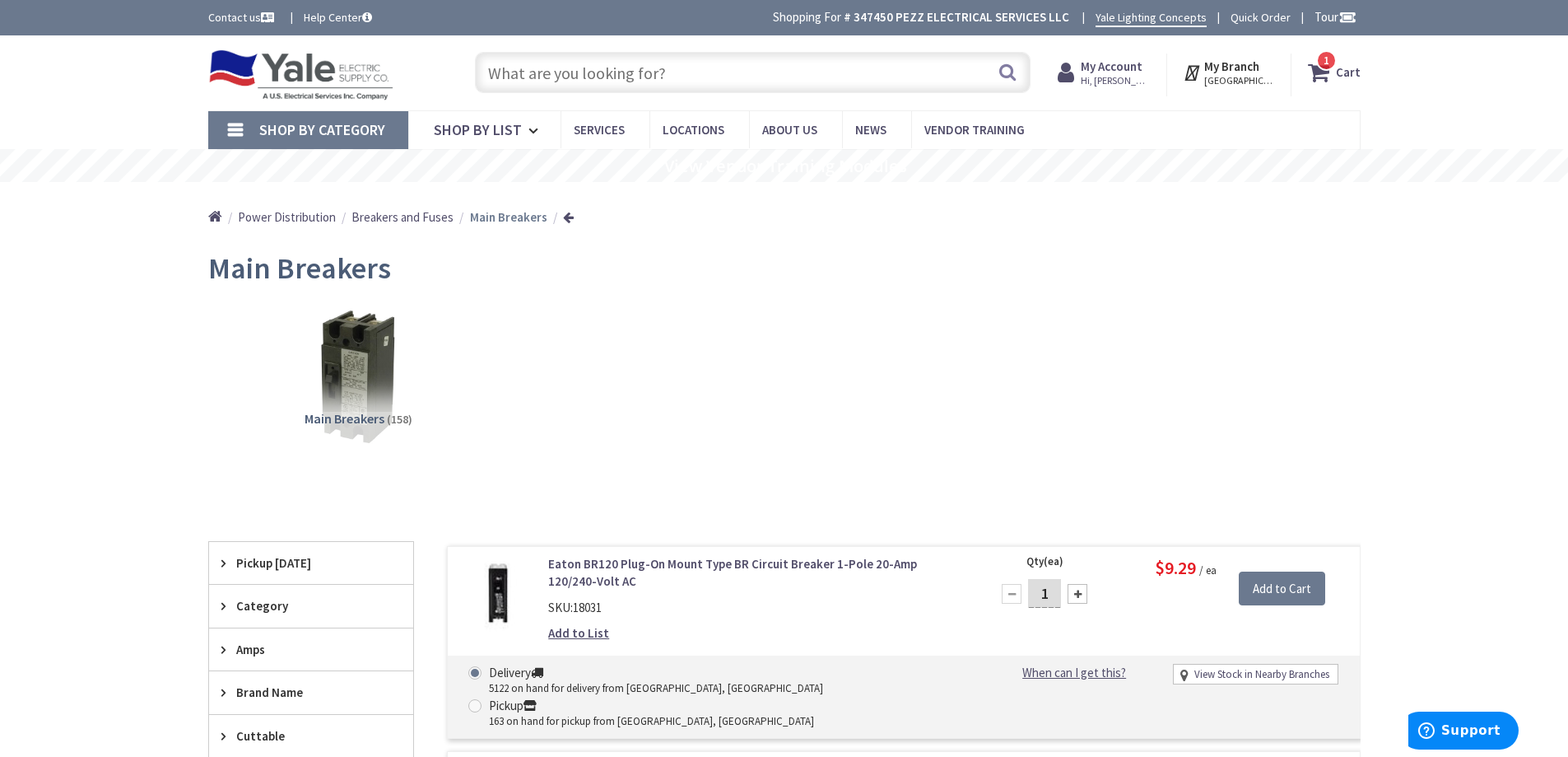
click at [425, 213] on span "Breakers and Fuses" at bounding box center [402, 217] width 102 height 15
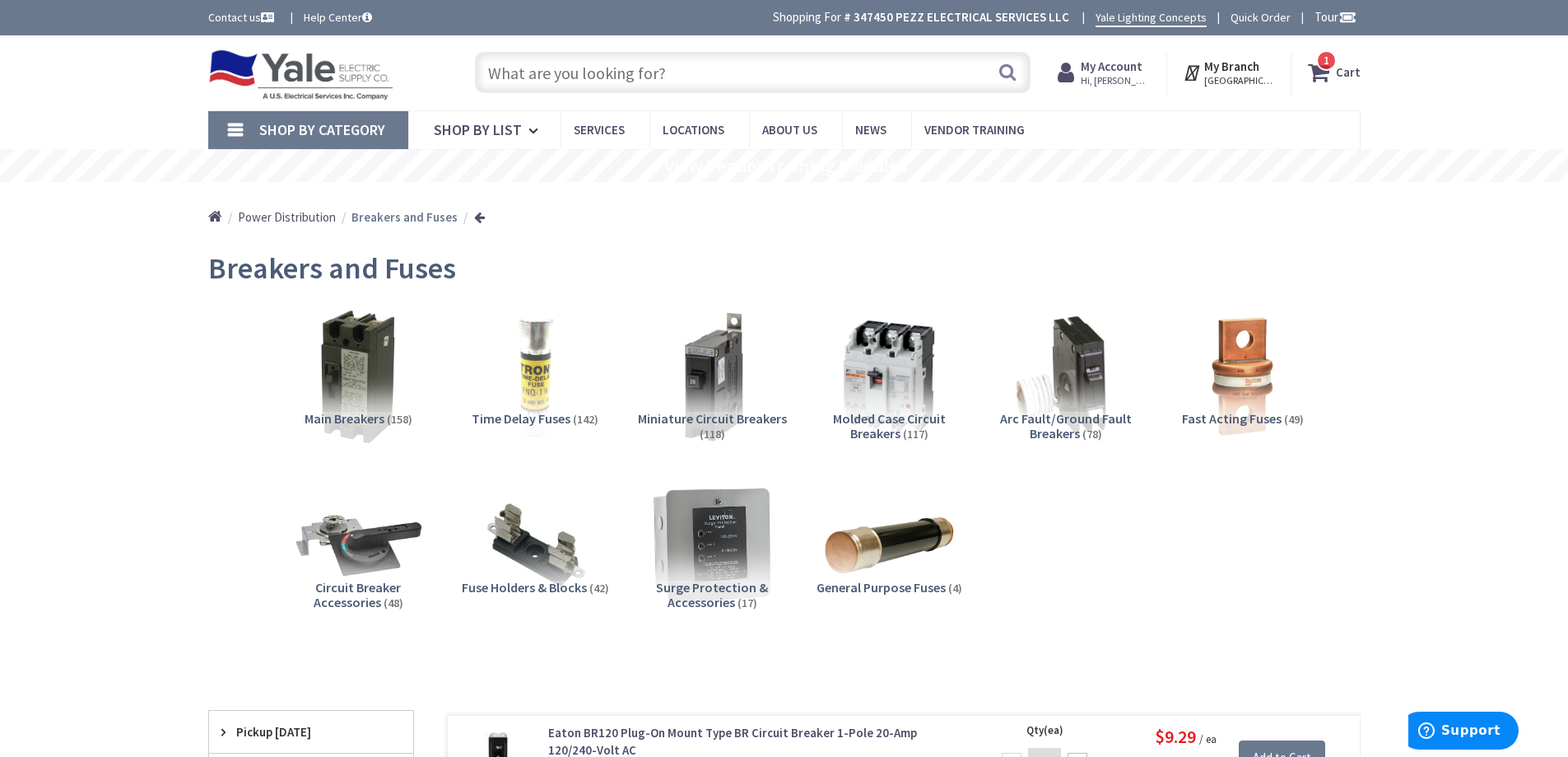
drag, startPoint x: 1069, startPoint y: 376, endPoint x: 1012, endPoint y: 386, distance: 57.9
click at [1069, 376] on img at bounding box center [1065, 377] width 149 height 149
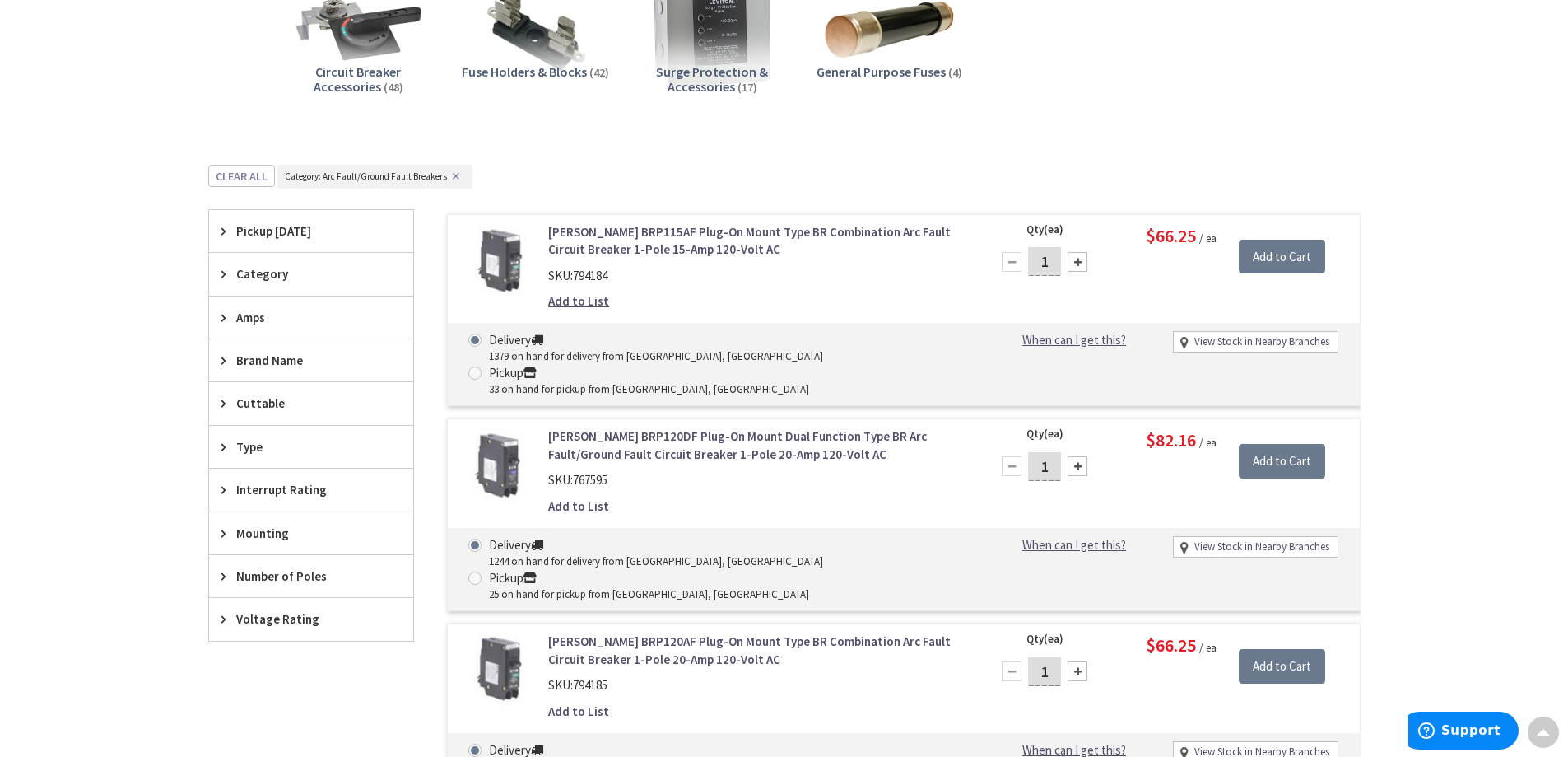
scroll to position [351, 0]
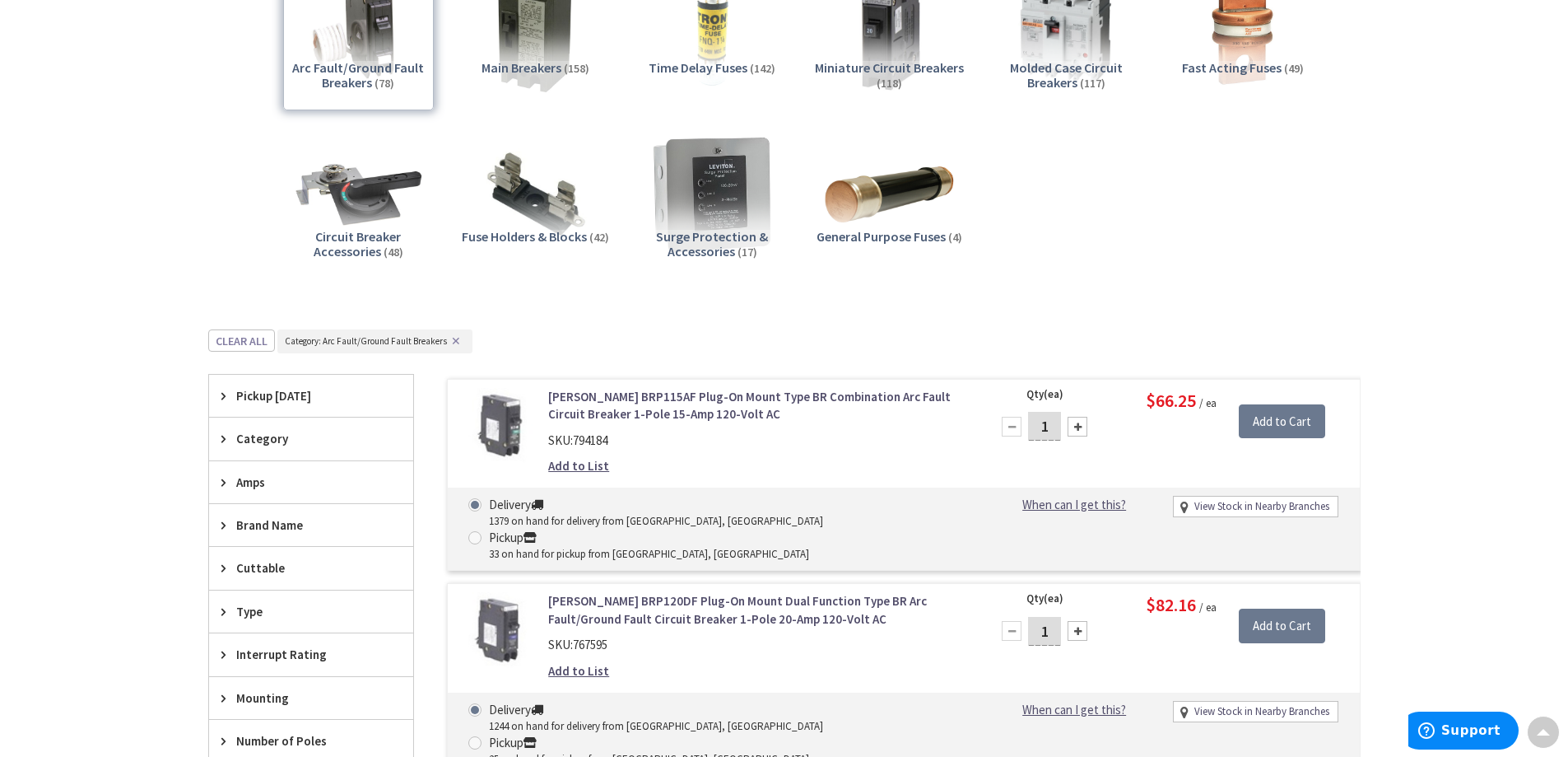
click at [306, 396] on span "Pickup Today" at bounding box center [303, 396] width 134 height 17
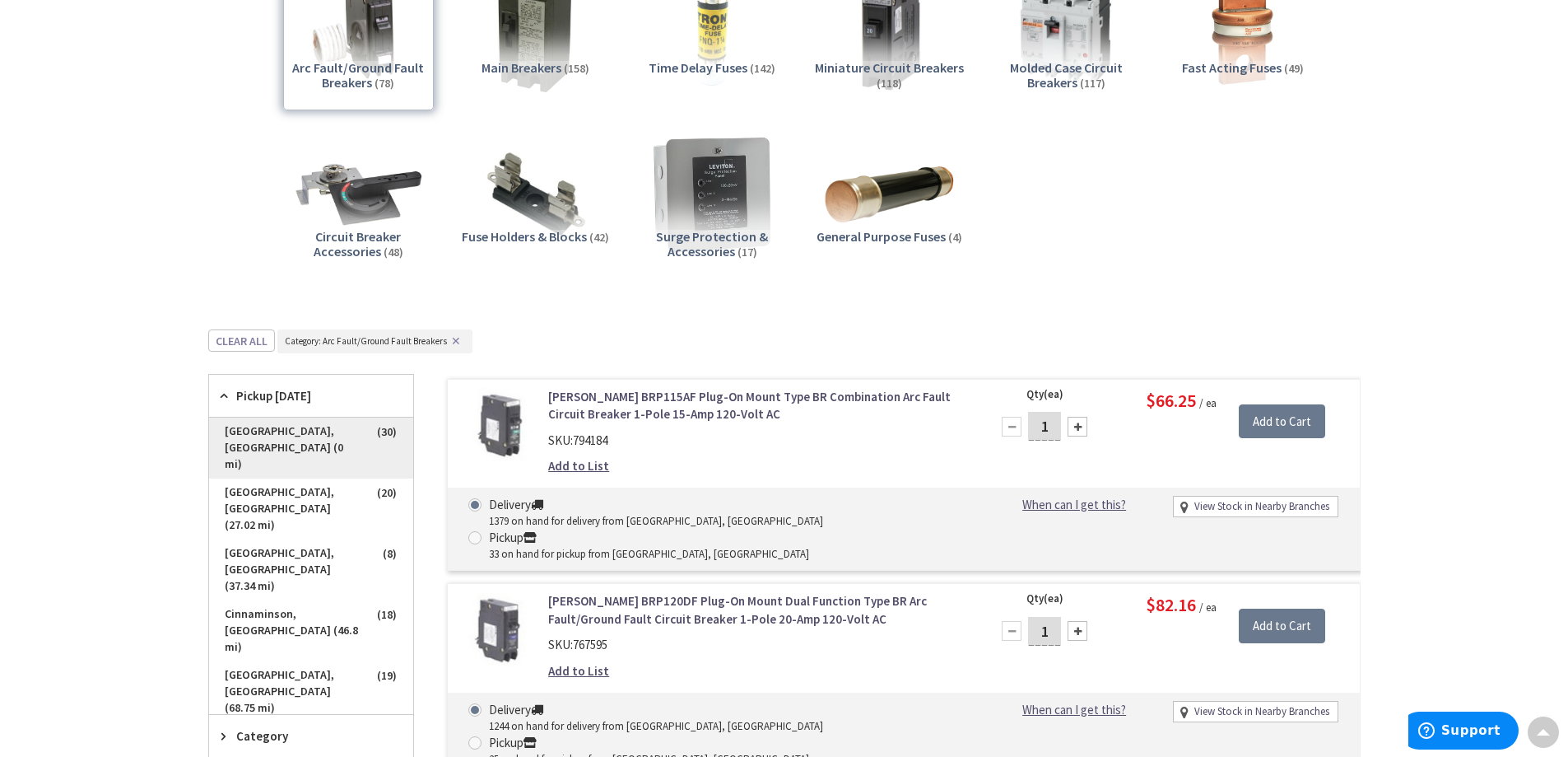
click at [283, 422] on span "Bridgewater, NJ (0 mi)" at bounding box center [311, 448] width 204 height 61
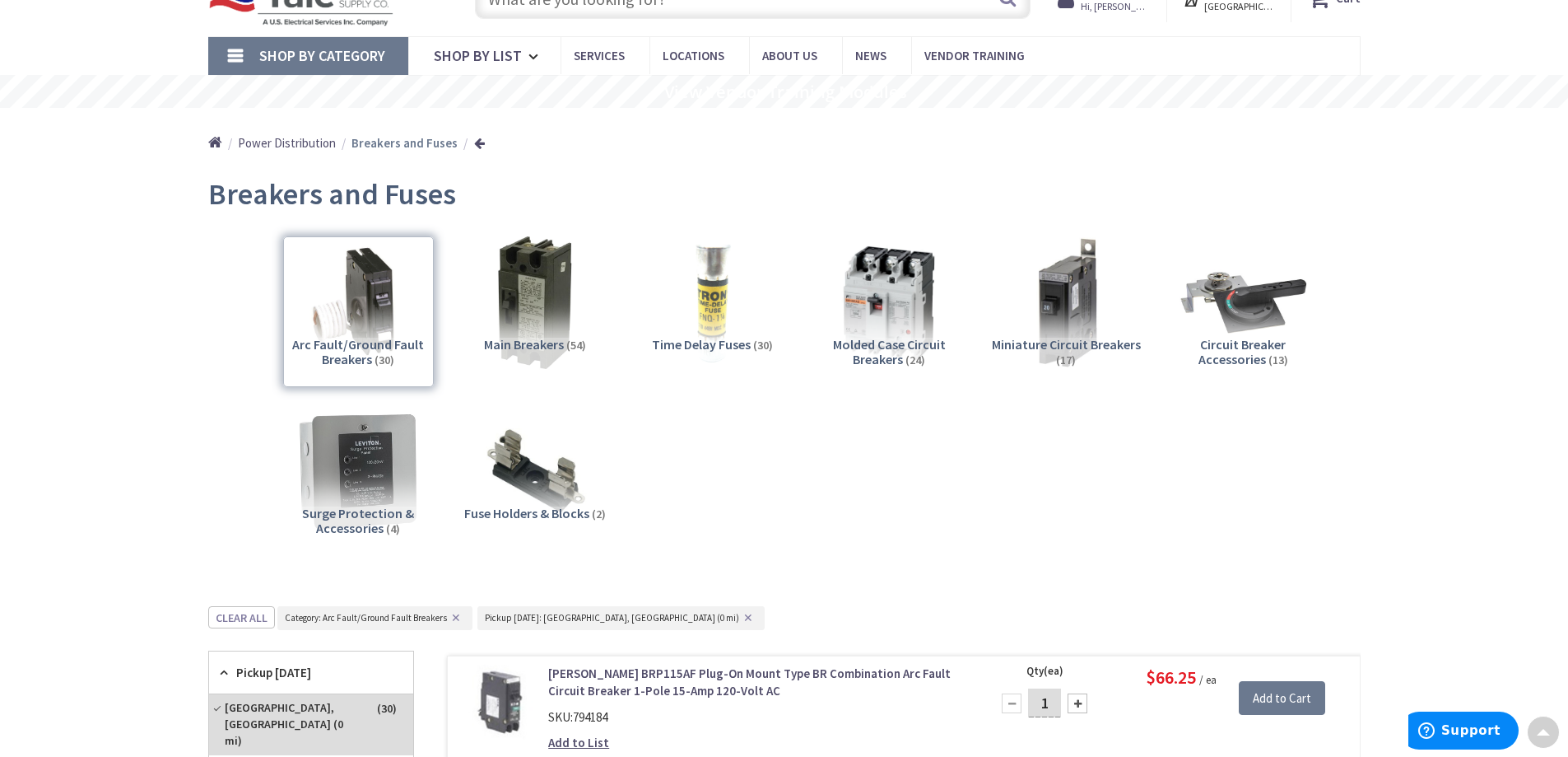
scroll to position [21, 0]
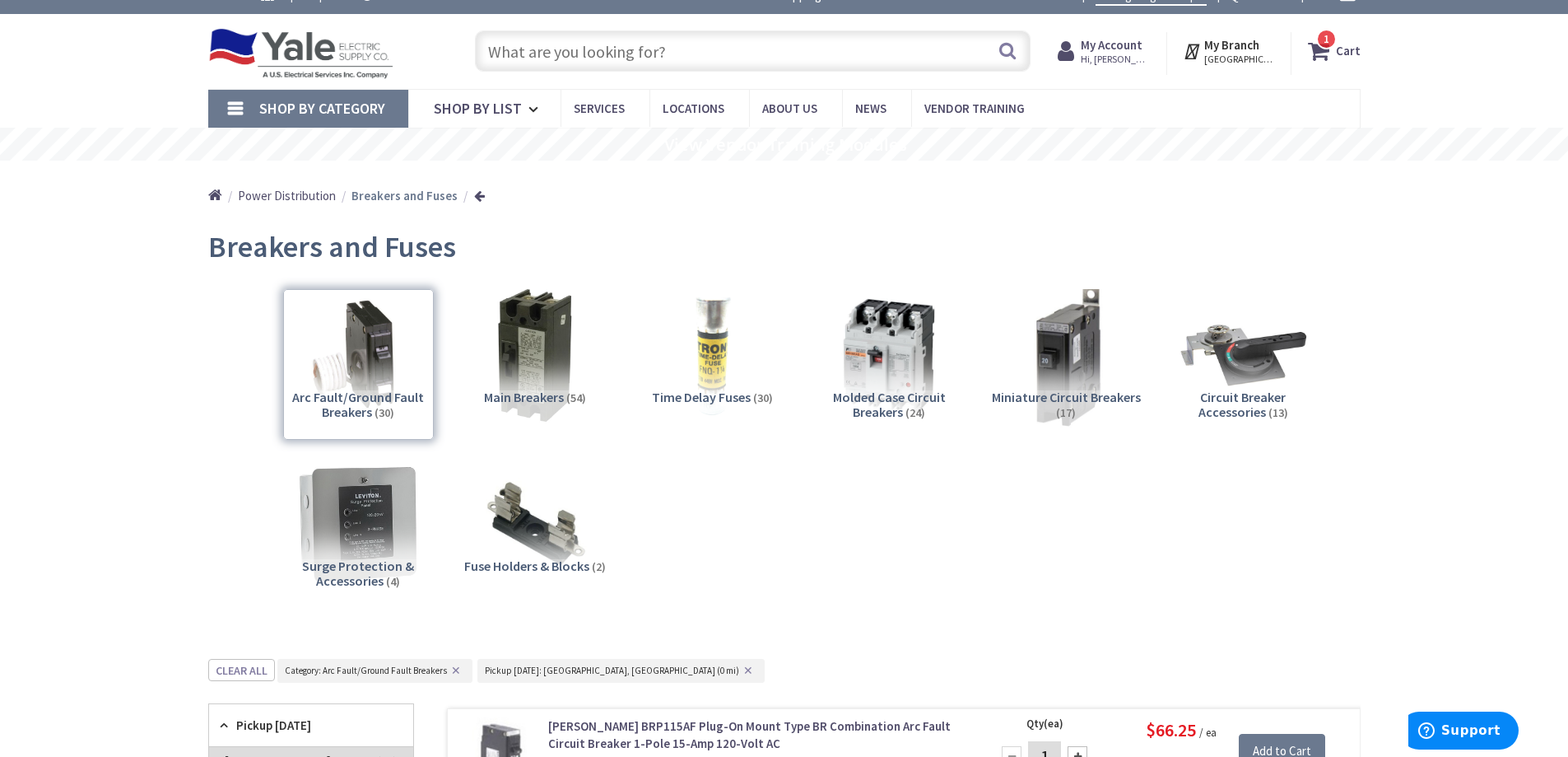
click at [1045, 358] on img at bounding box center [1065, 356] width 149 height 149
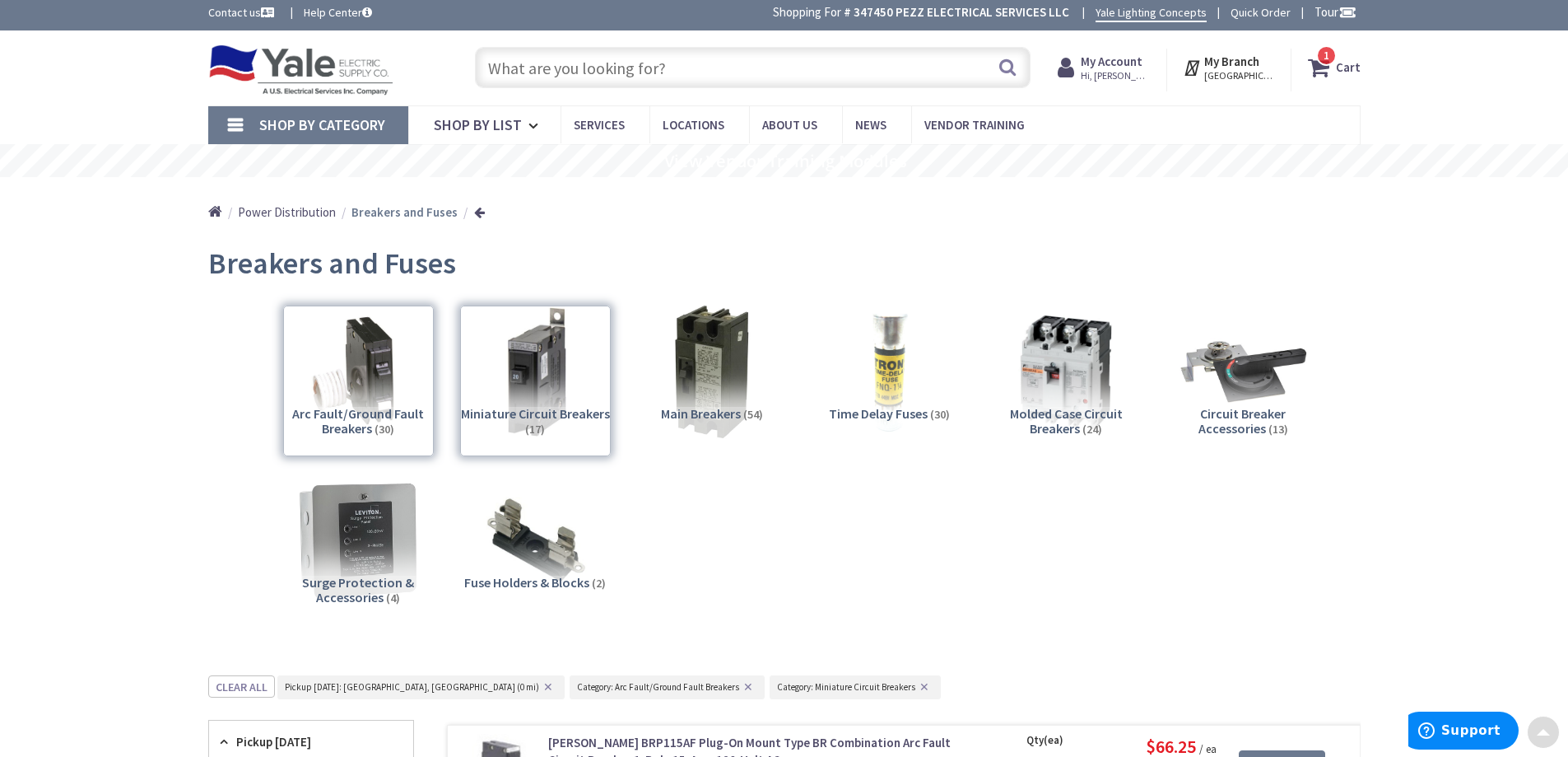
scroll to position [0, 0]
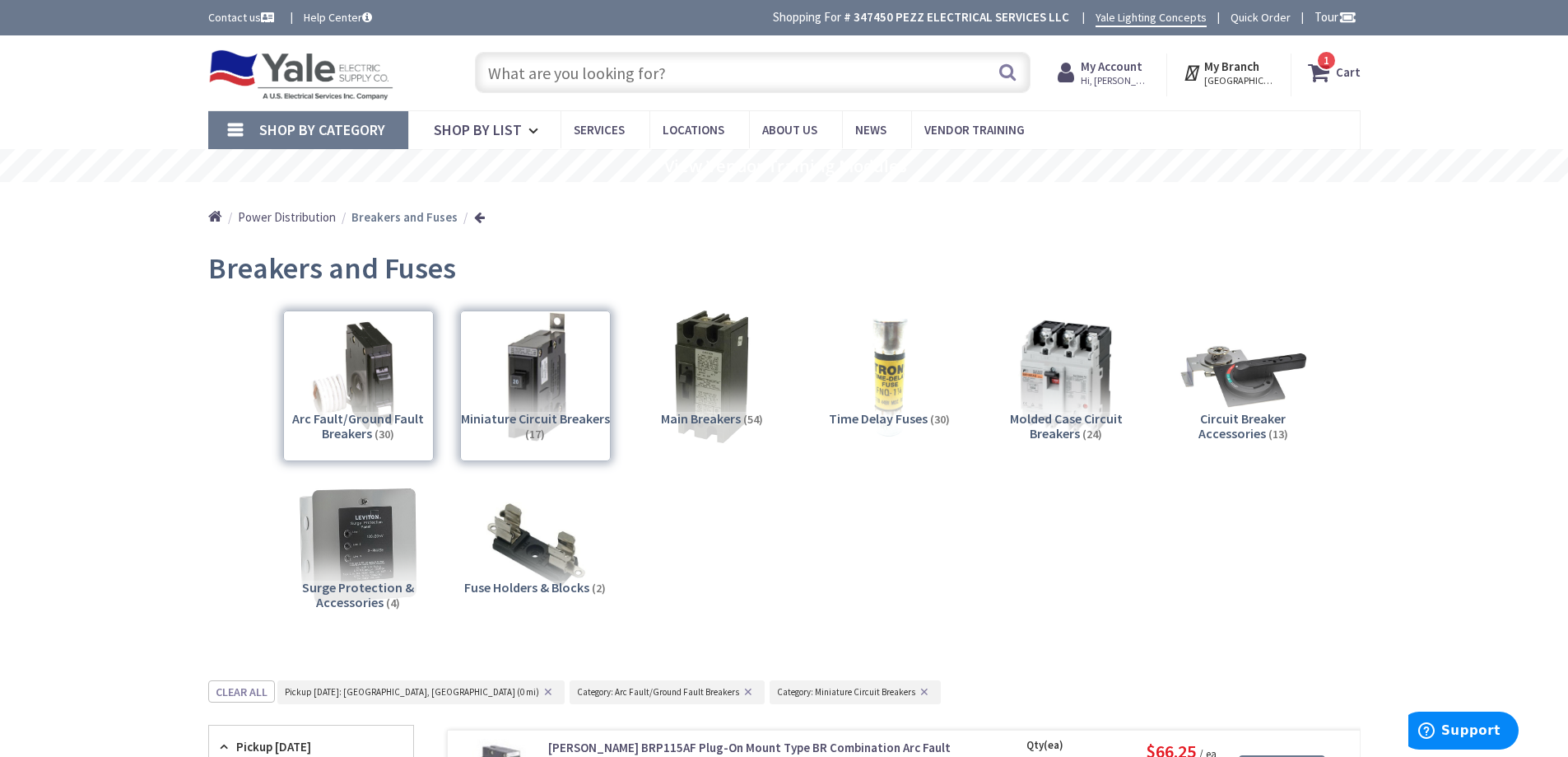
click at [347, 381] on div "Arc Fault/Ground Fault Breakers (30)" at bounding box center [358, 386] width 151 height 151
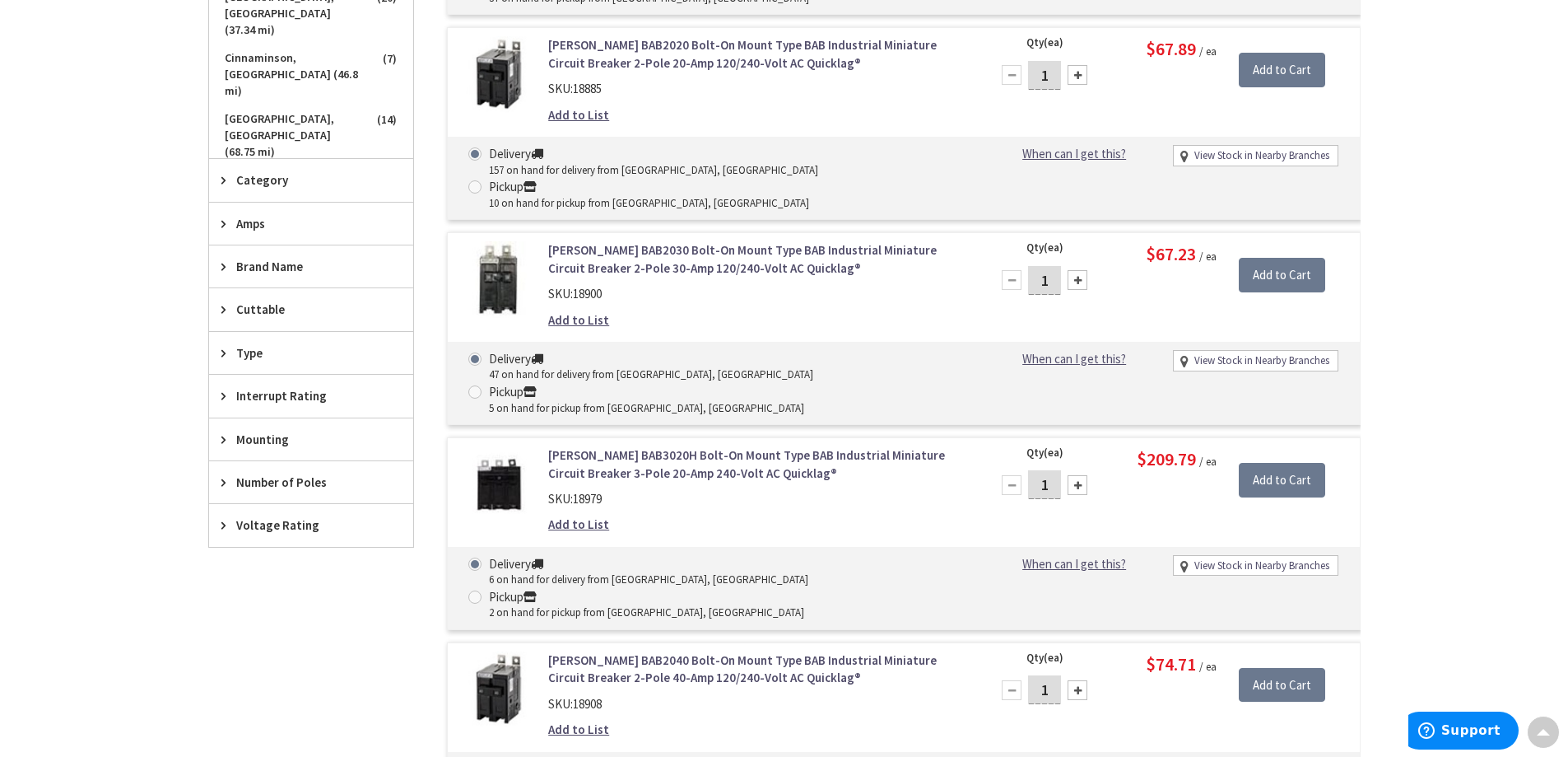
scroll to position [1009, 0]
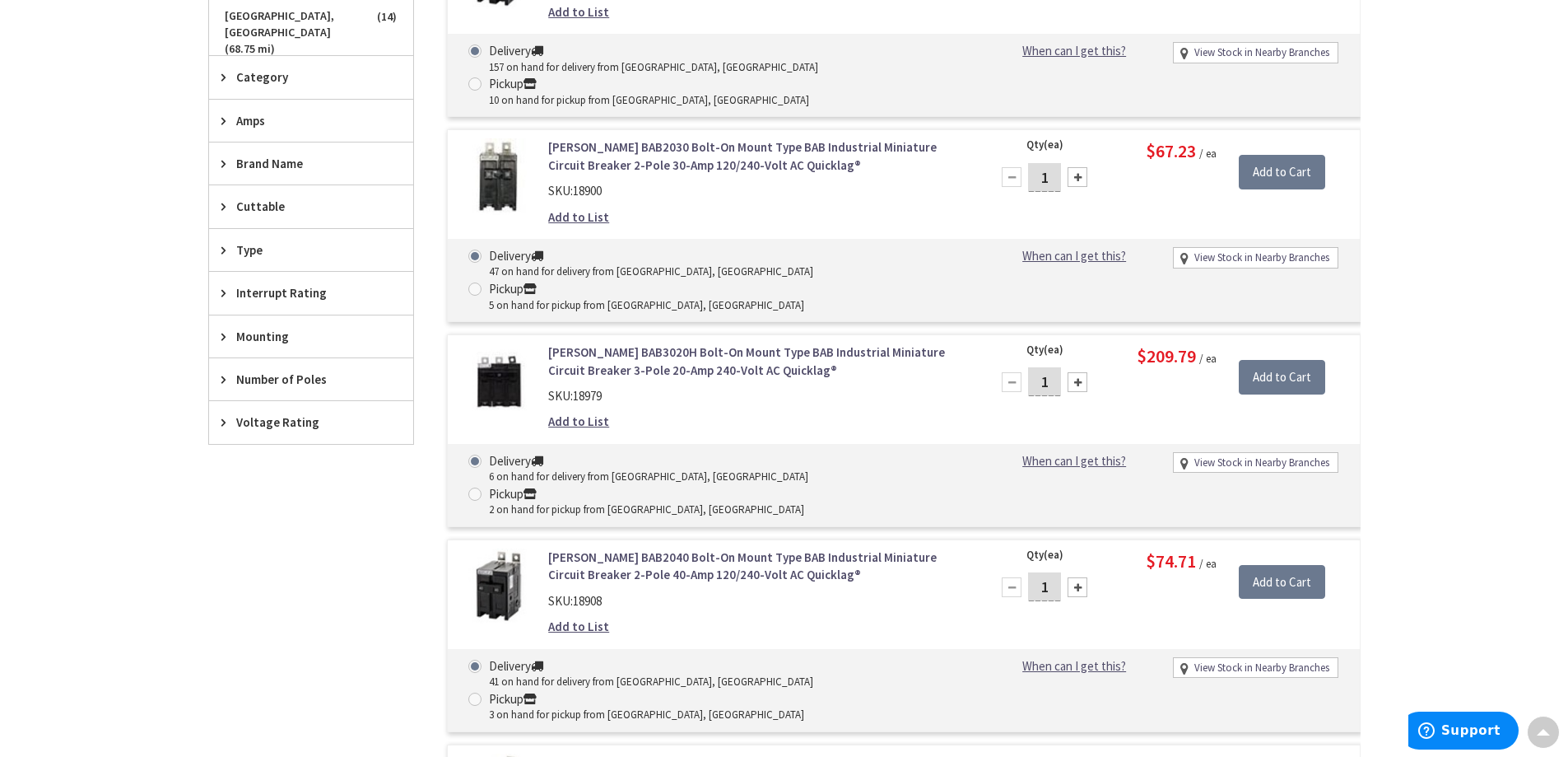
click at [275, 168] on span "Brand Name" at bounding box center [303, 163] width 134 height 17
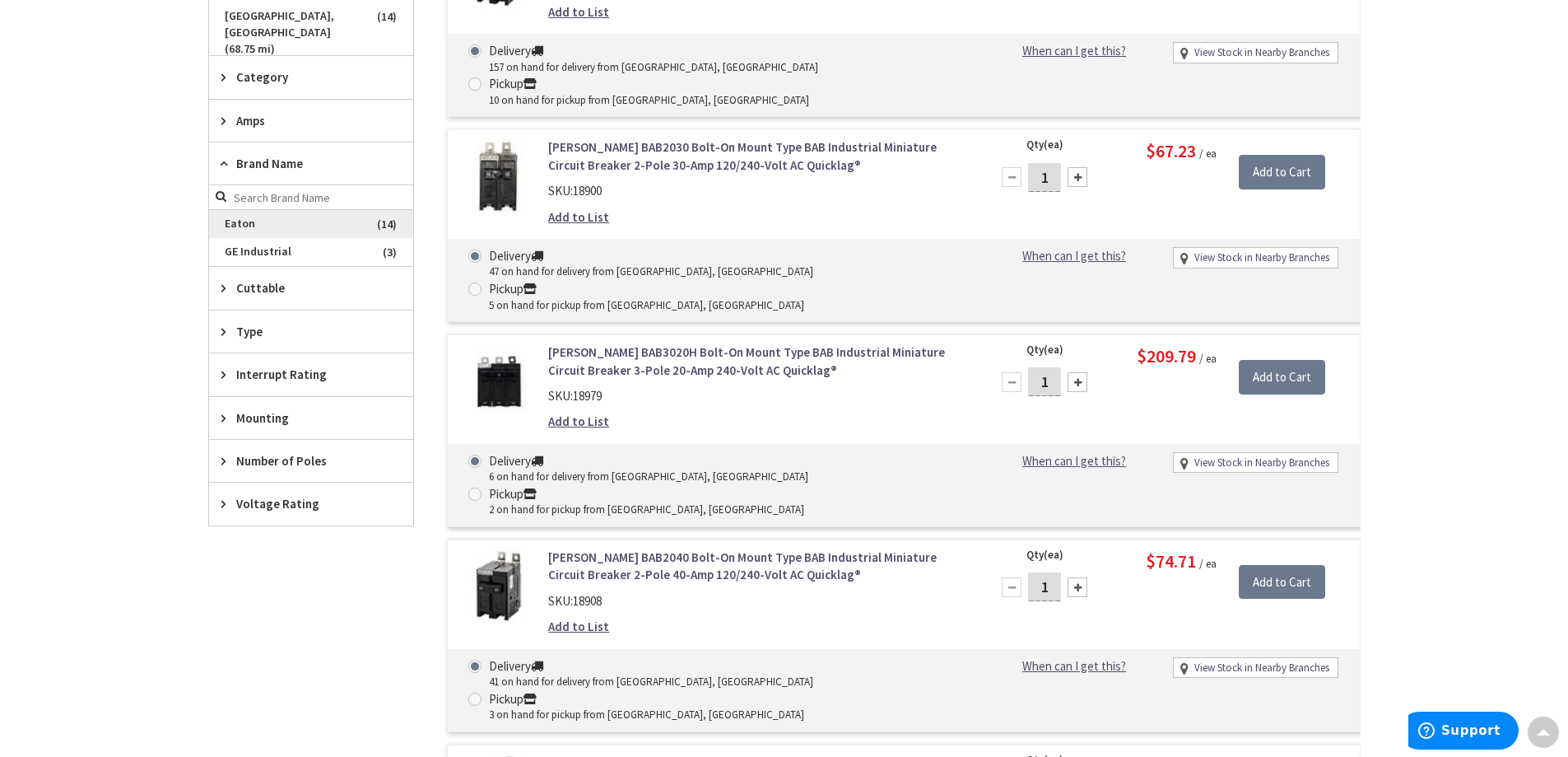
click at [259, 226] on span "Eaton" at bounding box center [311, 224] width 204 height 28
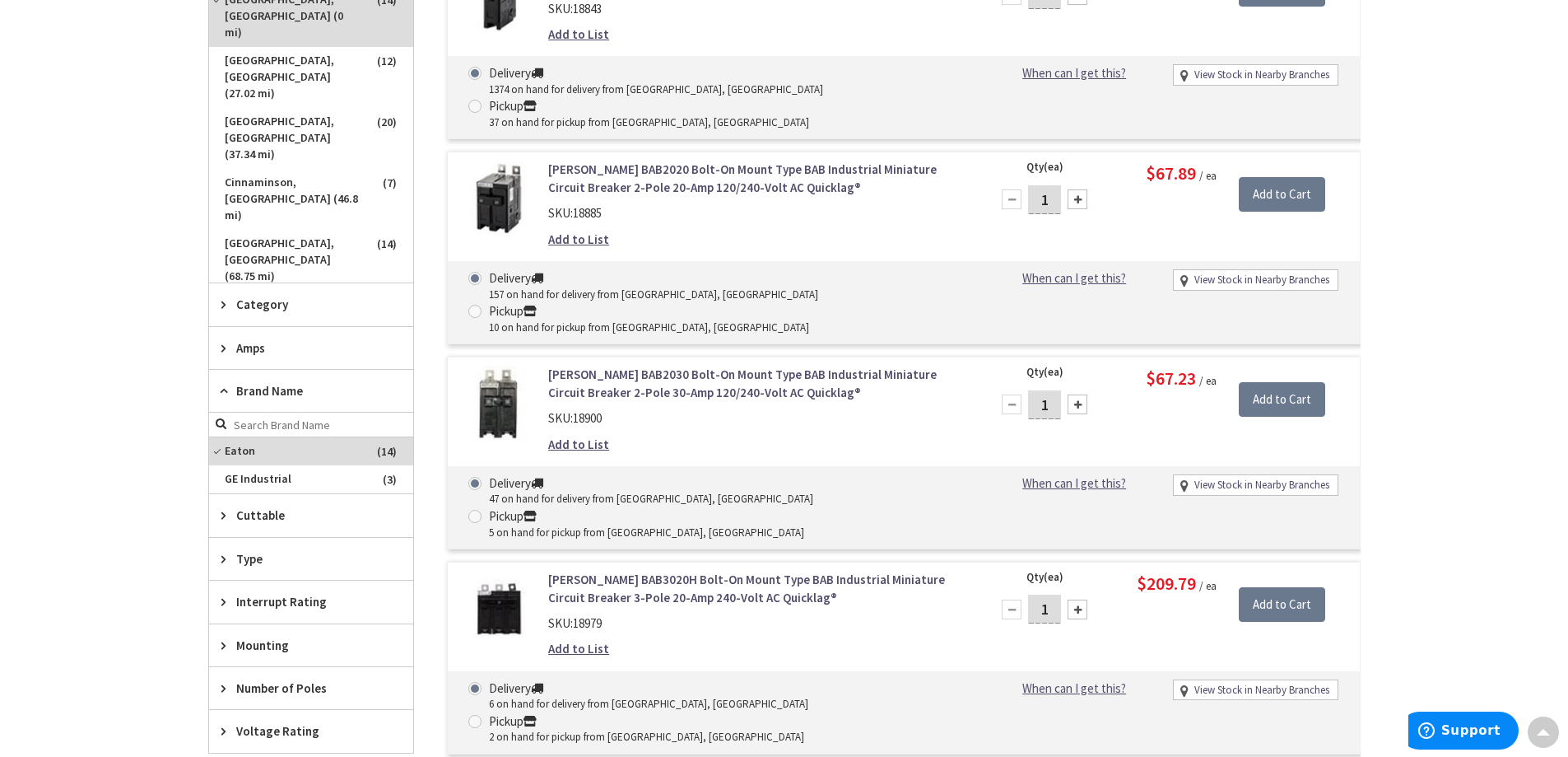
scroll to position [525, 0]
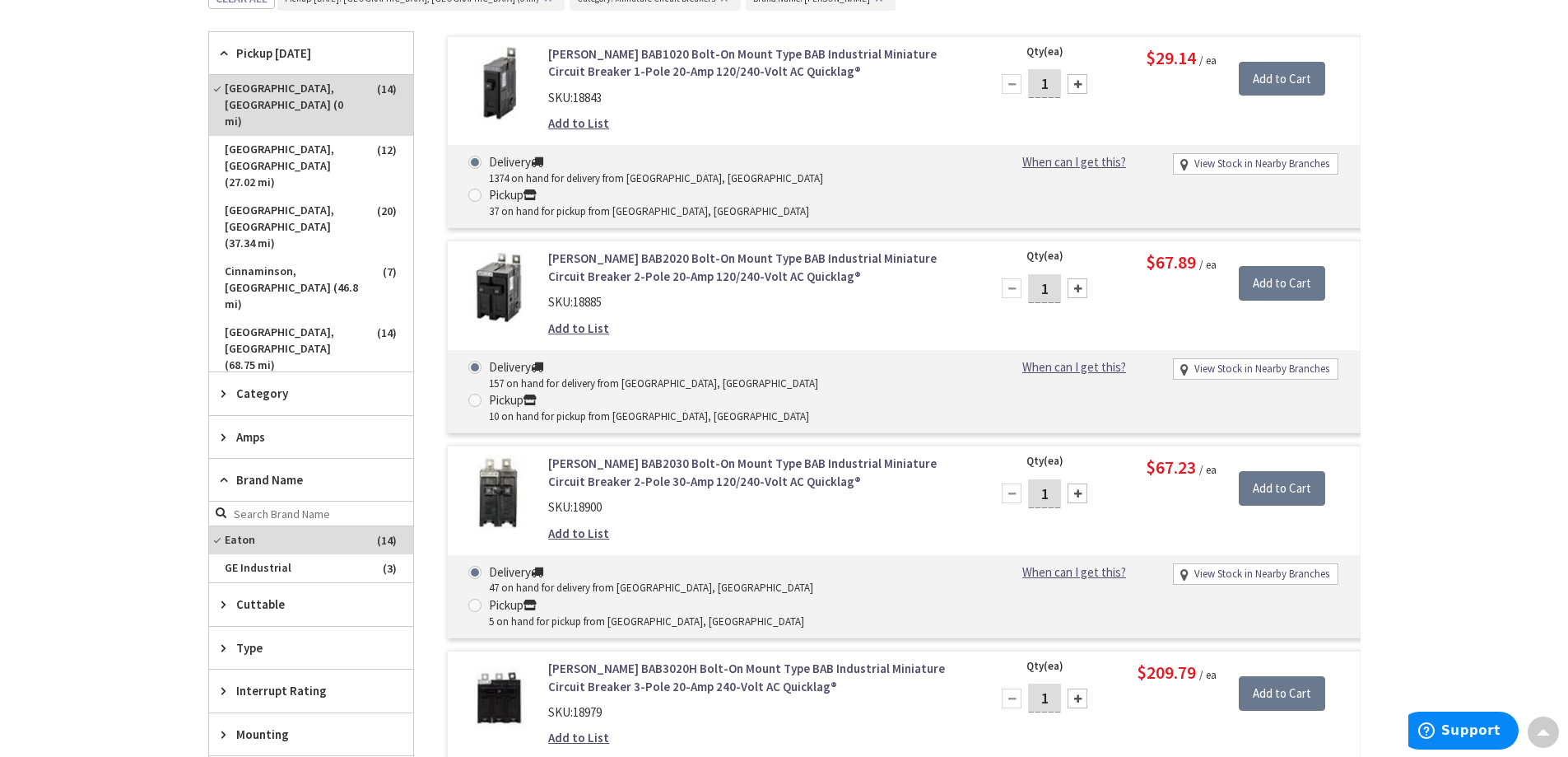
click at [330, 447] on div "Amps" at bounding box center [311, 437] width 204 height 42
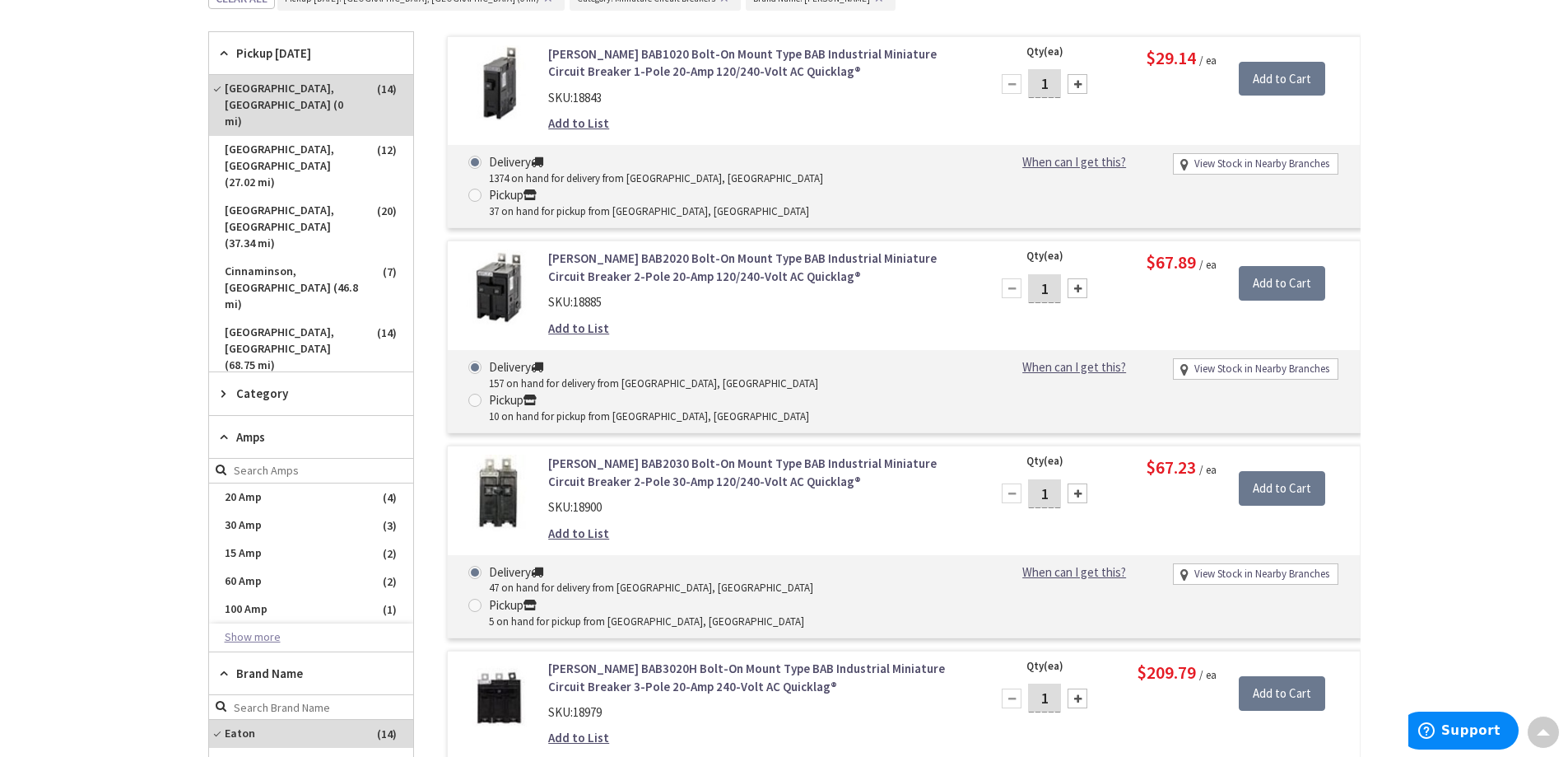
click at [252, 631] on button "Show more" at bounding box center [311, 637] width 204 height 28
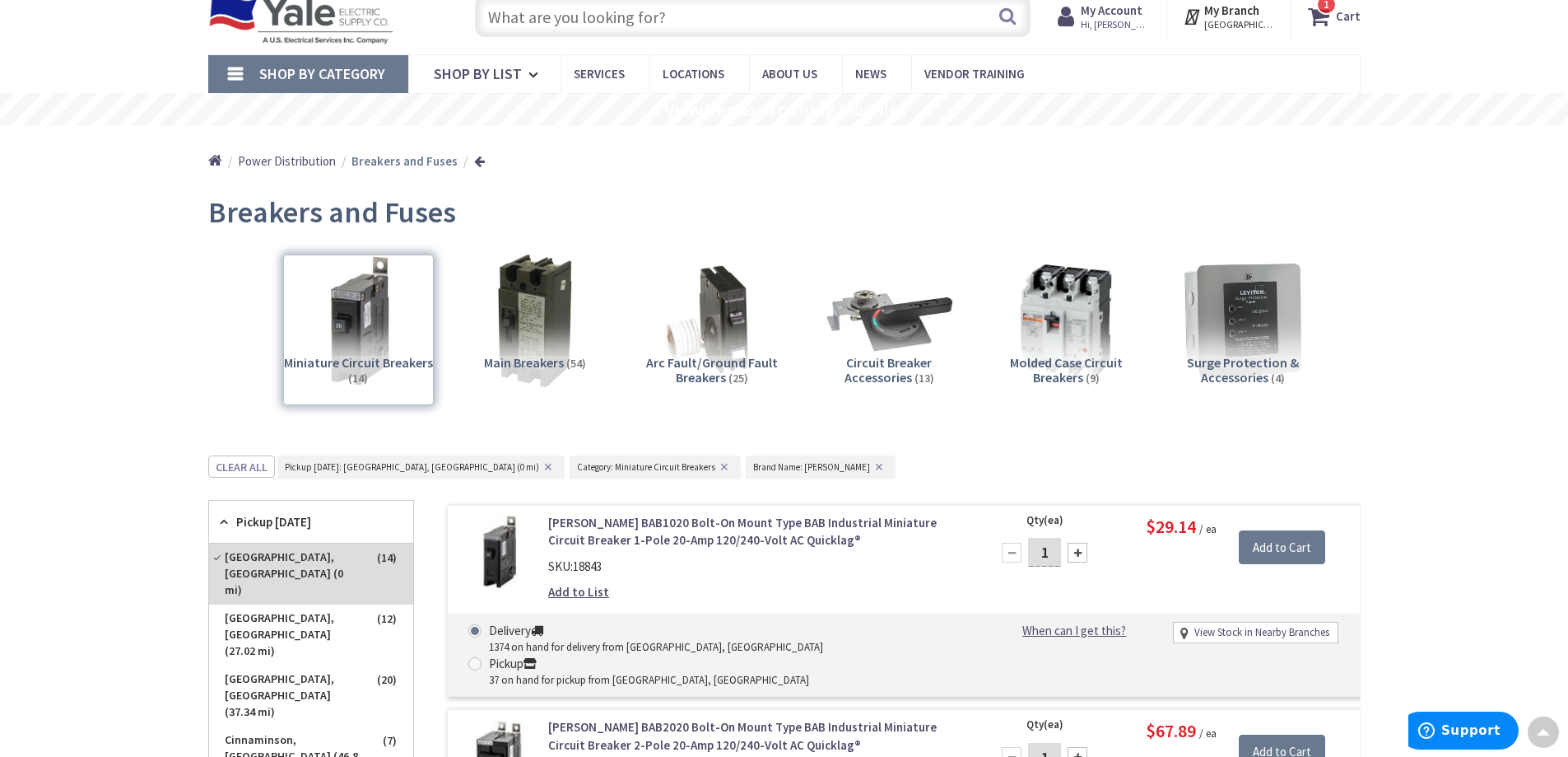
scroll to position [0, 0]
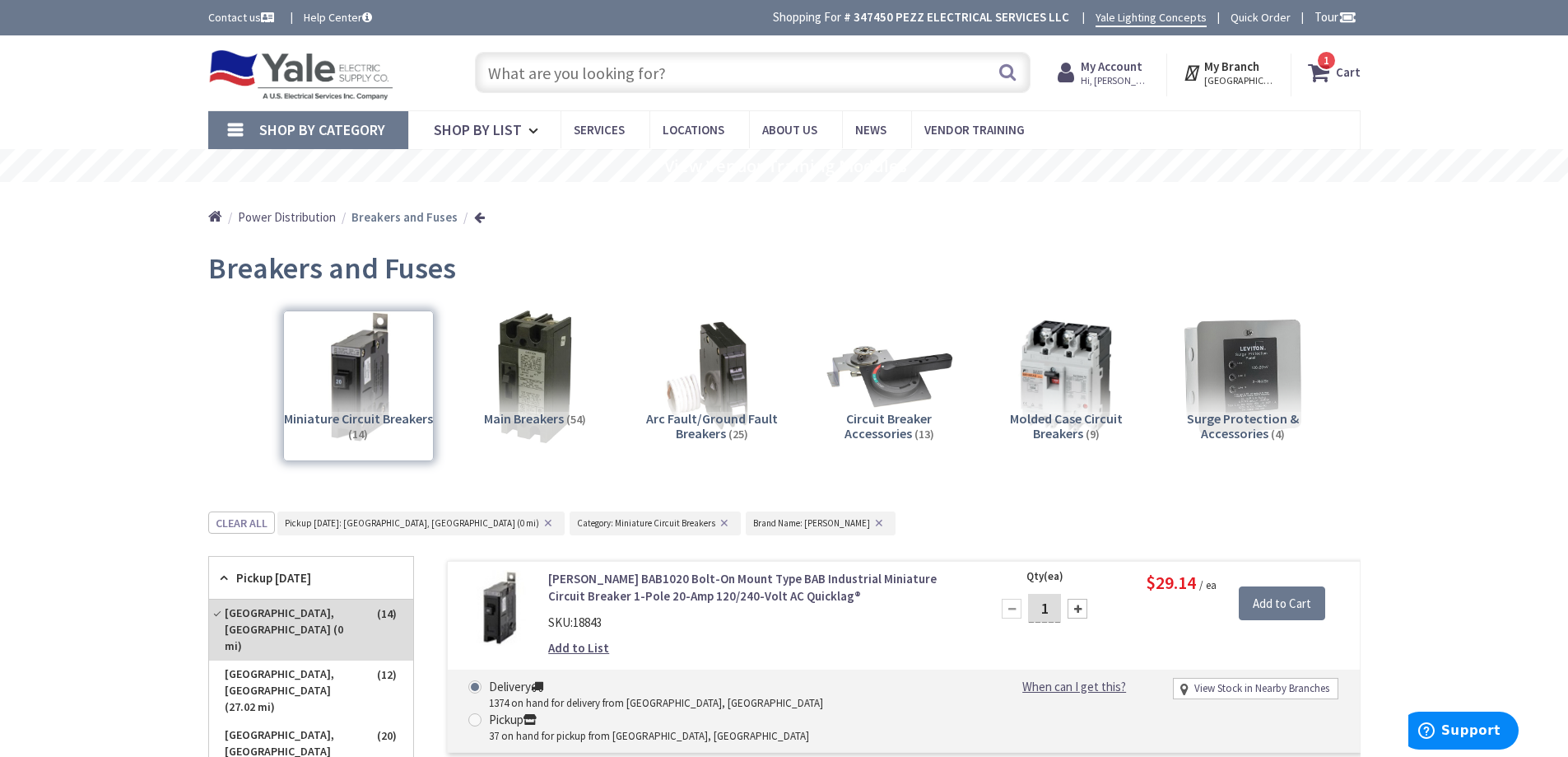
click at [311, 127] on span "Shop By Category" at bounding box center [322, 130] width 126 height 19
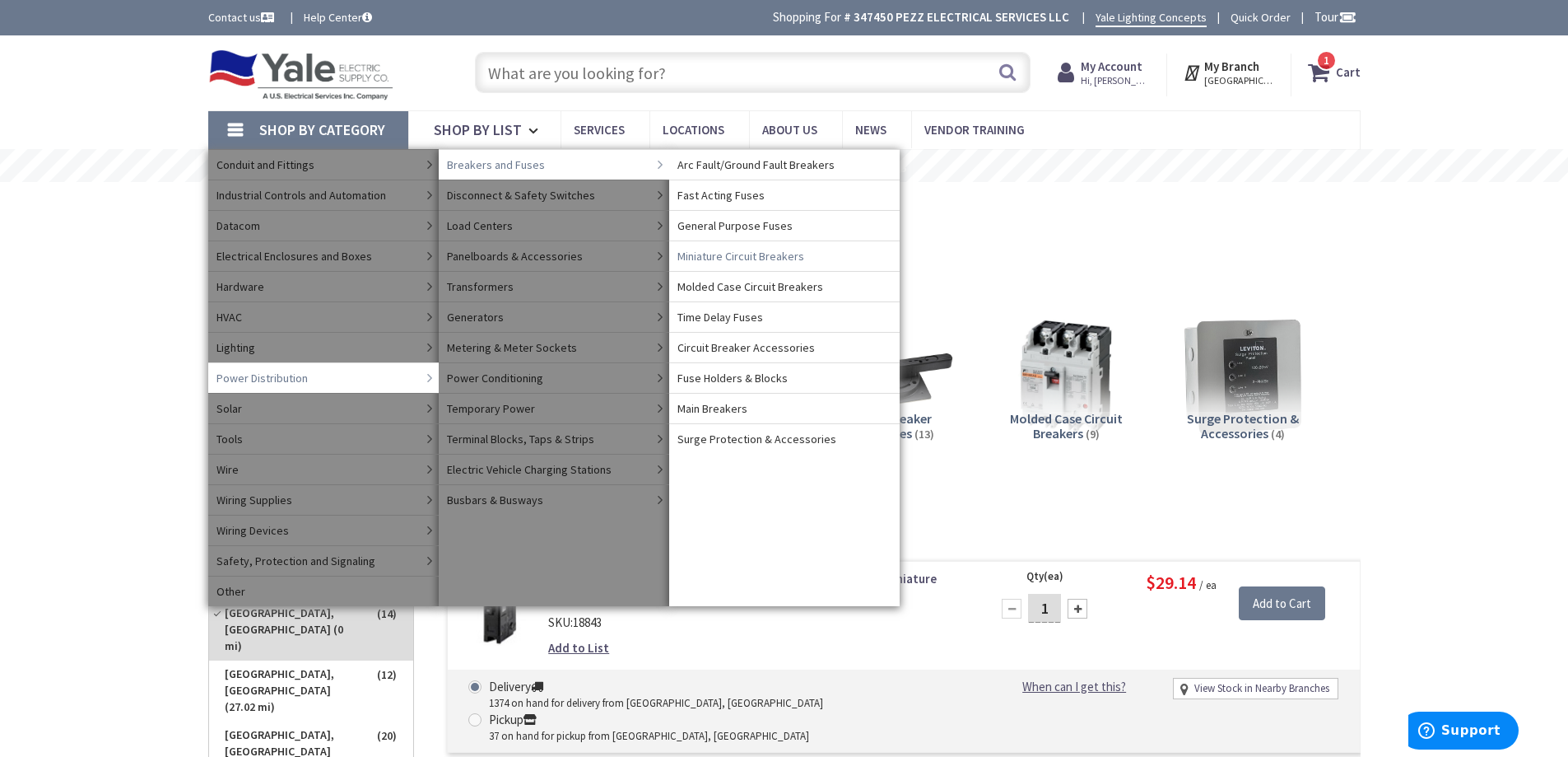
click at [725, 259] on span "Miniature Circuit Breakers" at bounding box center [741, 255] width 127 height 16
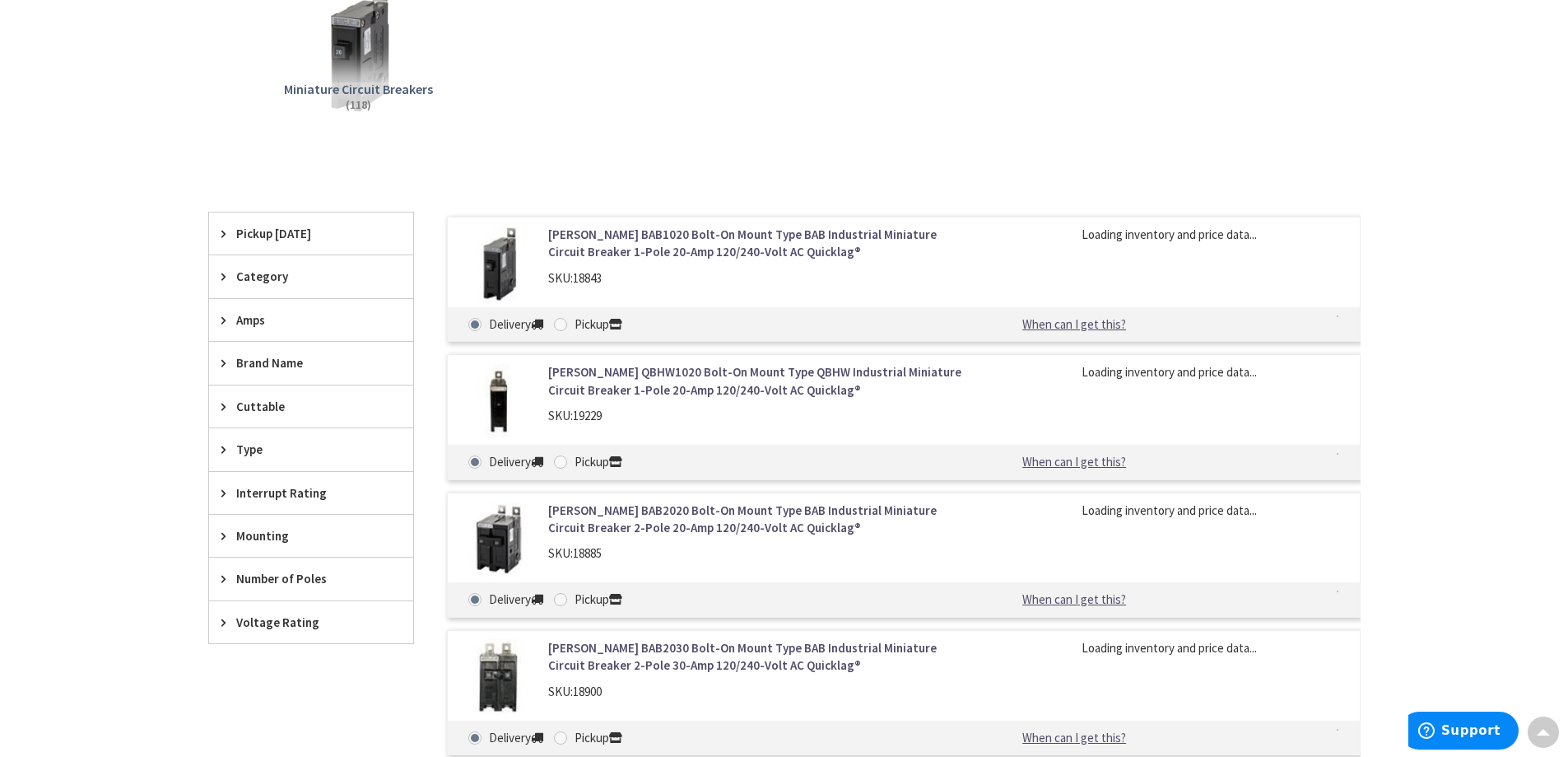
click at [322, 281] on span "Category" at bounding box center [303, 276] width 134 height 17
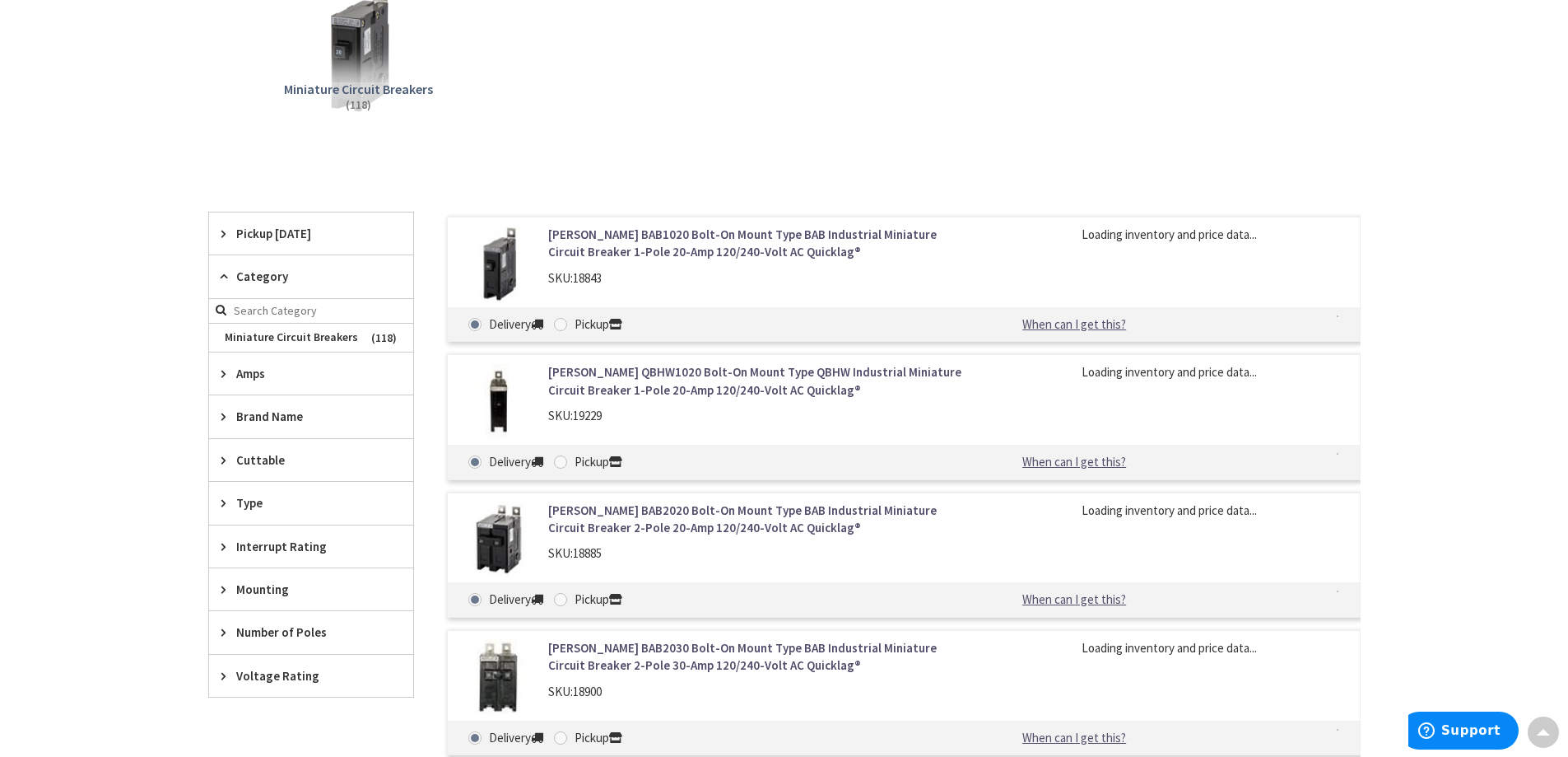
click at [322, 281] on span "Category" at bounding box center [303, 276] width 134 height 17
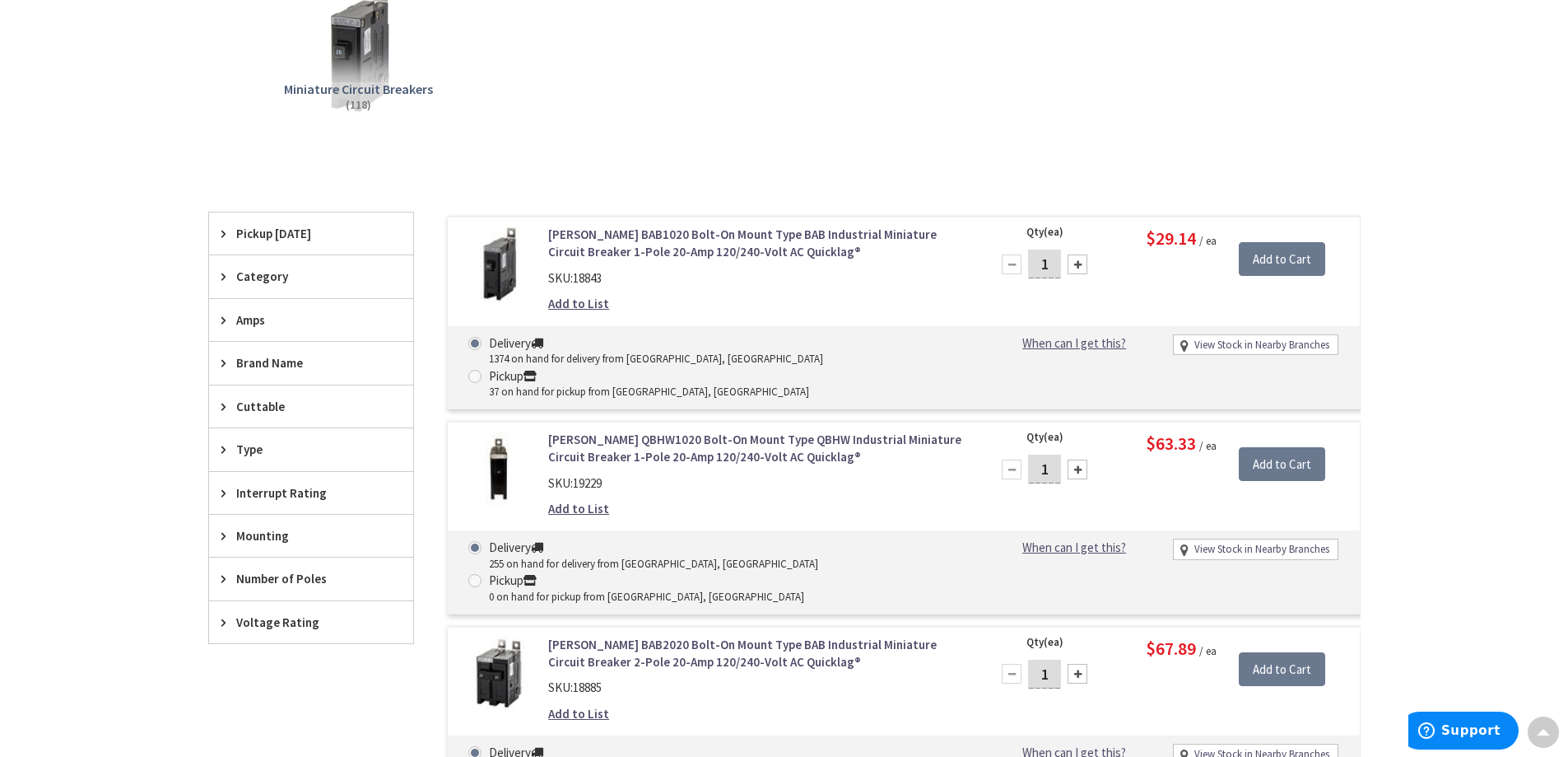
click at [295, 364] on span "Brand Name" at bounding box center [303, 362] width 134 height 17
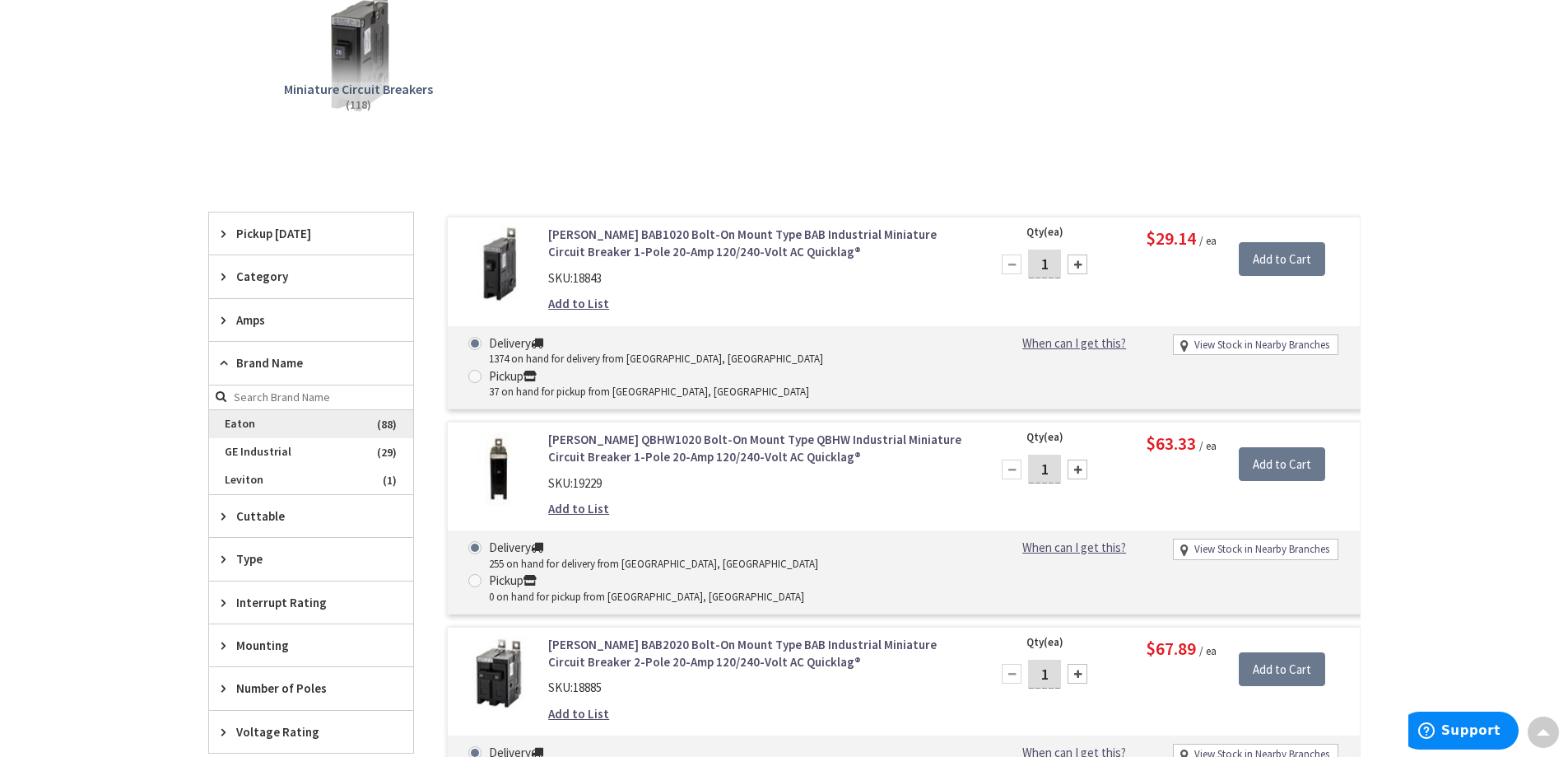
click at [259, 420] on span "Eaton" at bounding box center [311, 423] width 204 height 28
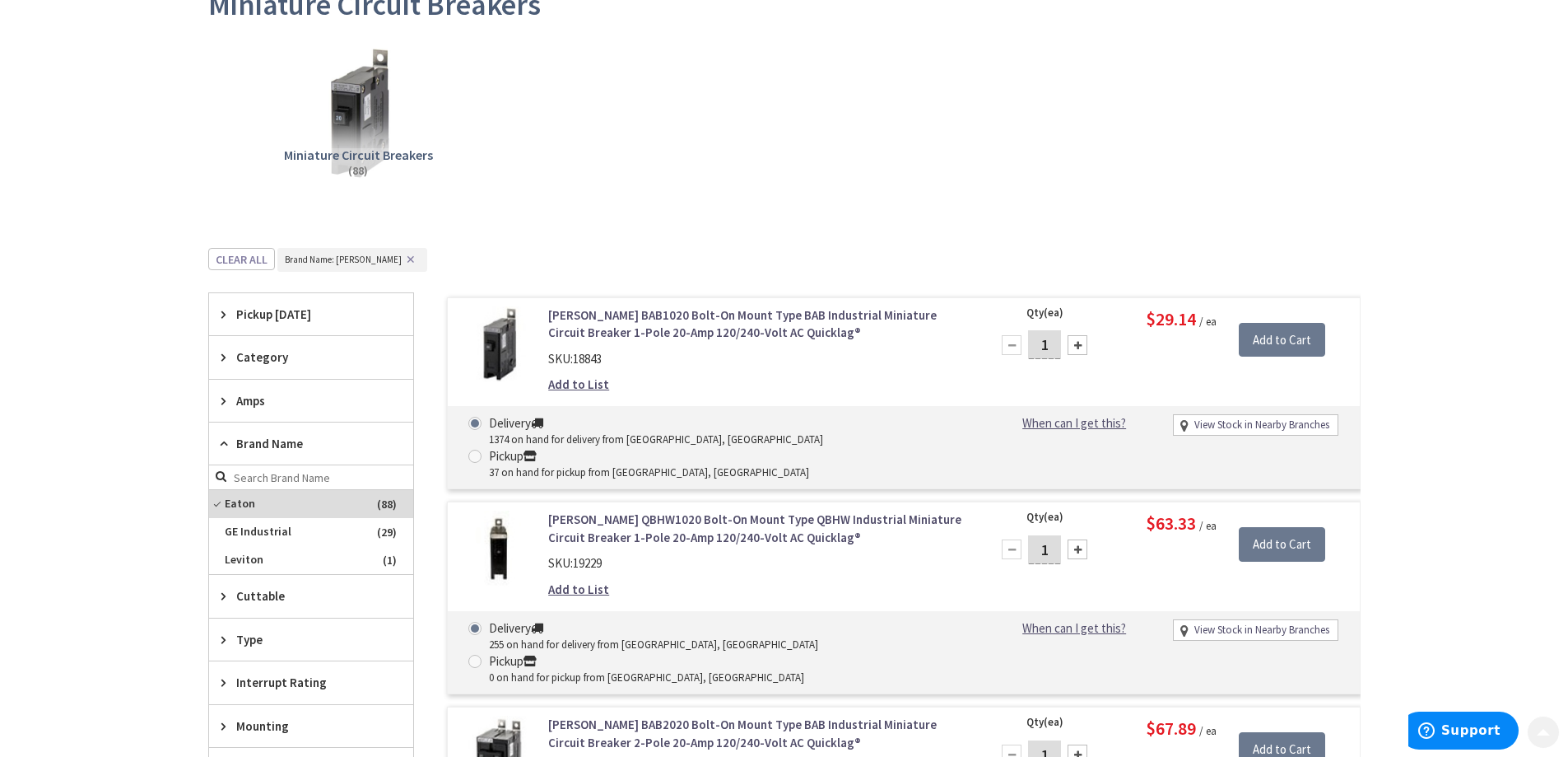
scroll to position [330, 0]
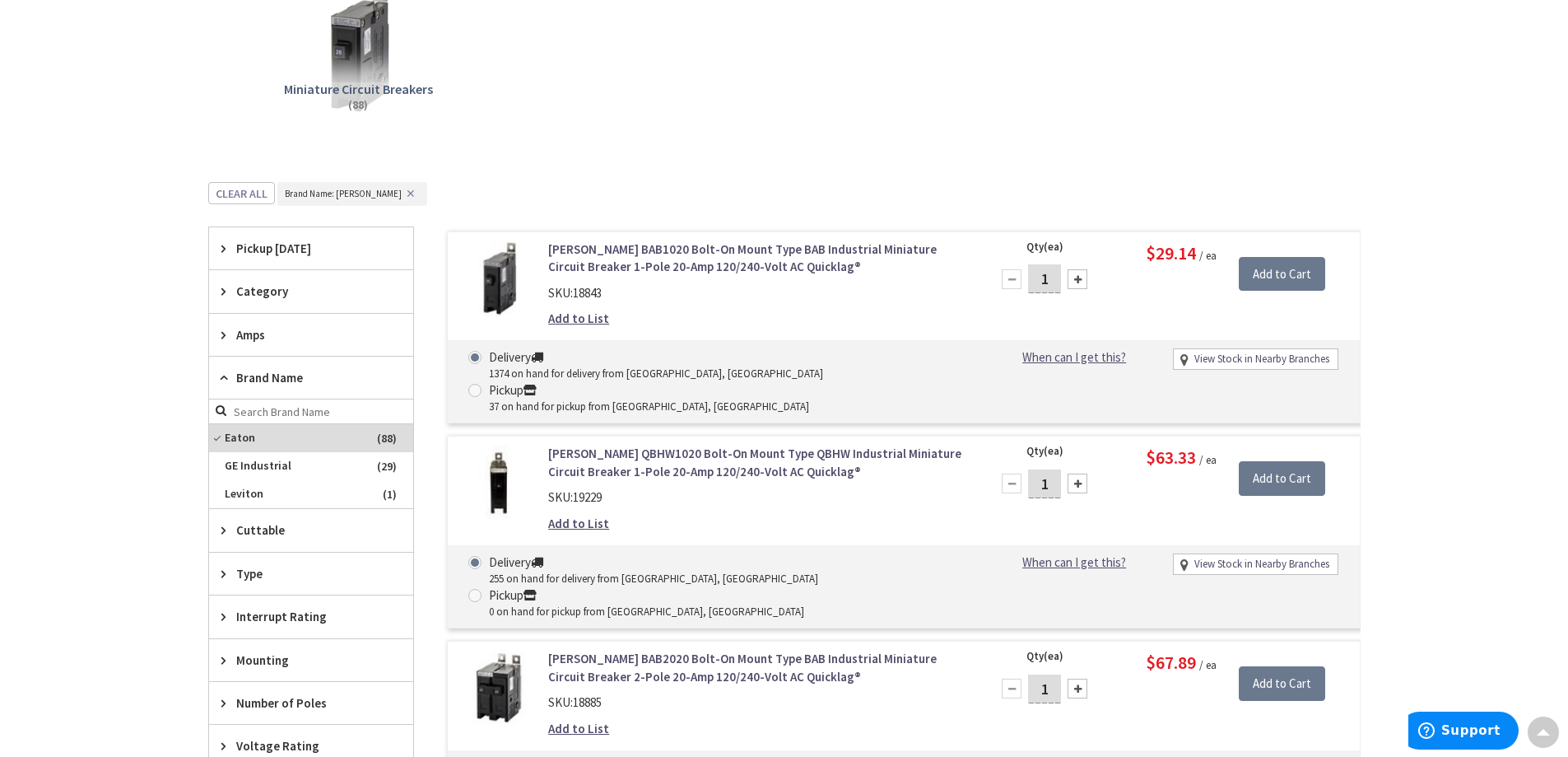
click at [312, 259] on div "Pickup Today" at bounding box center [311, 249] width 204 height 42
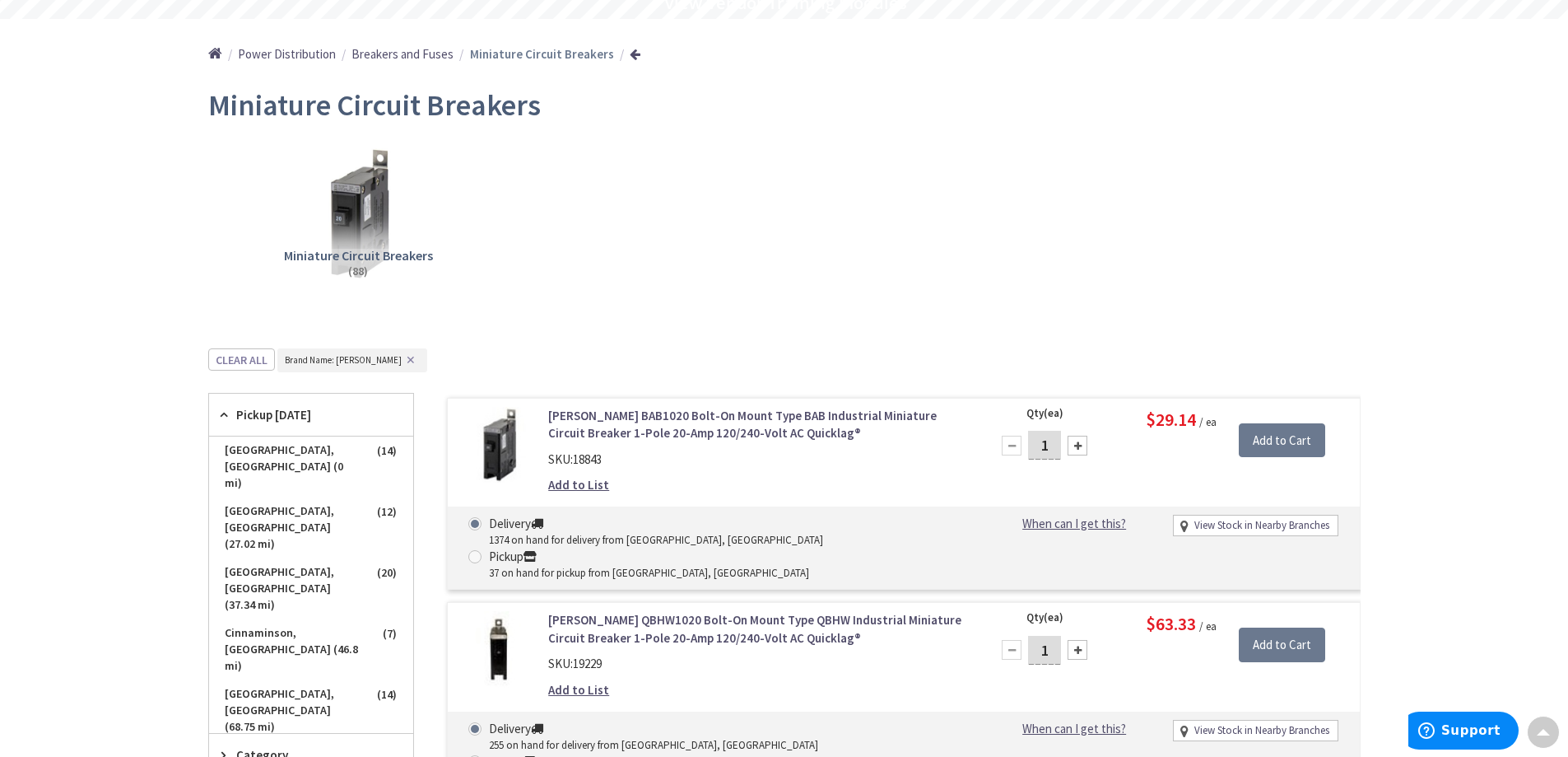
scroll to position [0, 0]
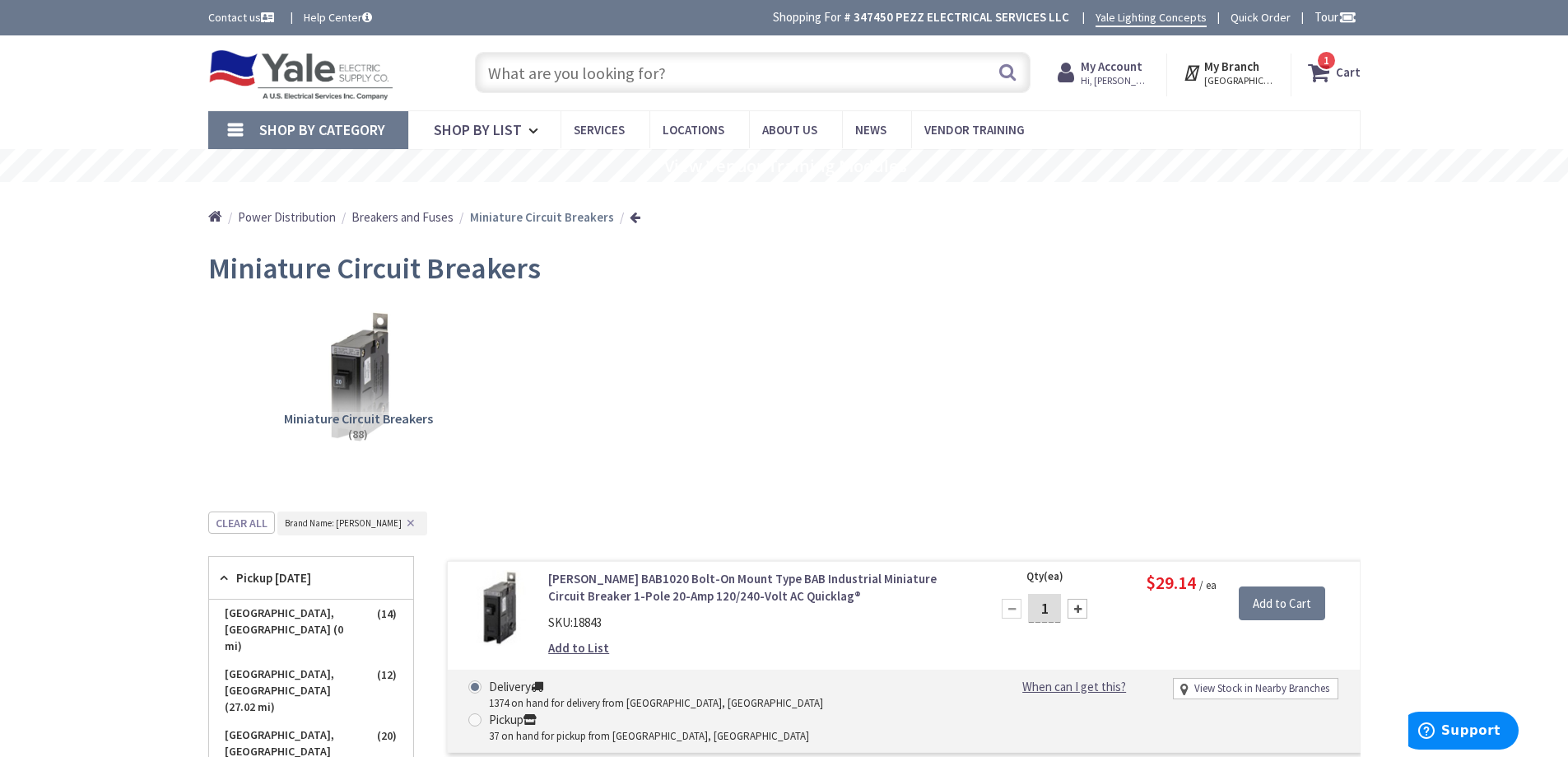
click at [635, 65] on input "text" at bounding box center [753, 72] width 556 height 41
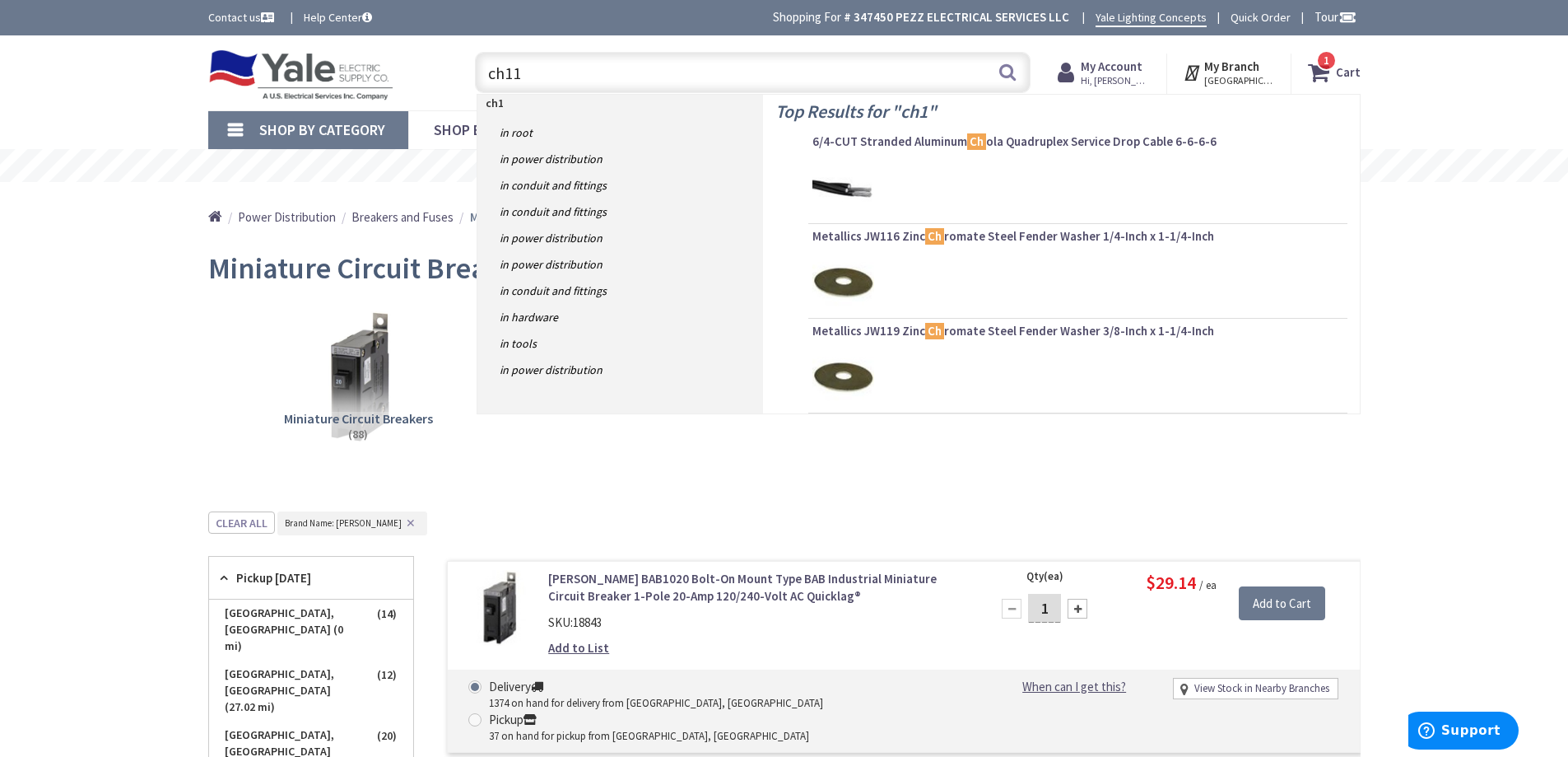
type input "ch115"
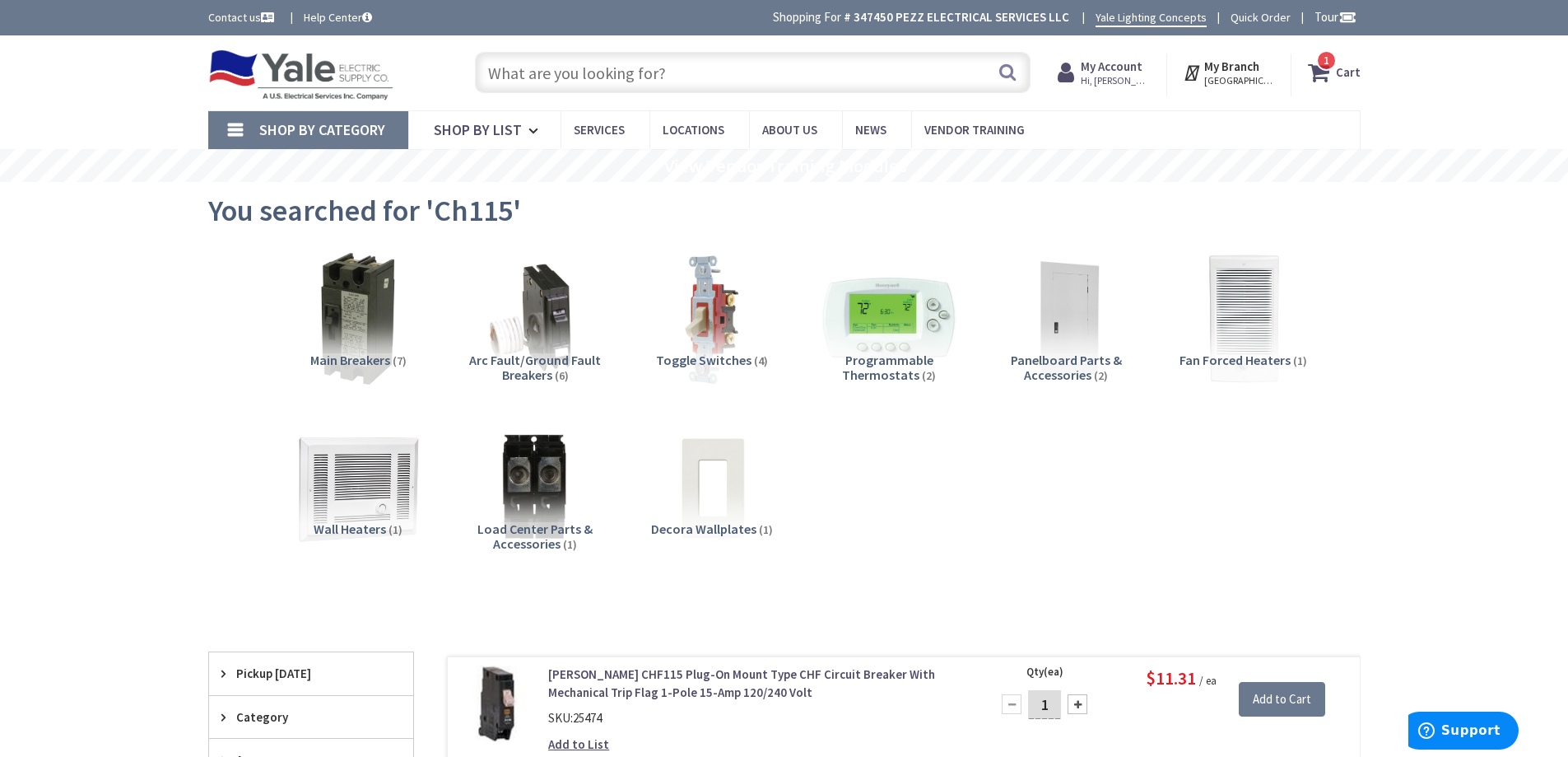
click at [1108, 75] on span "Hi, [PERSON_NAME]" at bounding box center [1115, 81] width 70 height 13
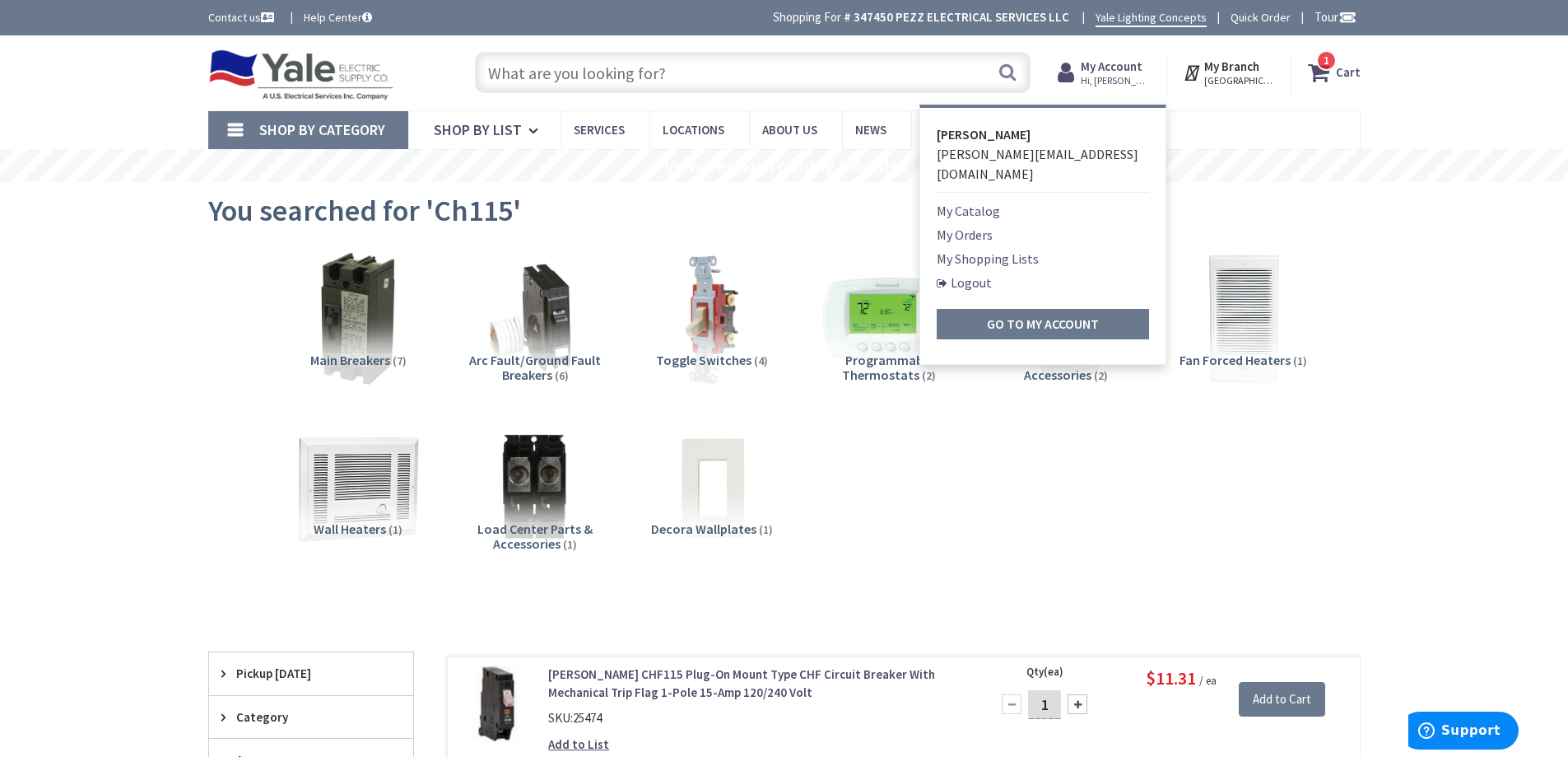
click at [991, 225] on link "My Orders" at bounding box center [964, 234] width 56 height 20
